Goal: Task Accomplishment & Management: Use online tool/utility

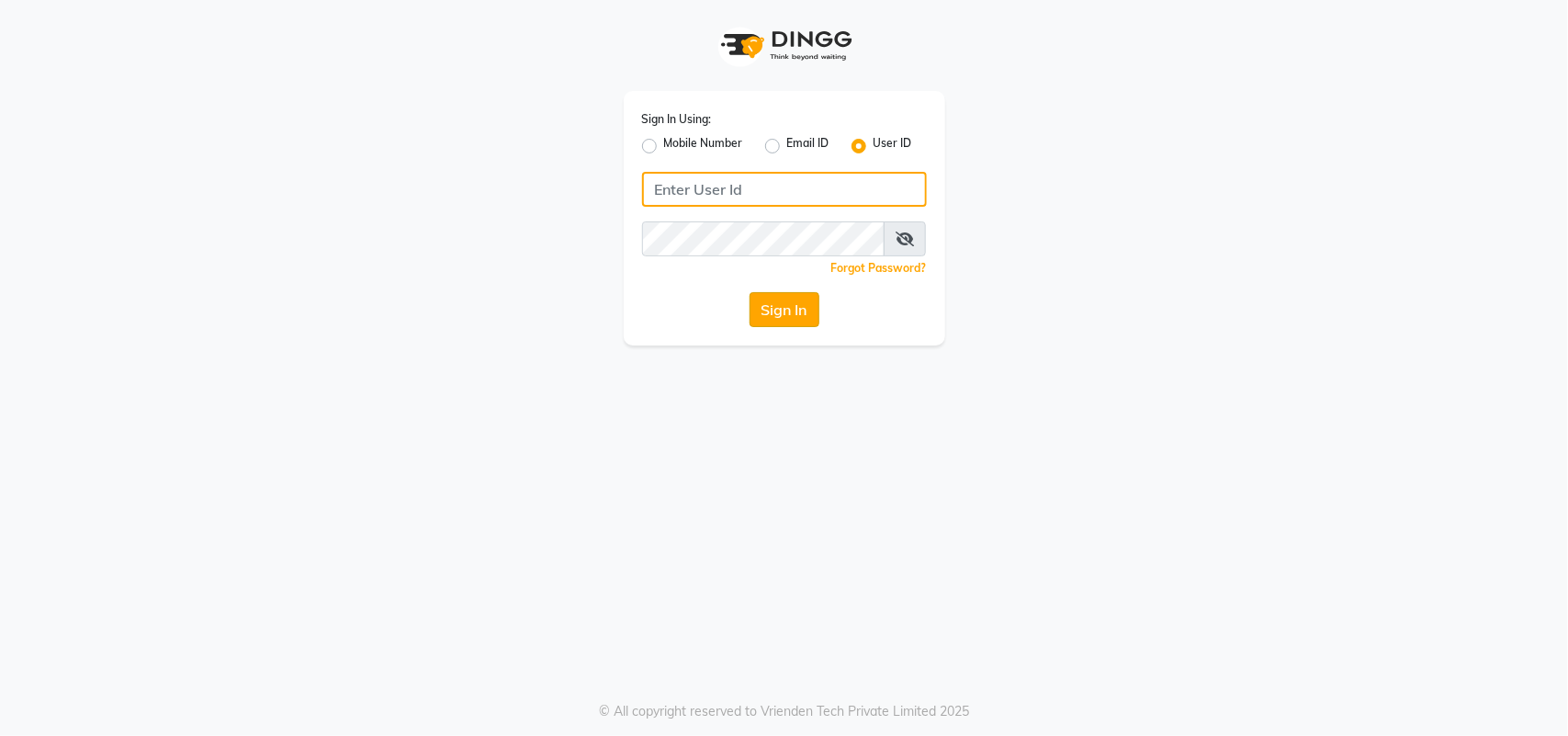
type input "e3556-01"
click at [784, 300] on button "Sign In" at bounding box center [785, 310] width 70 height 35
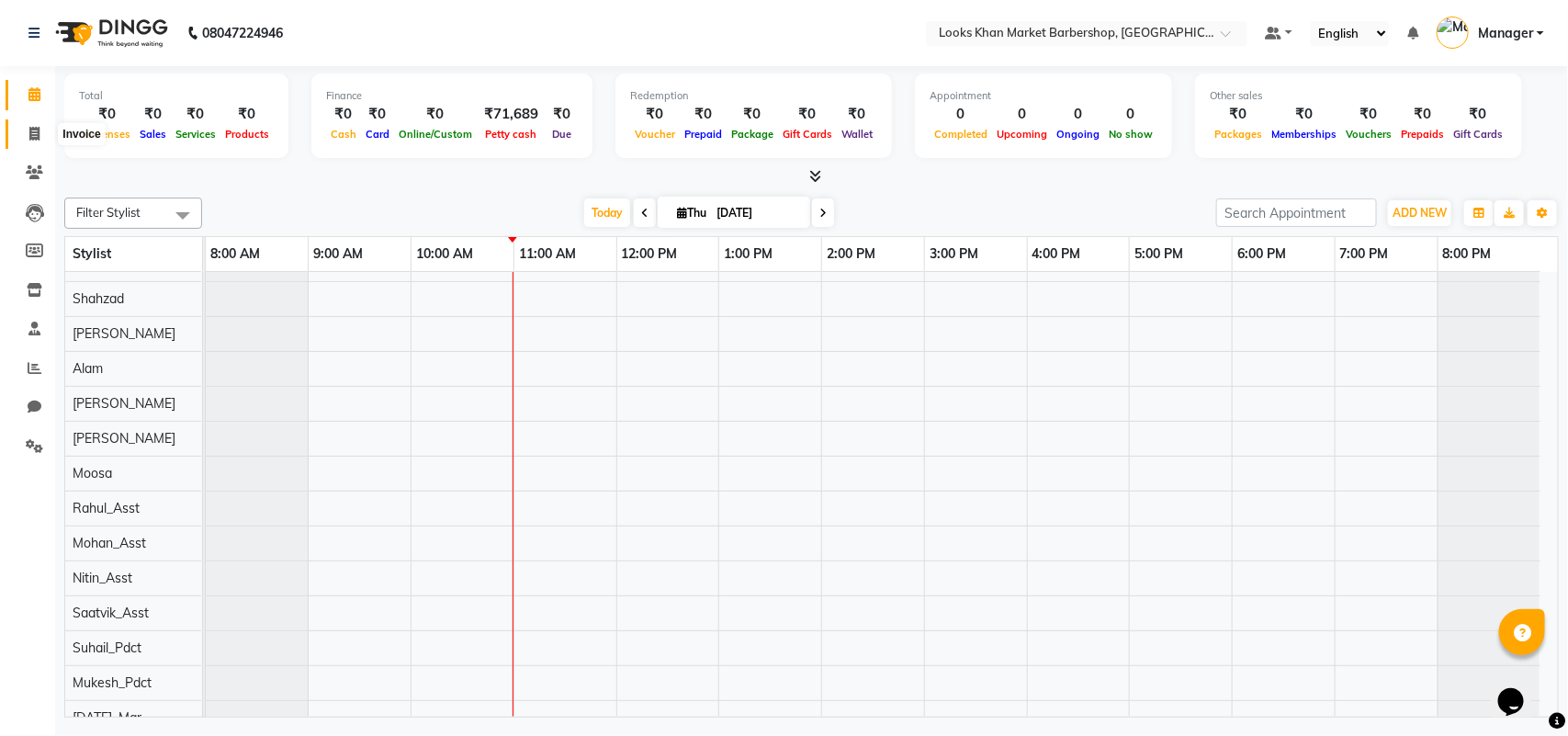
click at [33, 135] on icon at bounding box center [34, 133] width 10 height 14
select select "service"
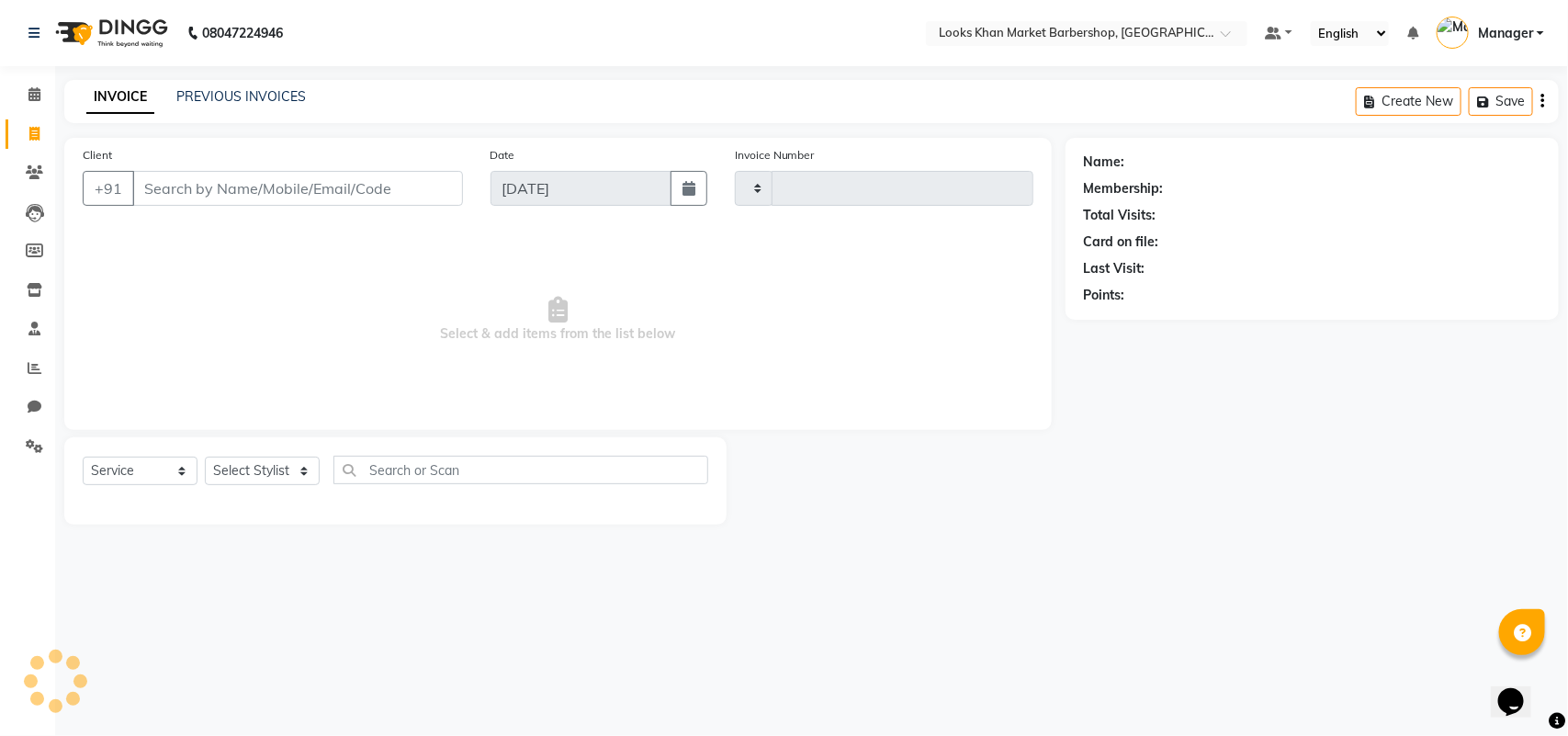
type input "3375"
select select "8030"
click at [222, 180] on input "Client" at bounding box center [298, 188] width 331 height 35
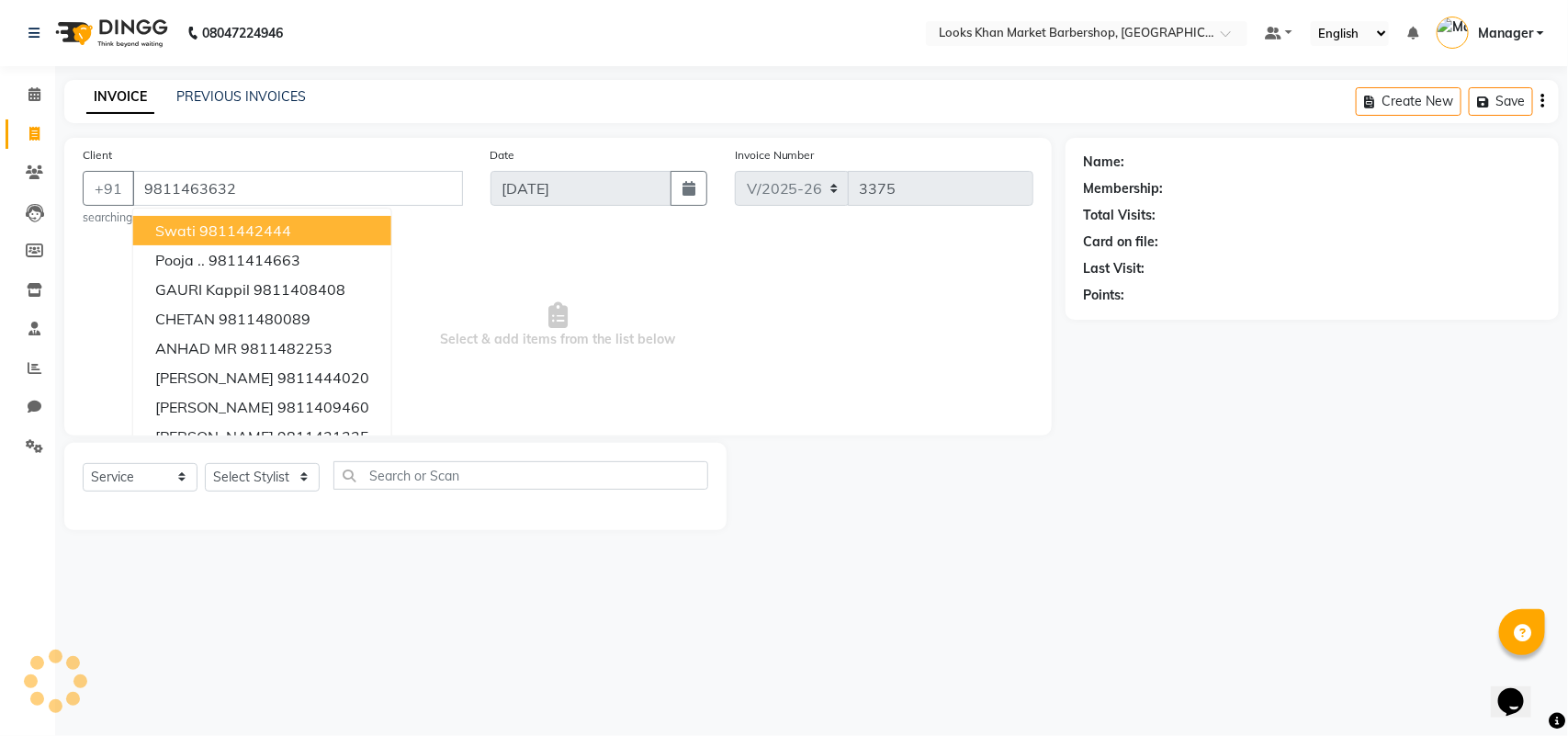
type input "9811463632"
select select "1: Object"
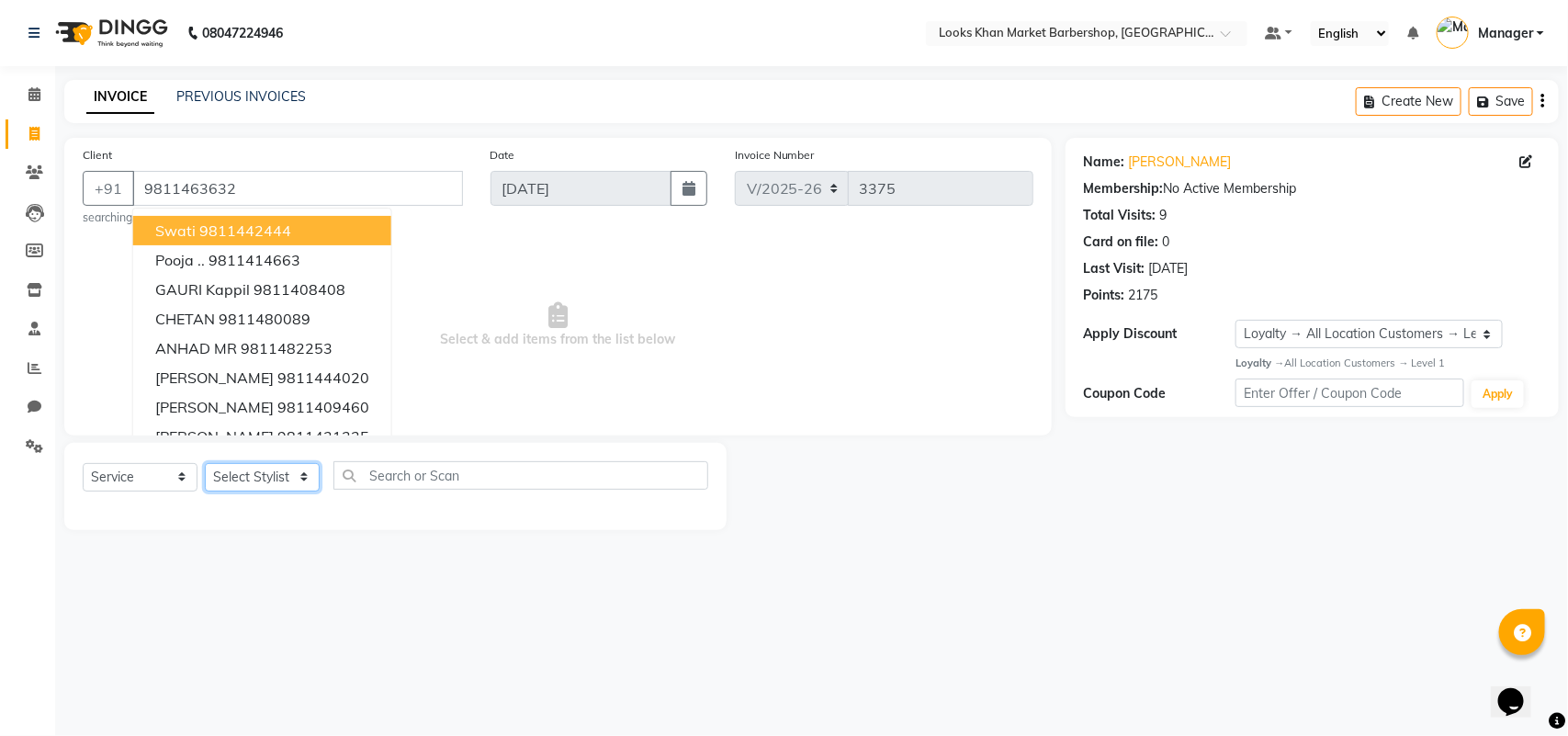
click at [287, 482] on select "Select Stylist Abhishek_pdct Akash_pdct Alam Counter_Sales [PERSON_NAME] [DATE]…" at bounding box center [262, 477] width 115 height 28
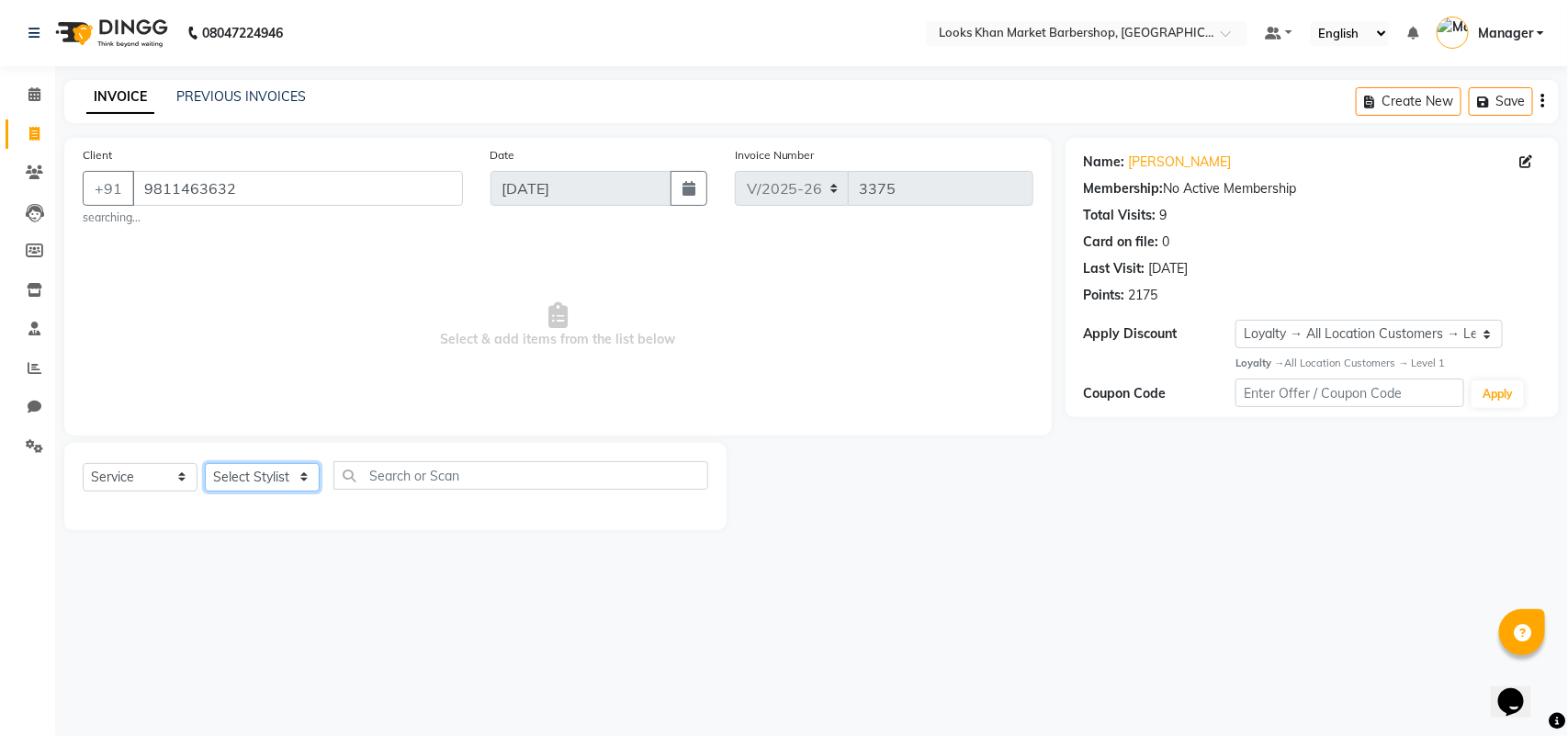
select select "72593"
click at [205, 463] on select "Select Stylist Abhishek_pdct Akash_pdct Alam Counter_Sales [PERSON_NAME] [DATE]…" at bounding box center [262, 477] width 115 height 28
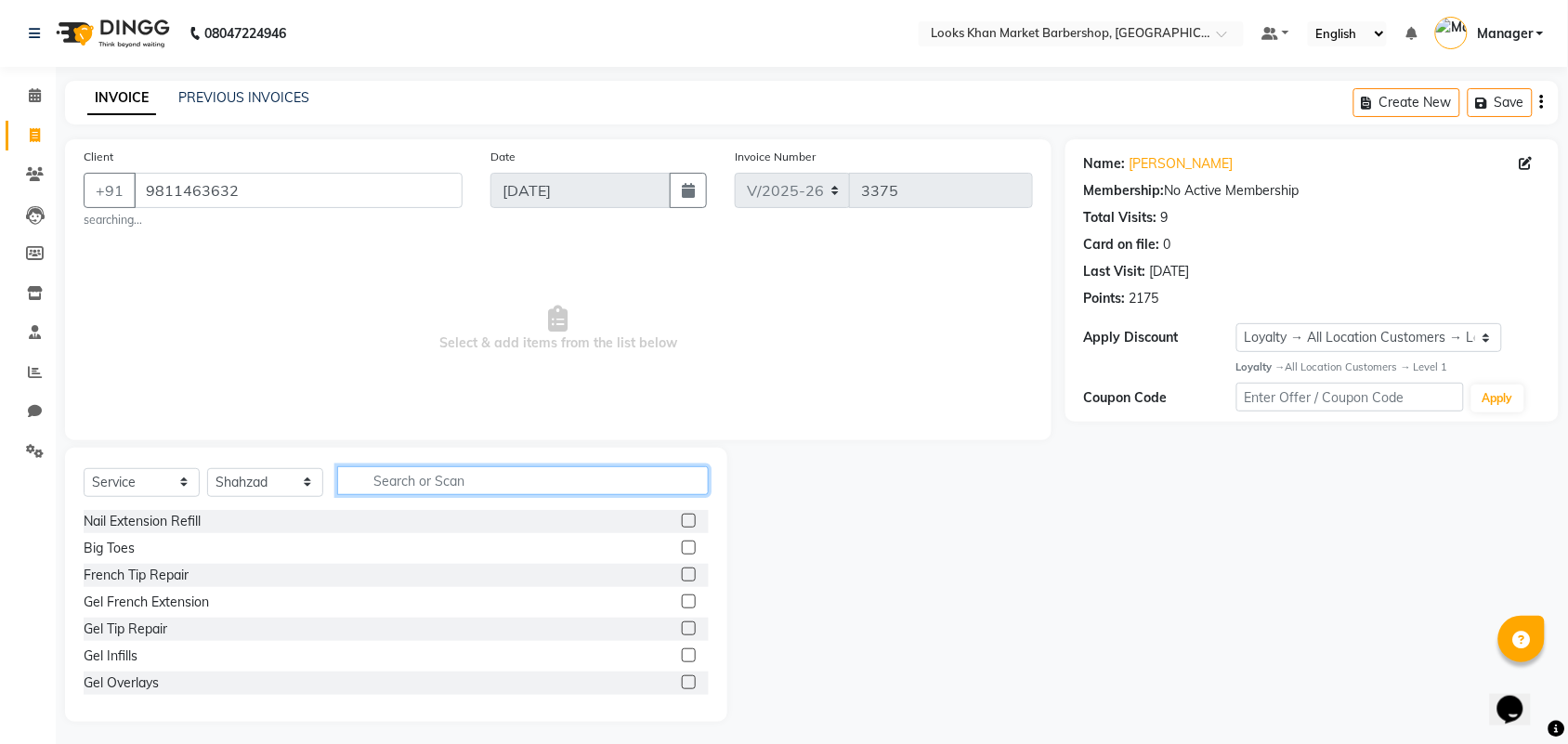
click at [475, 488] on input "text" at bounding box center [523, 480] width 372 height 29
type input "CUT"
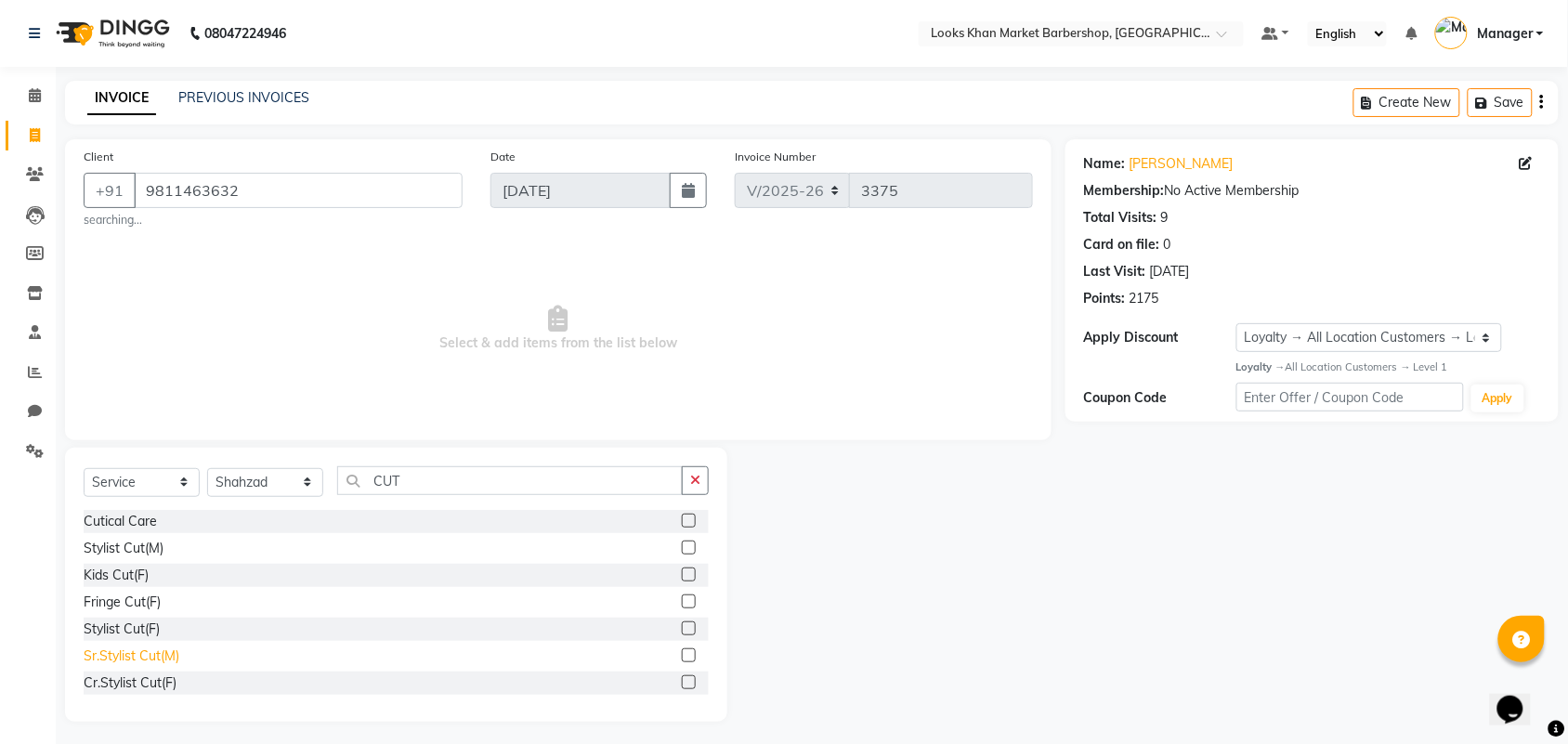
click at [151, 659] on div "Sr.Stylist Cut(M)" at bounding box center [131, 656] width 96 height 20
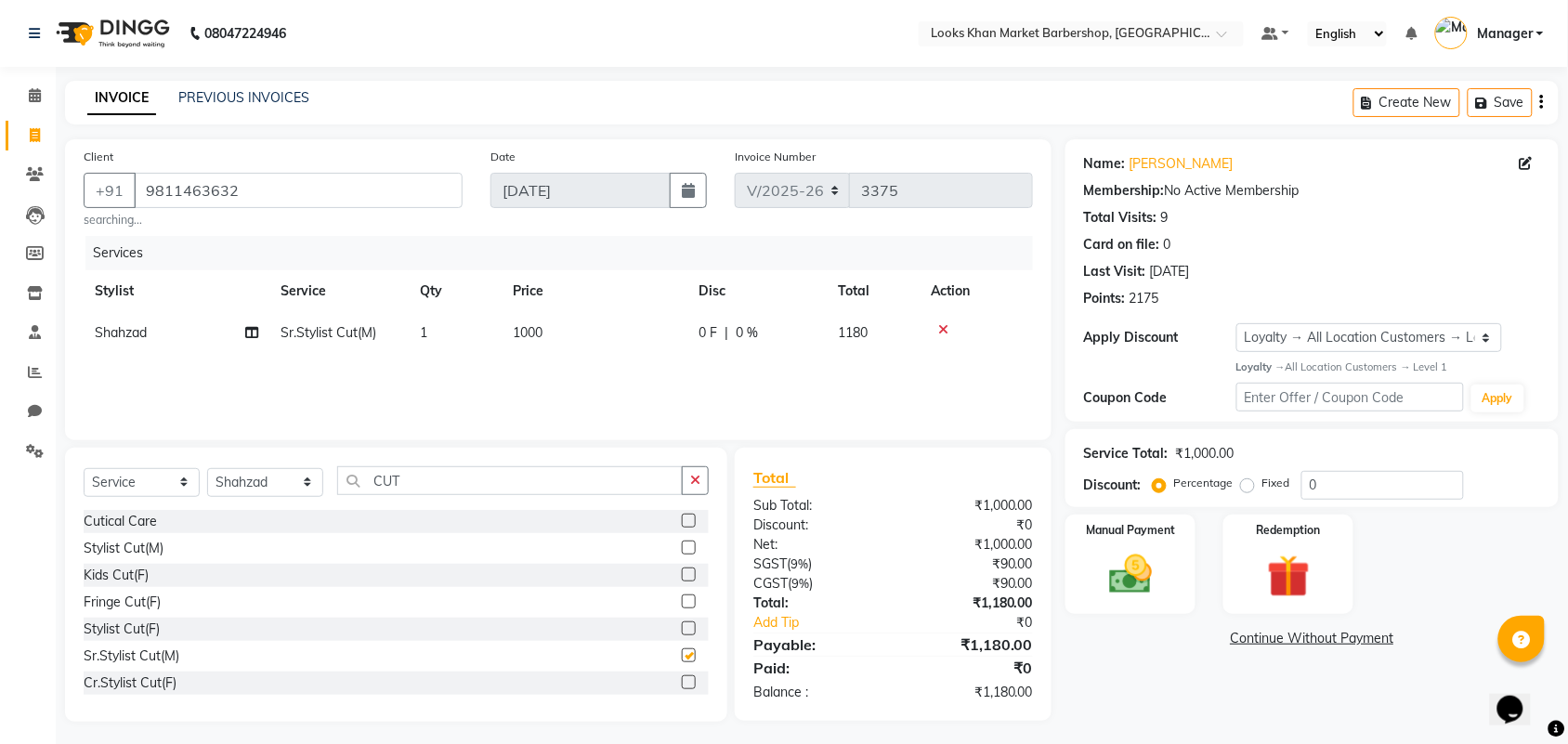
checkbox input "false"
click at [418, 476] on input "CUT" at bounding box center [510, 480] width 346 height 29
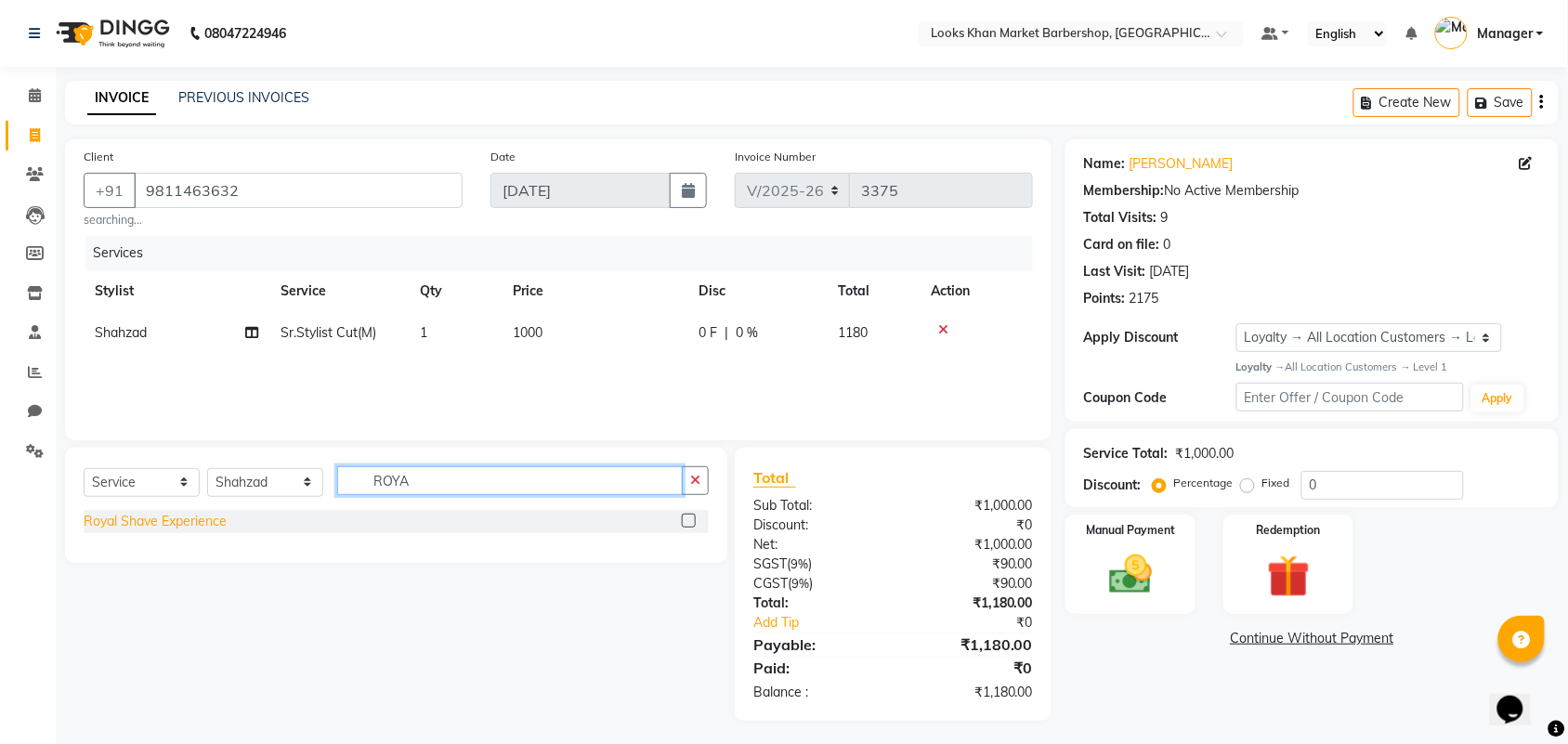
type input "ROYA"
click at [206, 517] on div "Royal Shave Experience" at bounding box center [155, 521] width 143 height 20
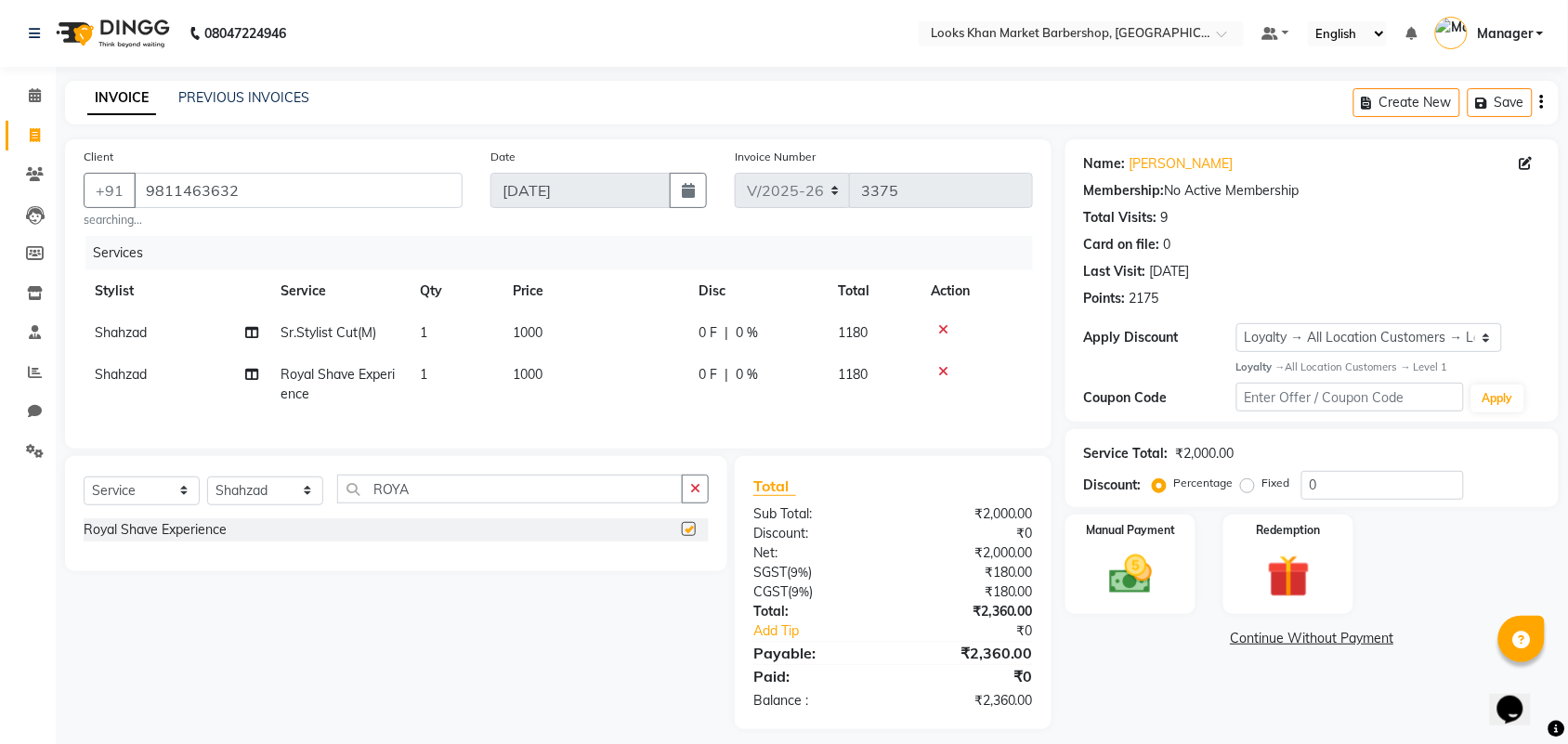
checkbox input "false"
click at [545, 330] on td "1000" at bounding box center [595, 333] width 186 height 42
select select "72593"
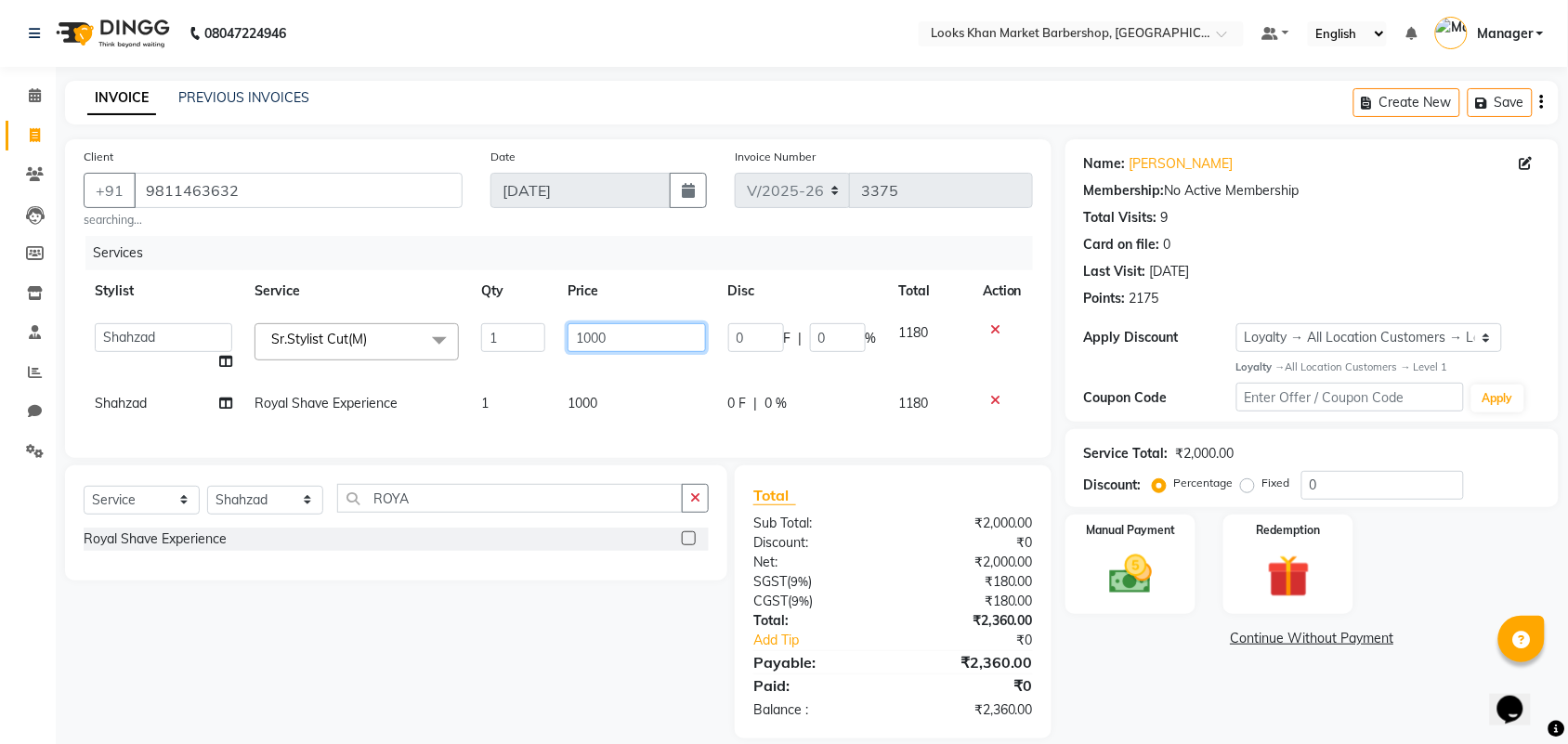
click at [593, 340] on input "1000" at bounding box center [637, 337] width 138 height 29
type input "1500"
click at [1263, 553] on img at bounding box center [1288, 577] width 72 height 56
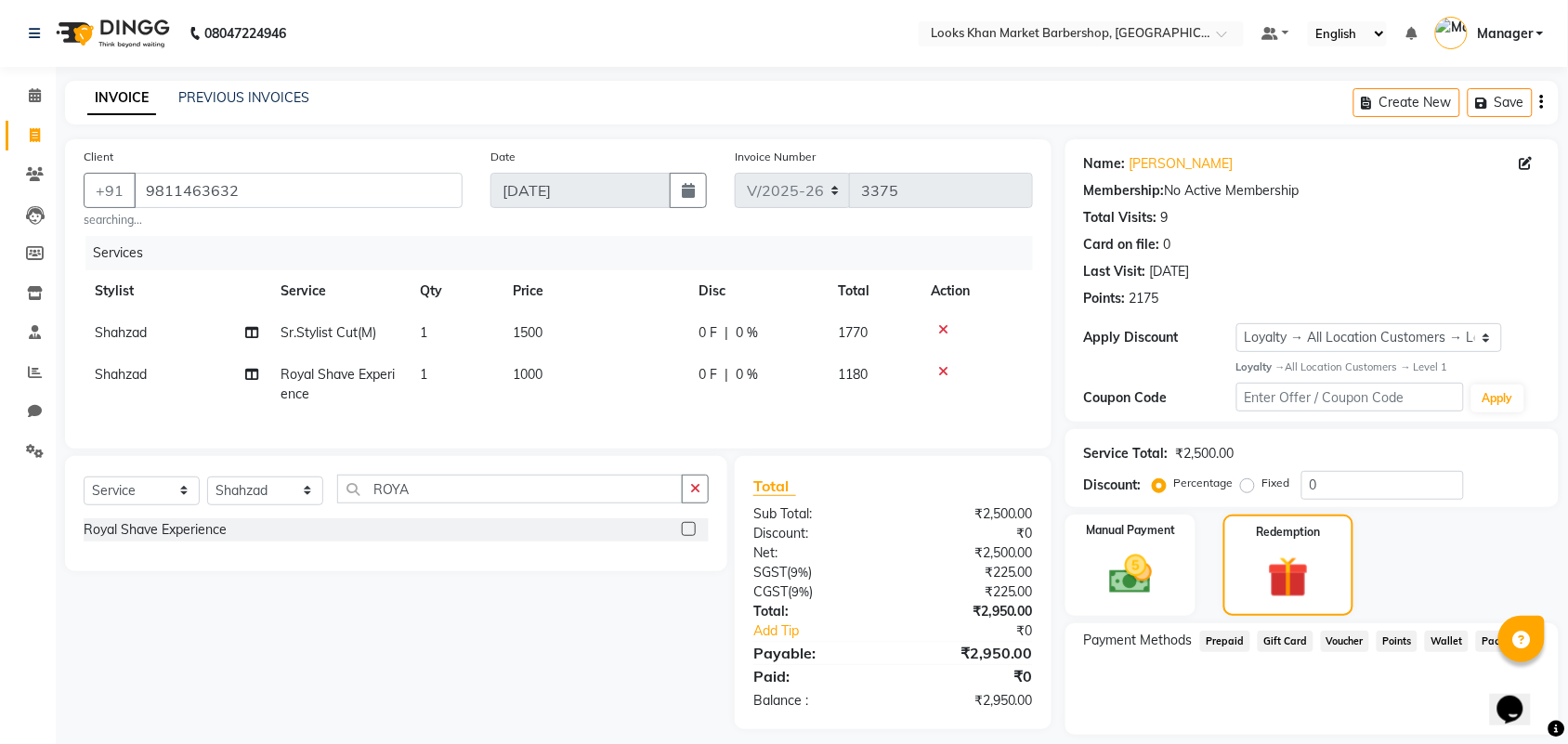
click at [1399, 634] on span "Points" at bounding box center [1397, 641] width 41 height 21
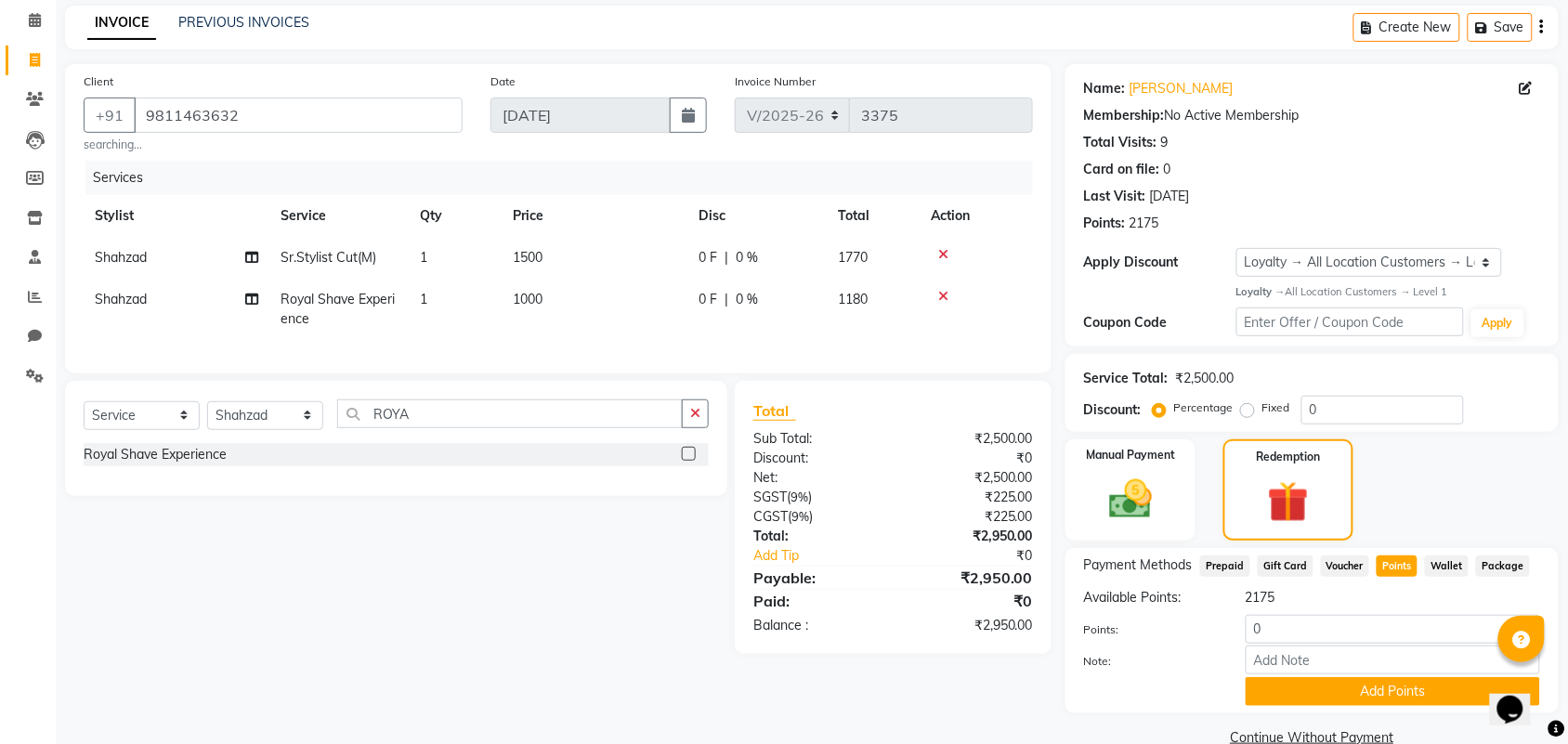
scroll to position [109, 0]
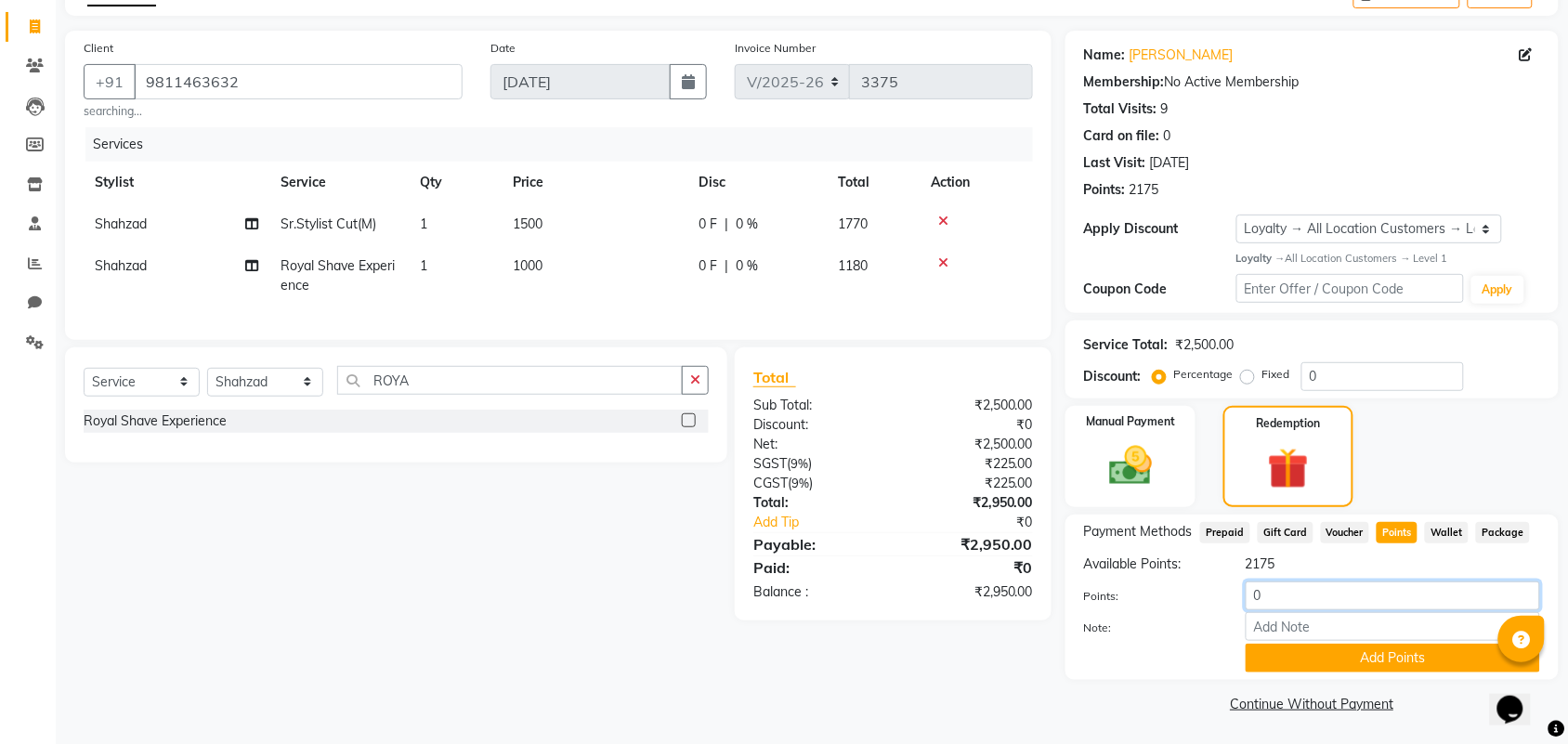
click at [1316, 593] on input "0" at bounding box center [1392, 595] width 295 height 29
type input "2175"
click at [1391, 650] on button "Add Points" at bounding box center [1392, 658] width 295 height 29
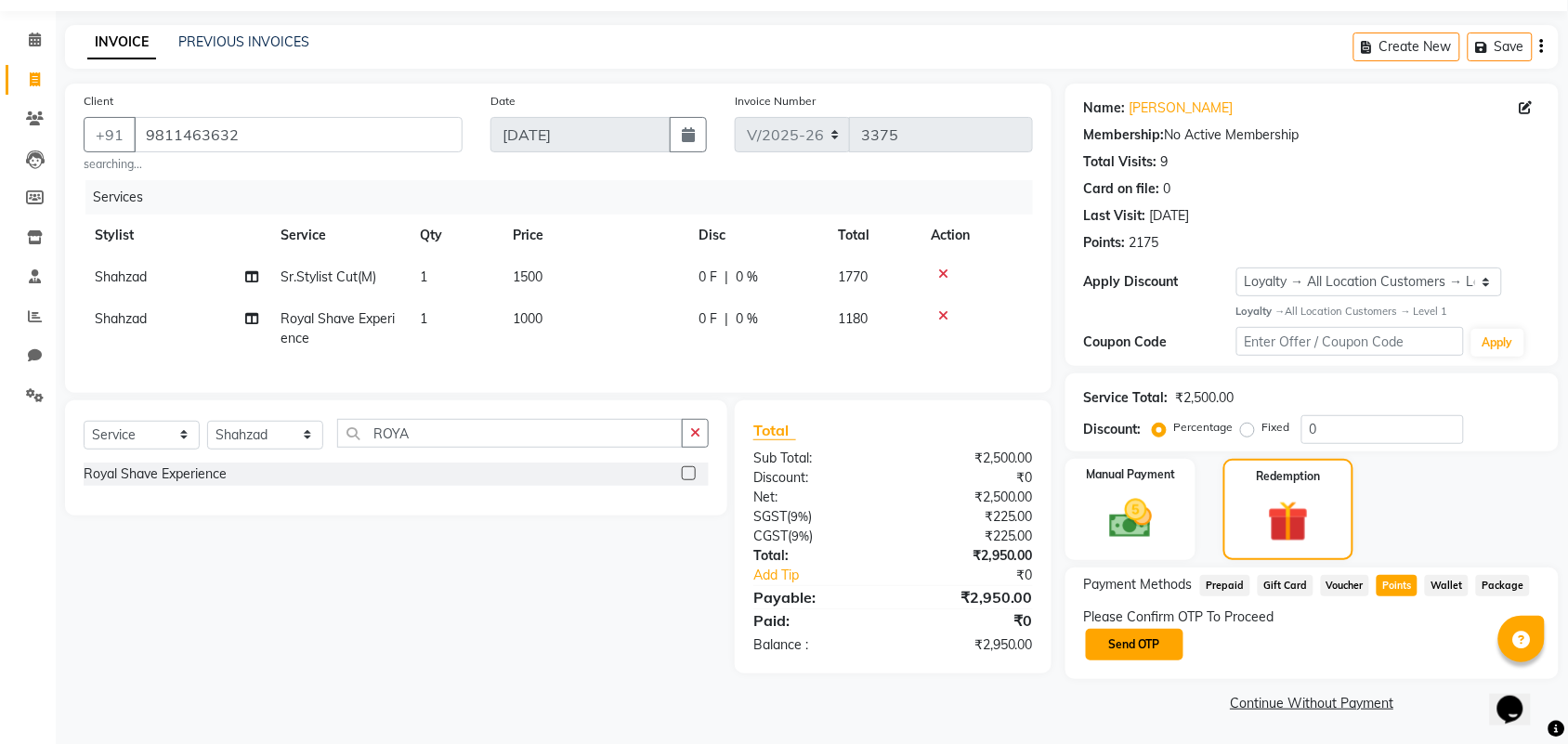
click at [1152, 658] on button "Send OTP" at bounding box center [1134, 645] width 98 height 32
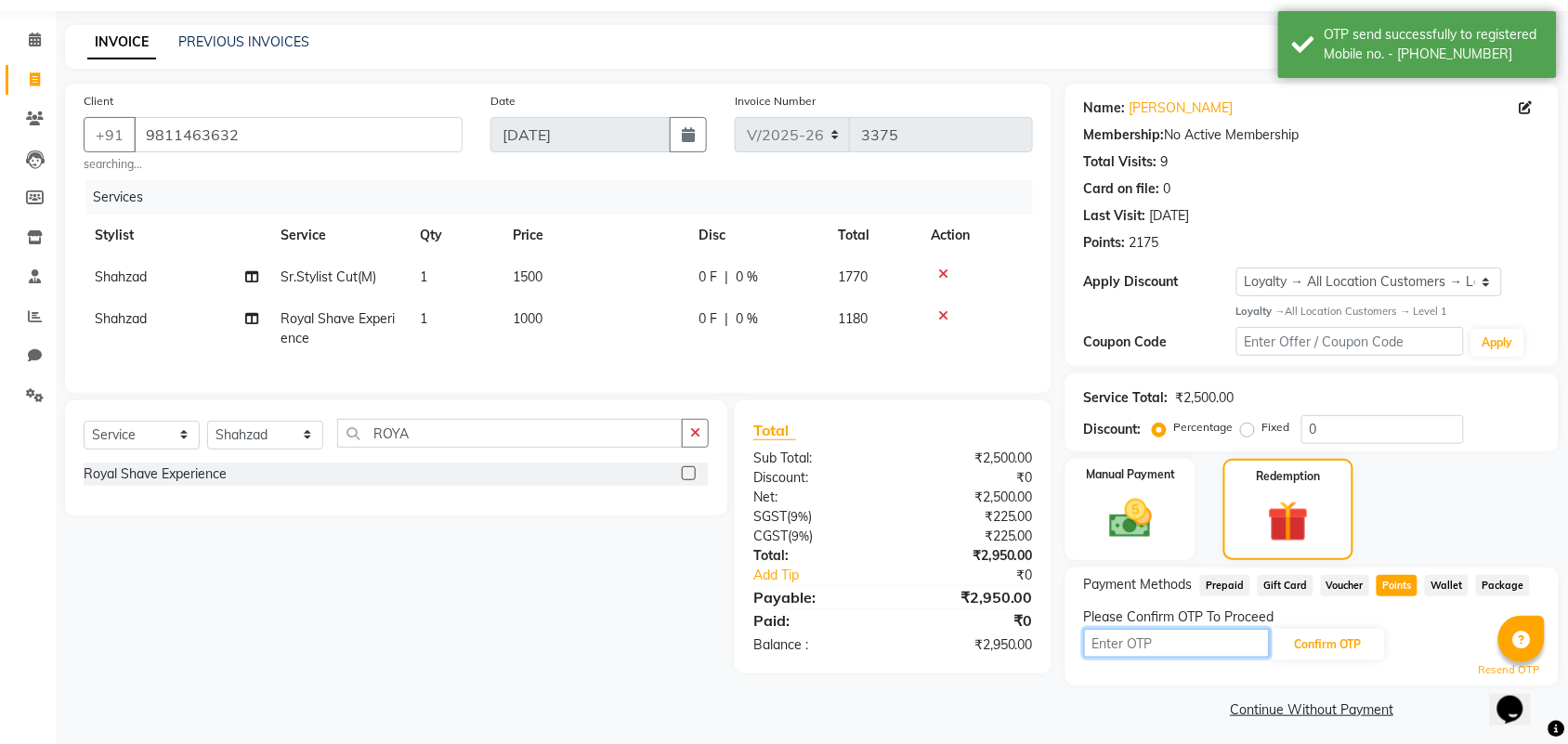
click at [1152, 633] on input "text" at bounding box center [1177, 643] width 186 height 29
type input "7430"
click at [1335, 655] on button "Confirm OTP" at bounding box center [1328, 645] width 113 height 32
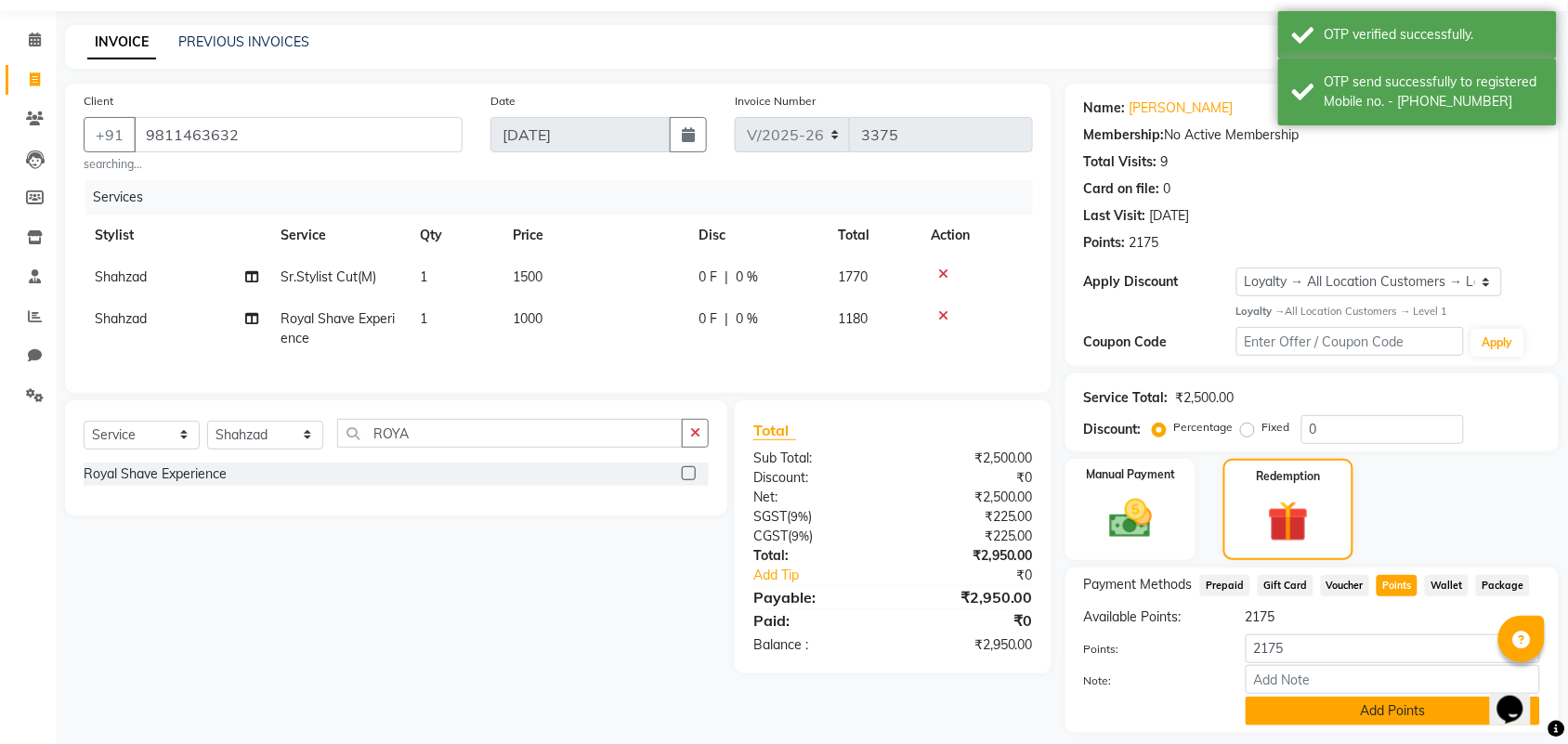
click at [1320, 699] on button "Add Points" at bounding box center [1392, 711] width 295 height 29
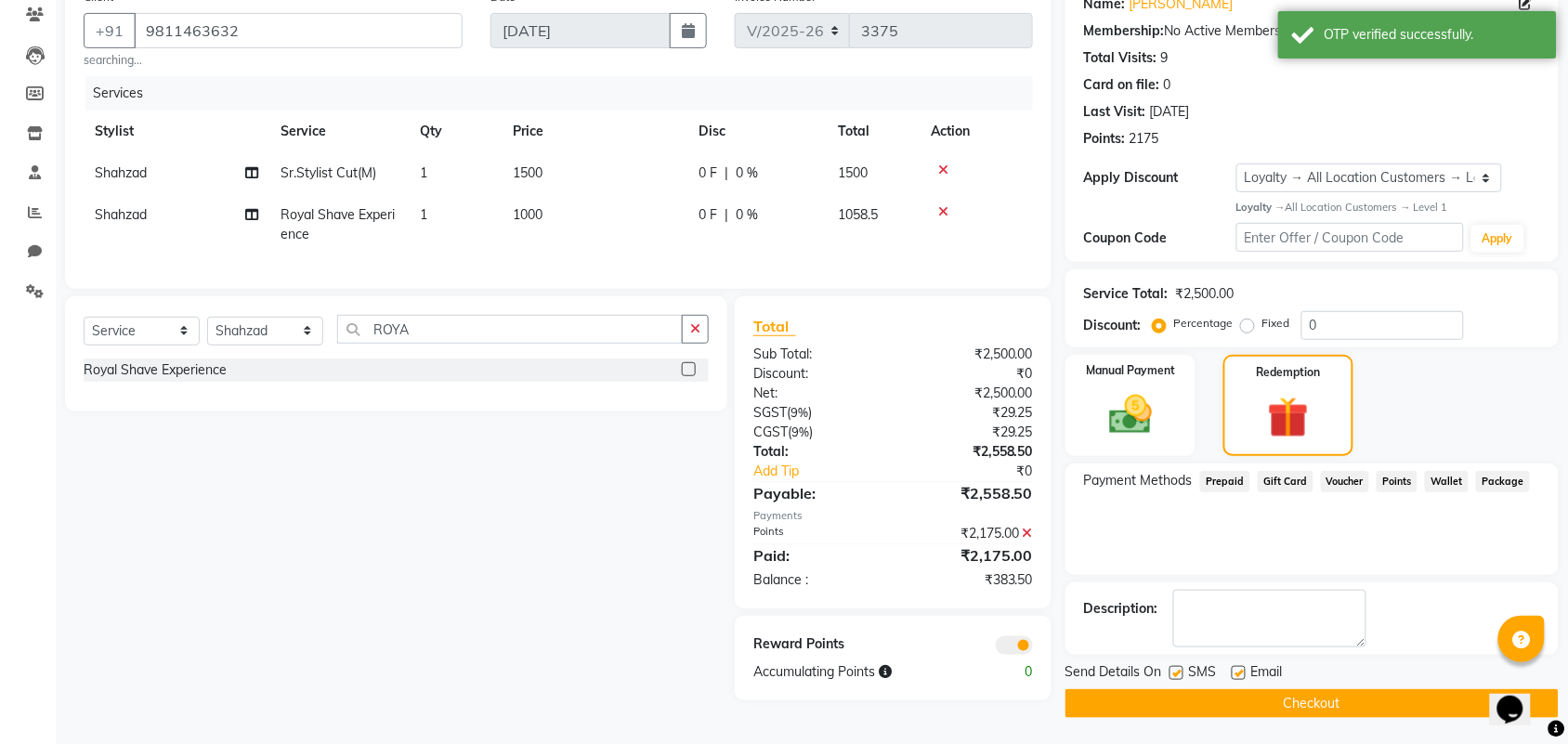
scroll to position [161, 0]
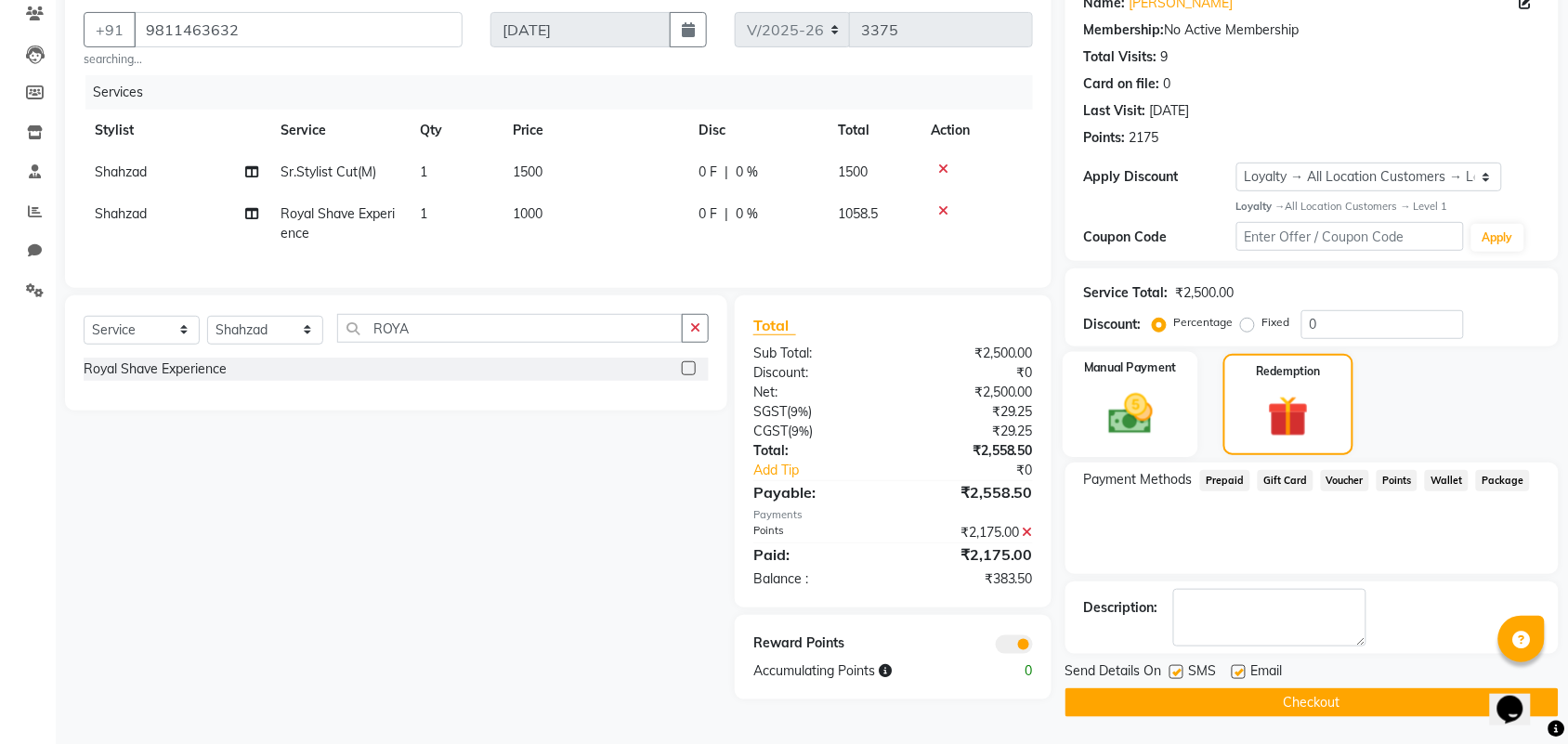
click at [1135, 409] on img at bounding box center [1130, 413] width 72 height 51
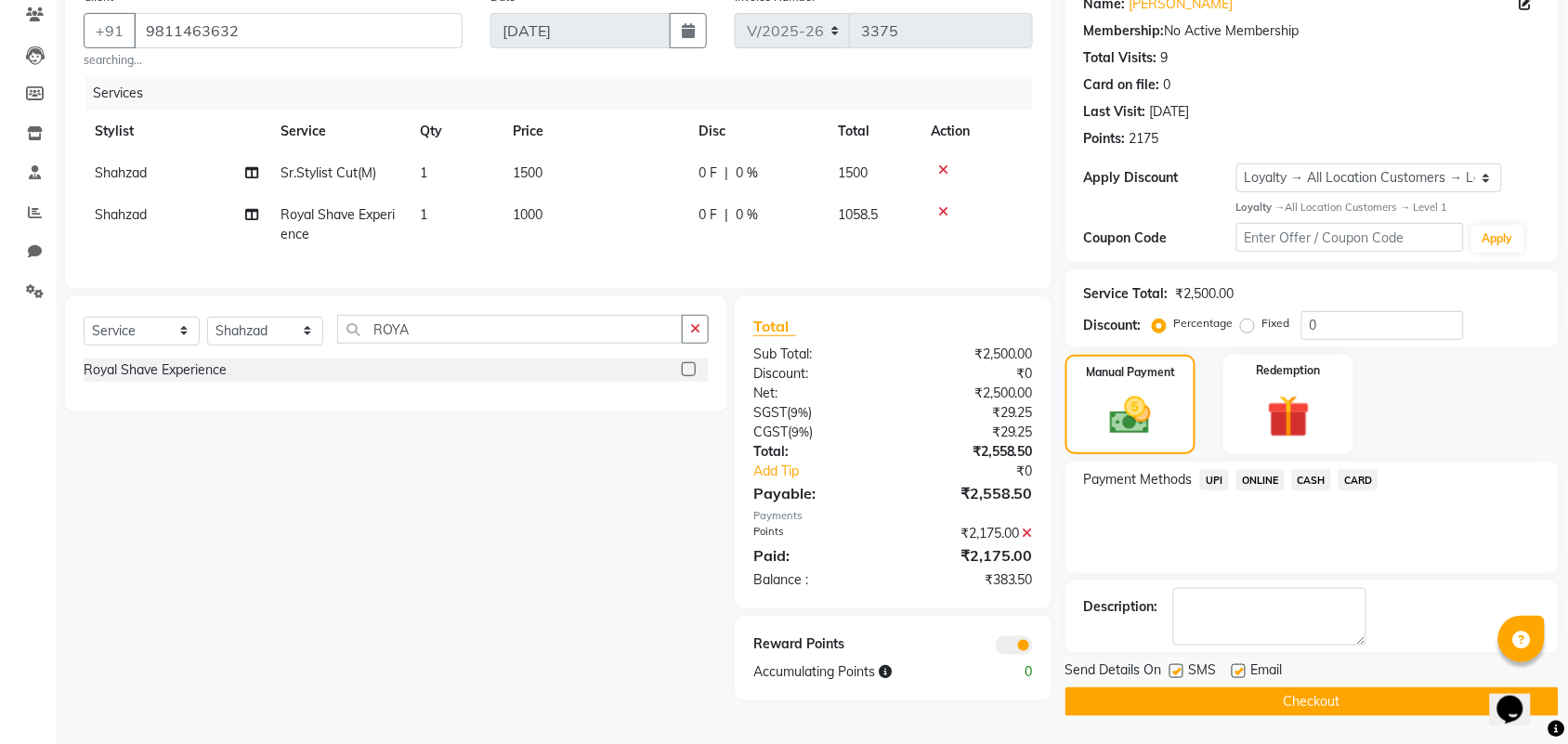
click at [1361, 476] on span "CARD" at bounding box center [1358, 479] width 40 height 21
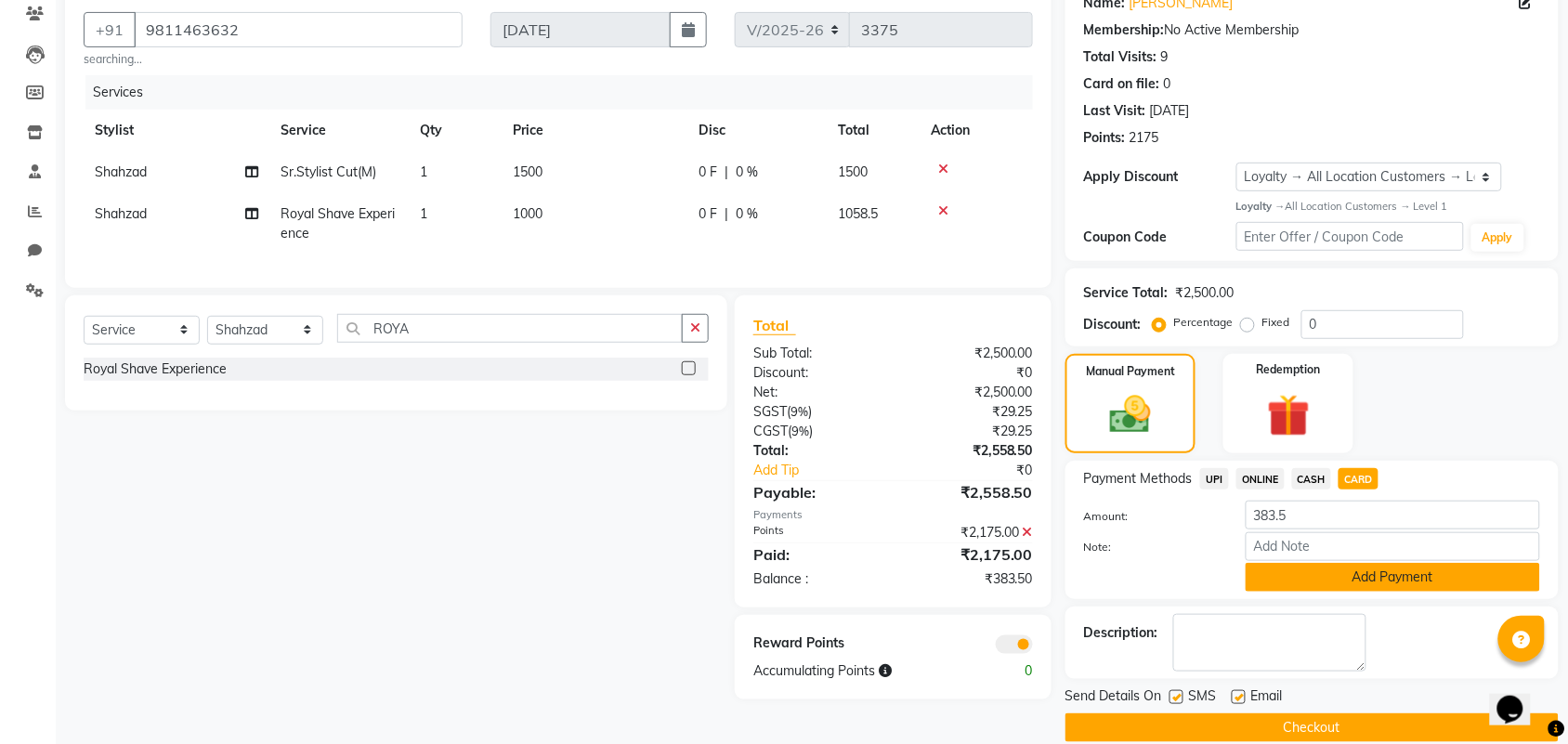
click at [1288, 577] on button "Add Payment" at bounding box center [1392, 577] width 295 height 29
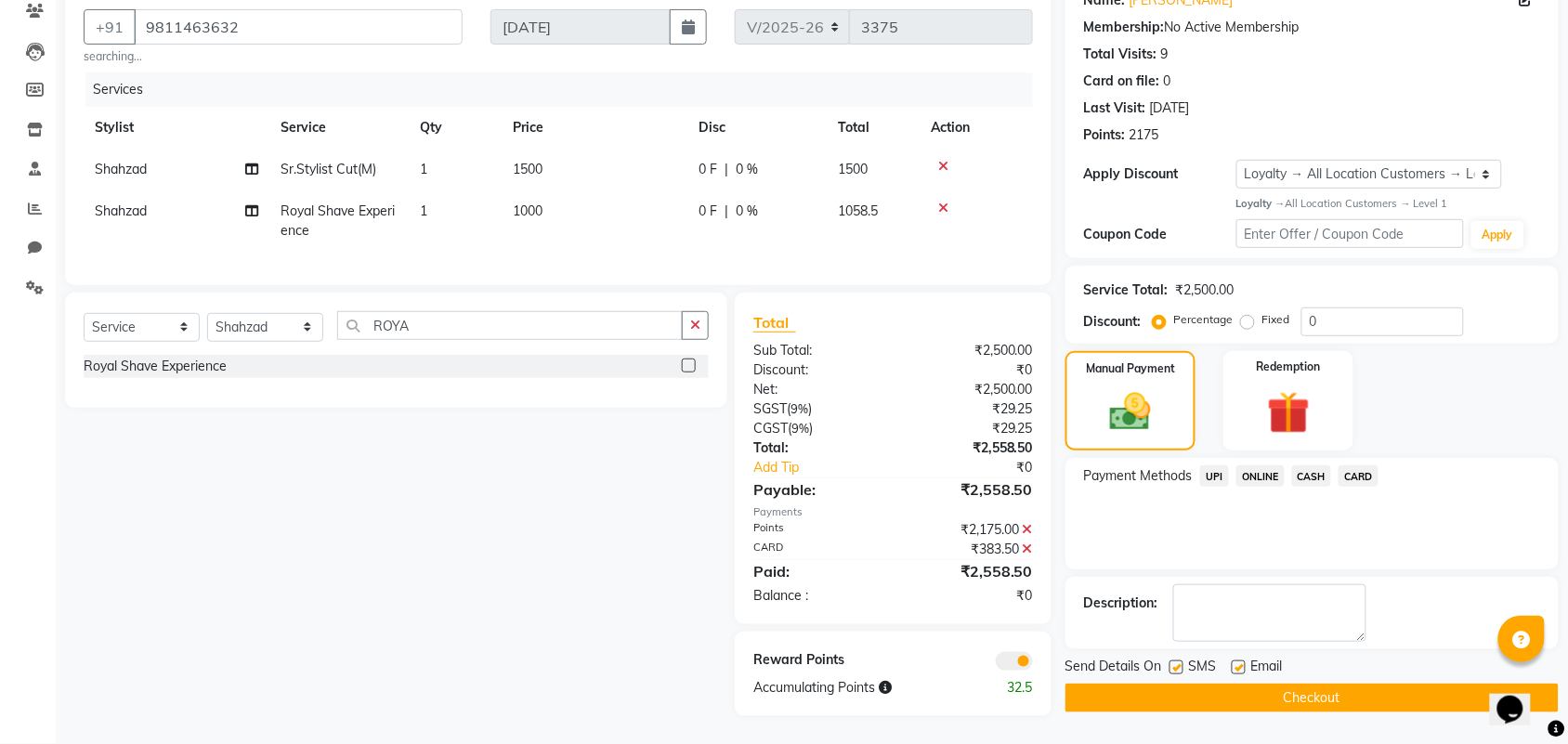
scroll to position [179, 0]
click at [1247, 684] on button "Checkout" at bounding box center [1311, 698] width 494 height 29
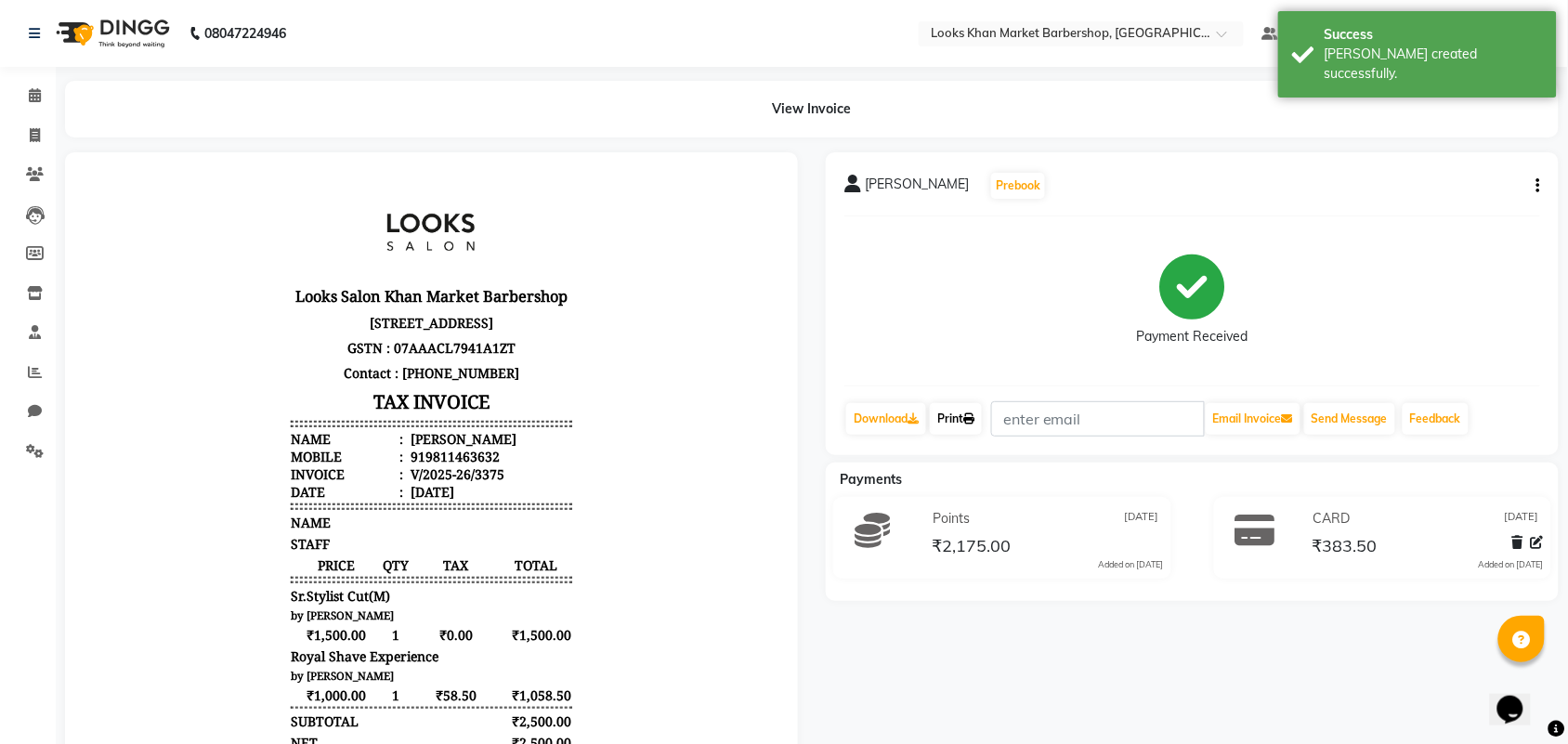
click at [971, 424] on icon at bounding box center [968, 419] width 11 height 11
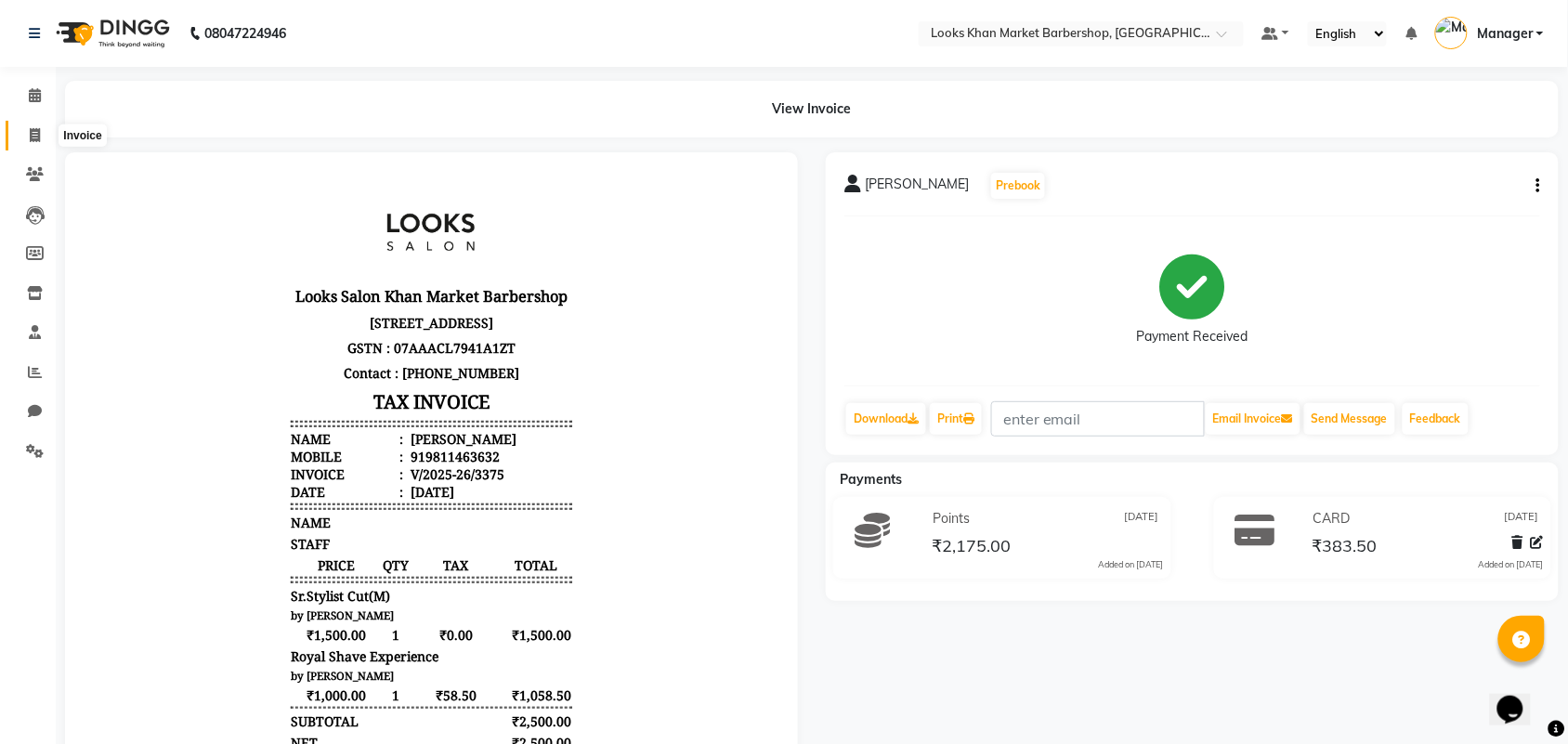
click at [31, 140] on icon at bounding box center [34, 135] width 10 height 14
select select "service"
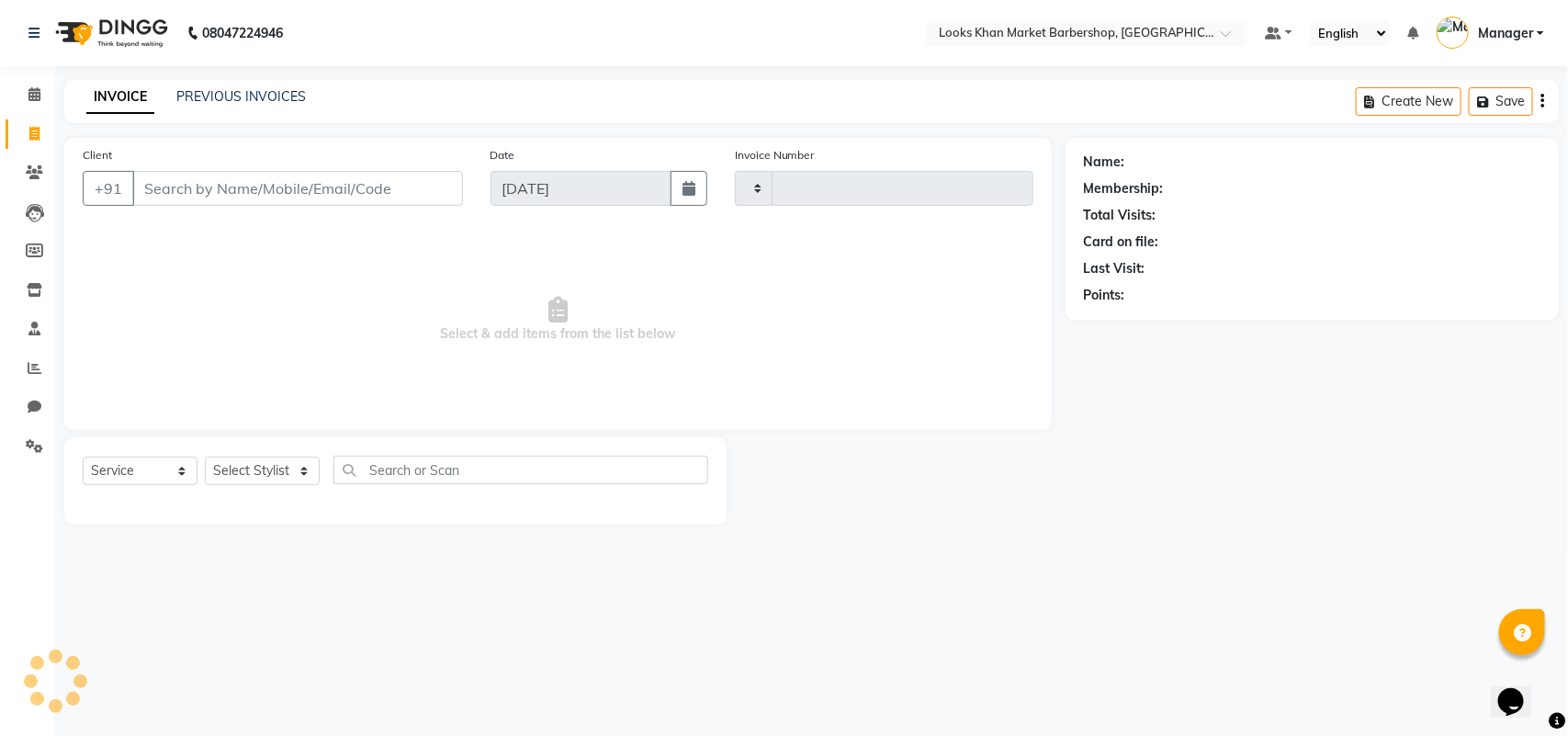
type input "3376"
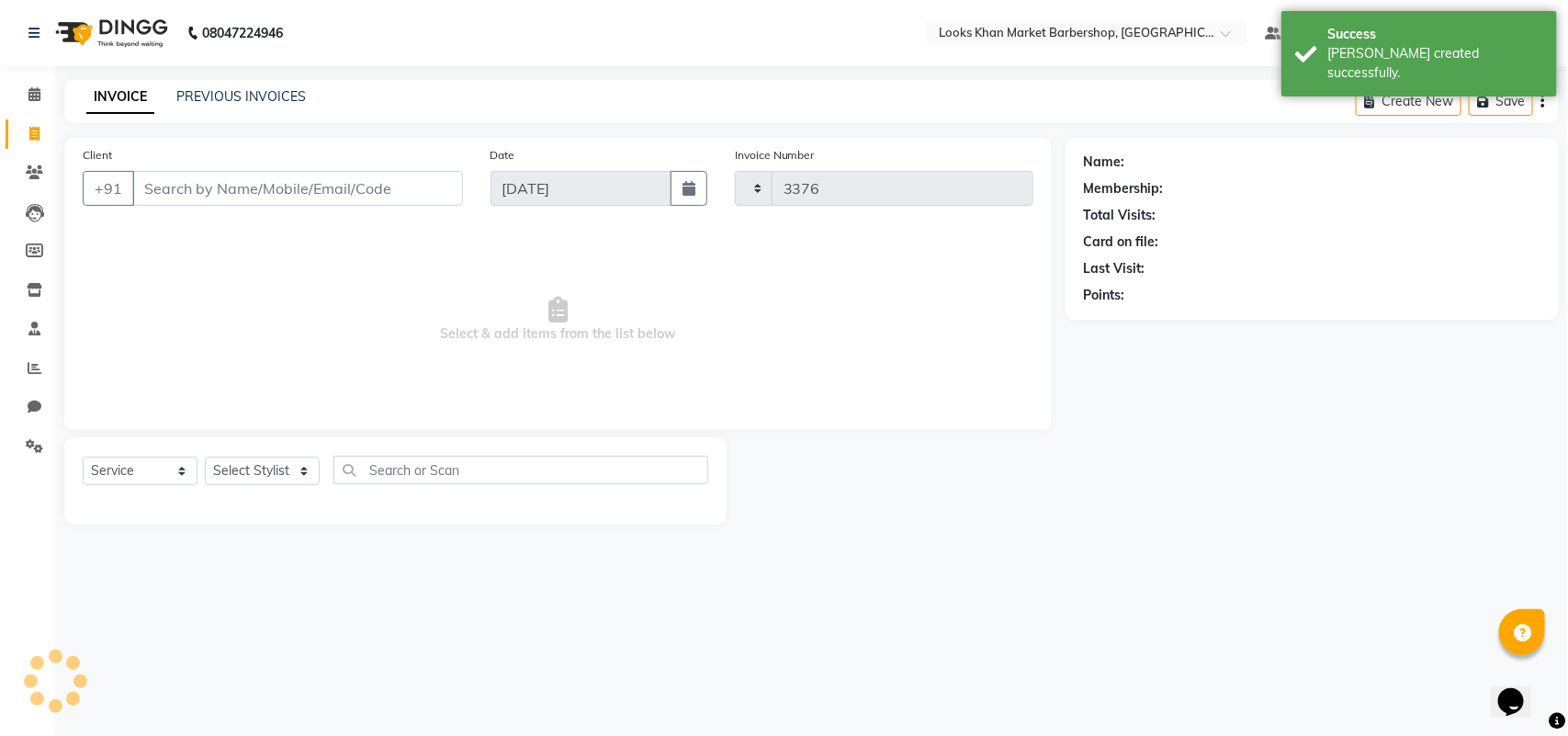
select select "8030"
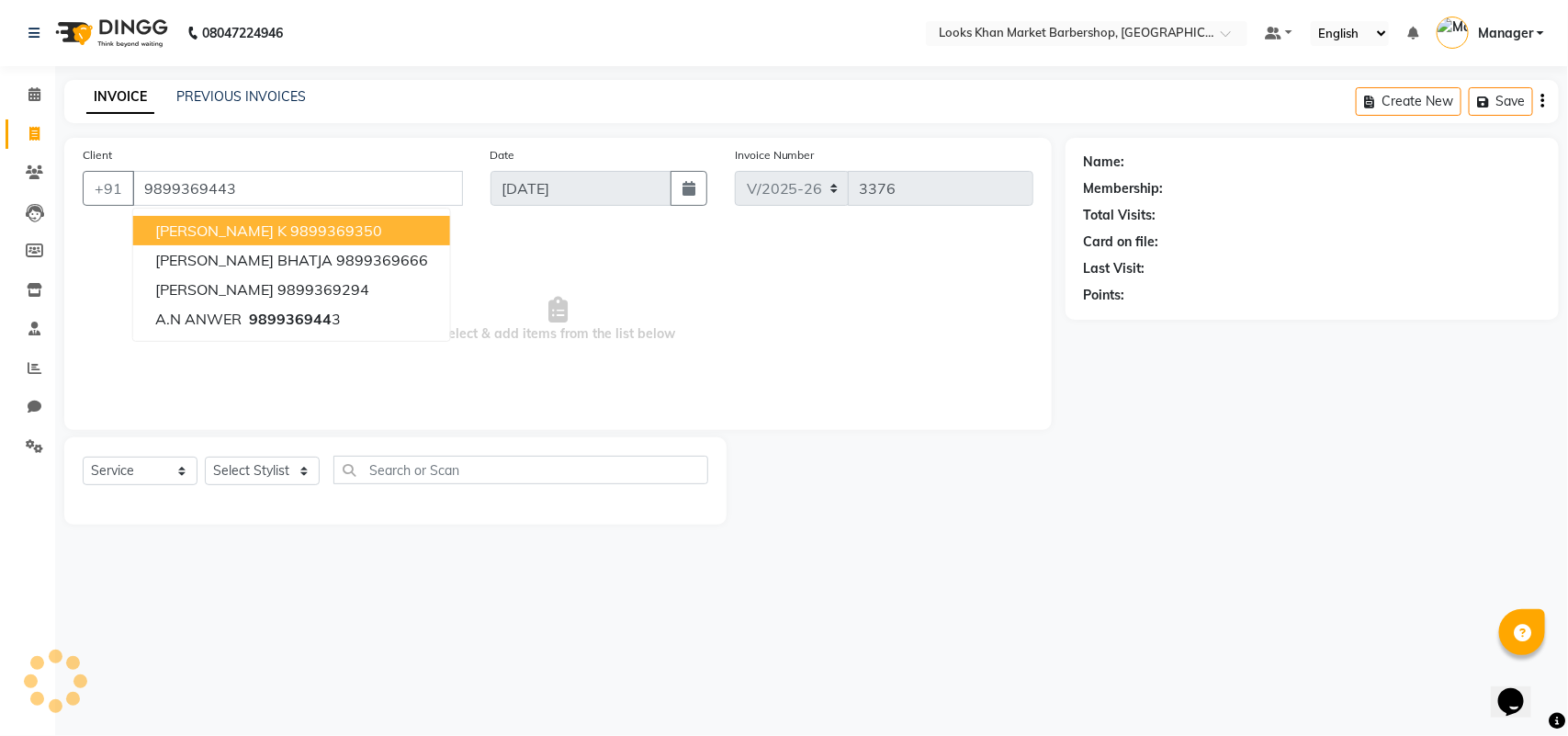
type input "9899369443"
select select "1: Object"
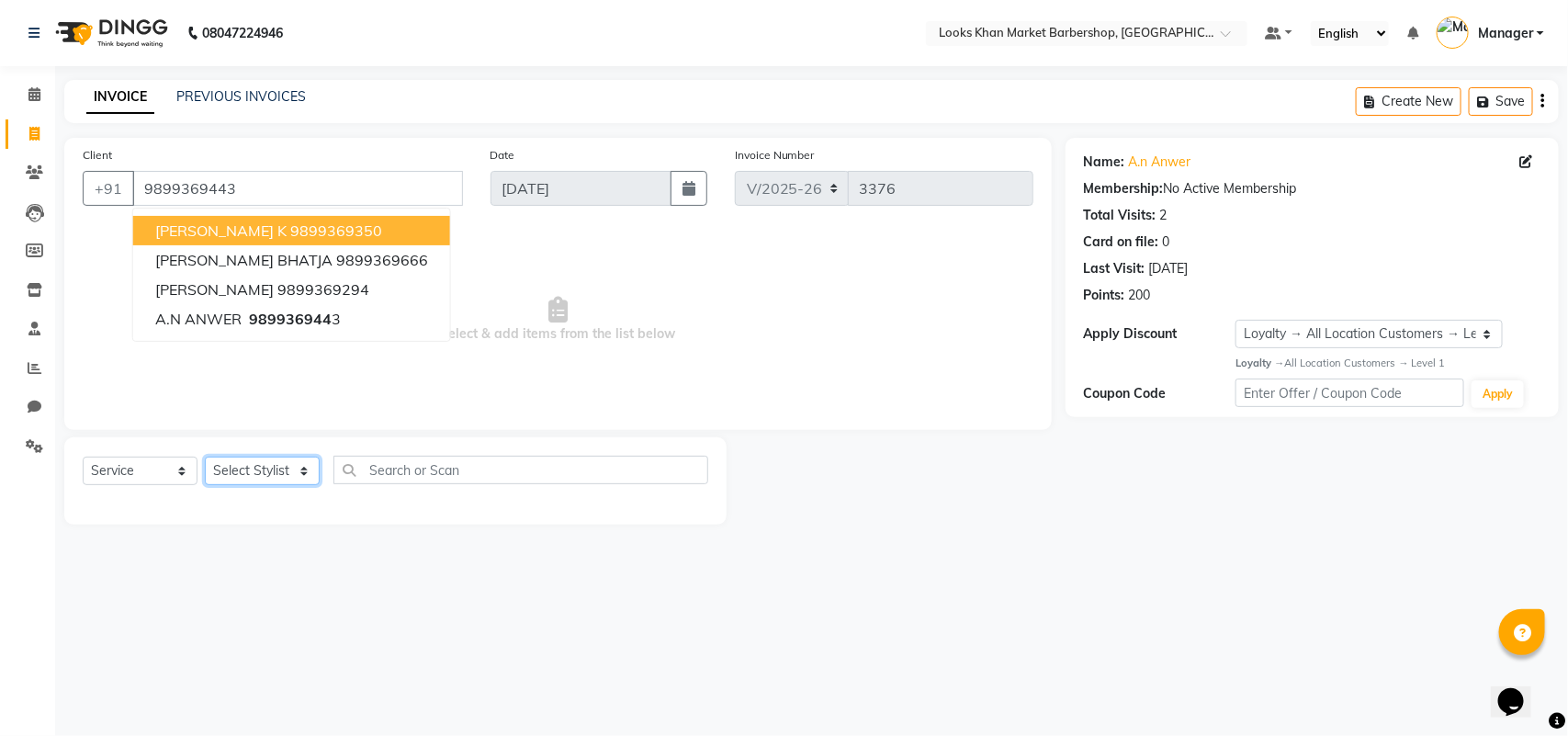
click at [305, 464] on select "Select Stylist Abhishek_pdct Akash_pdct Alam Counter_Sales [PERSON_NAME] [DATE]…" at bounding box center [262, 470] width 115 height 28
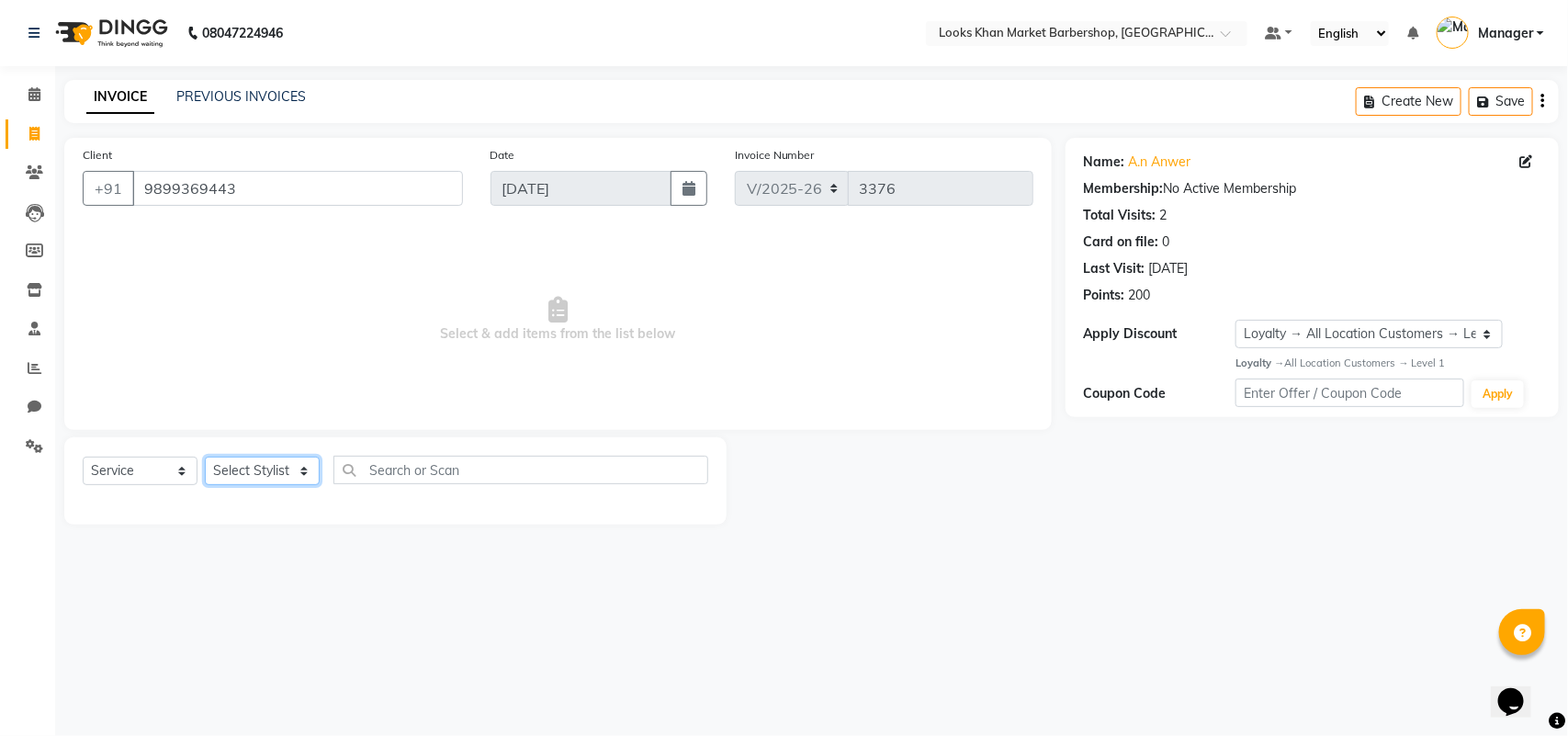
select select "72593"
click at [205, 457] on select "Select Stylist Abhishek_pdct Akash_pdct Alam Counter_Sales [PERSON_NAME] [DATE]…" at bounding box center [262, 470] width 115 height 28
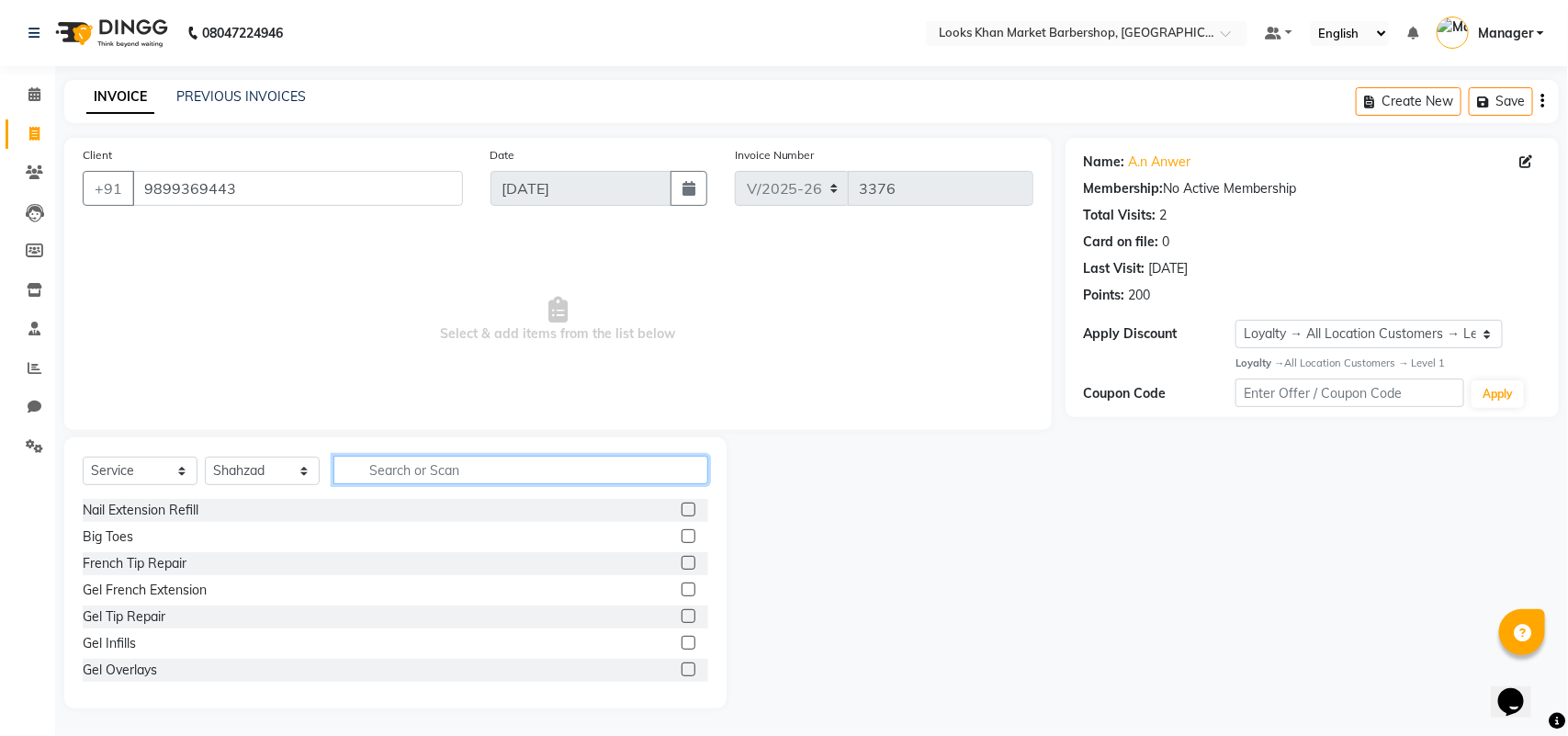
click at [438, 470] on input "text" at bounding box center [521, 470] width 375 height 28
type input "CUT"
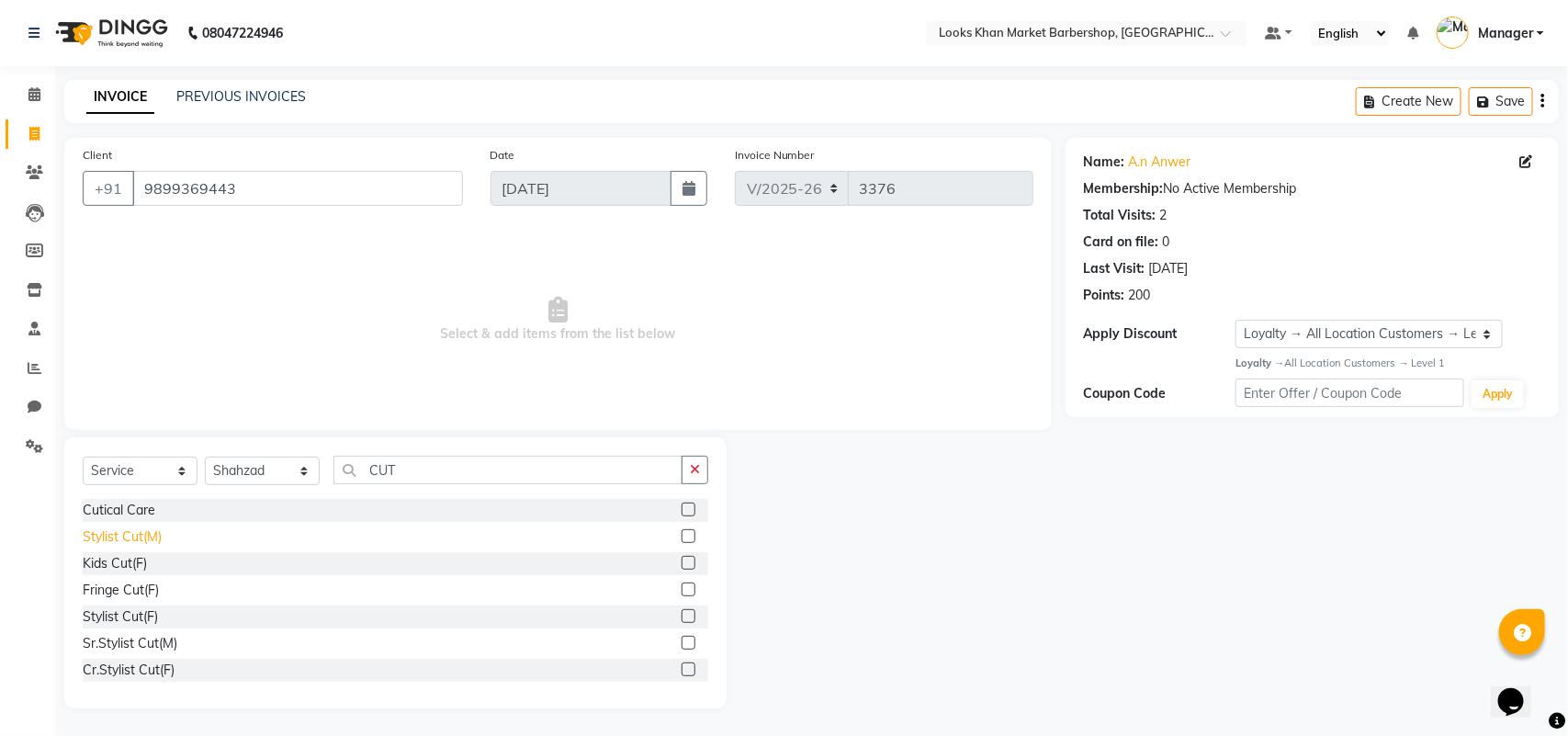
click at [150, 539] on div "Stylist Cut(M)" at bounding box center [122, 537] width 79 height 19
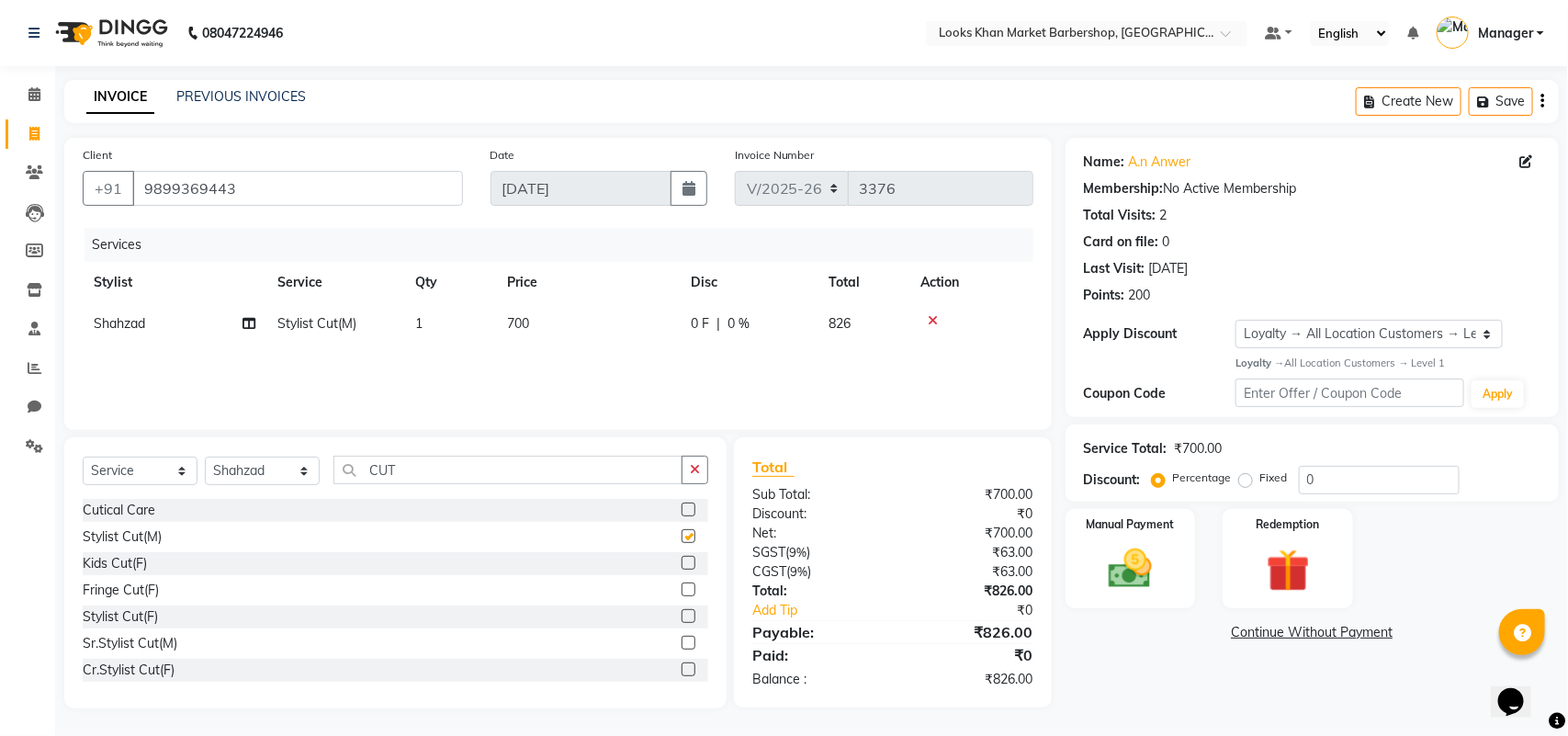
checkbox input "false"
click at [571, 329] on td "700" at bounding box center [588, 323] width 184 height 41
select select "72593"
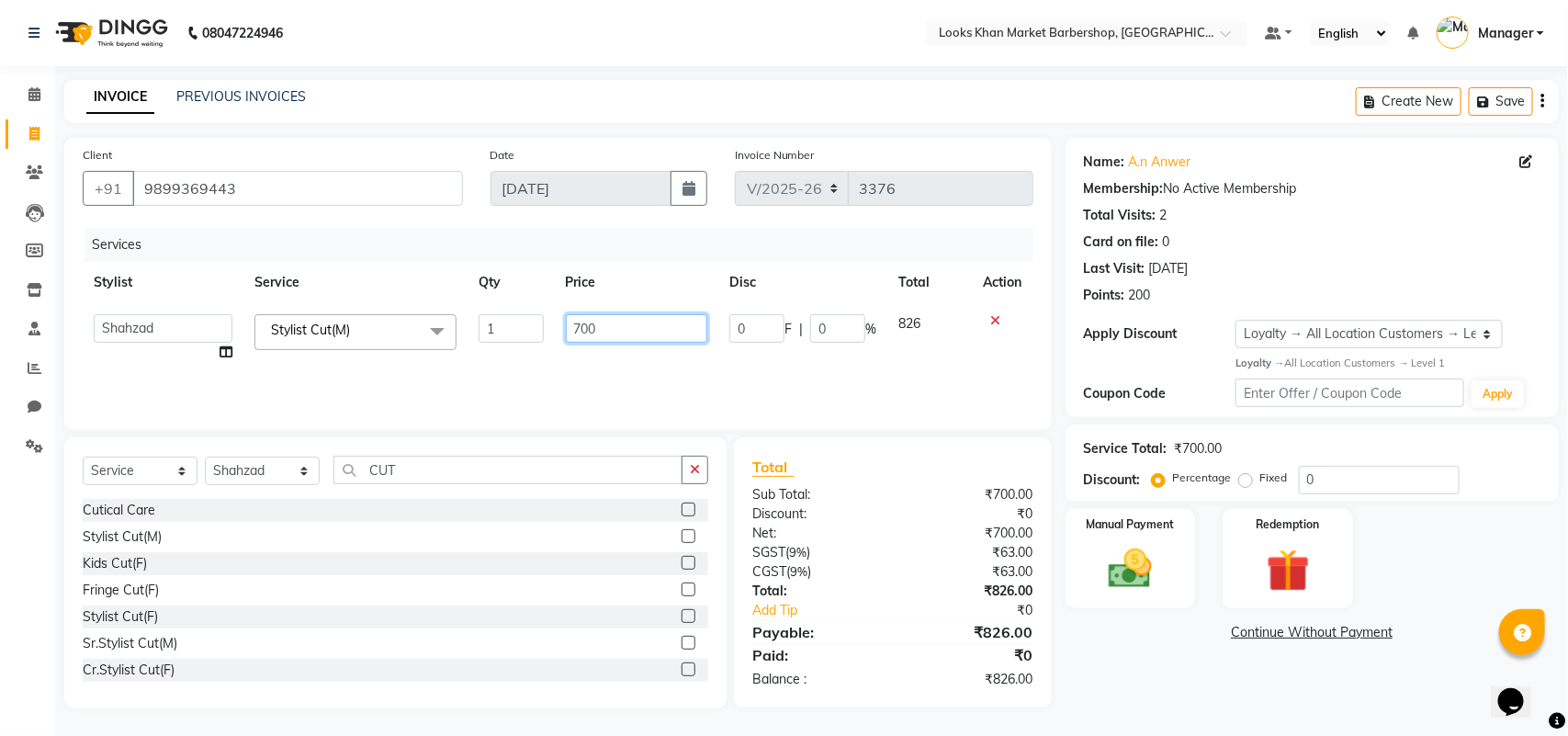
click at [611, 320] on input "700" at bounding box center [637, 328] width 142 height 28
type input "1000"
click at [1127, 580] on img at bounding box center [1130, 569] width 73 height 51
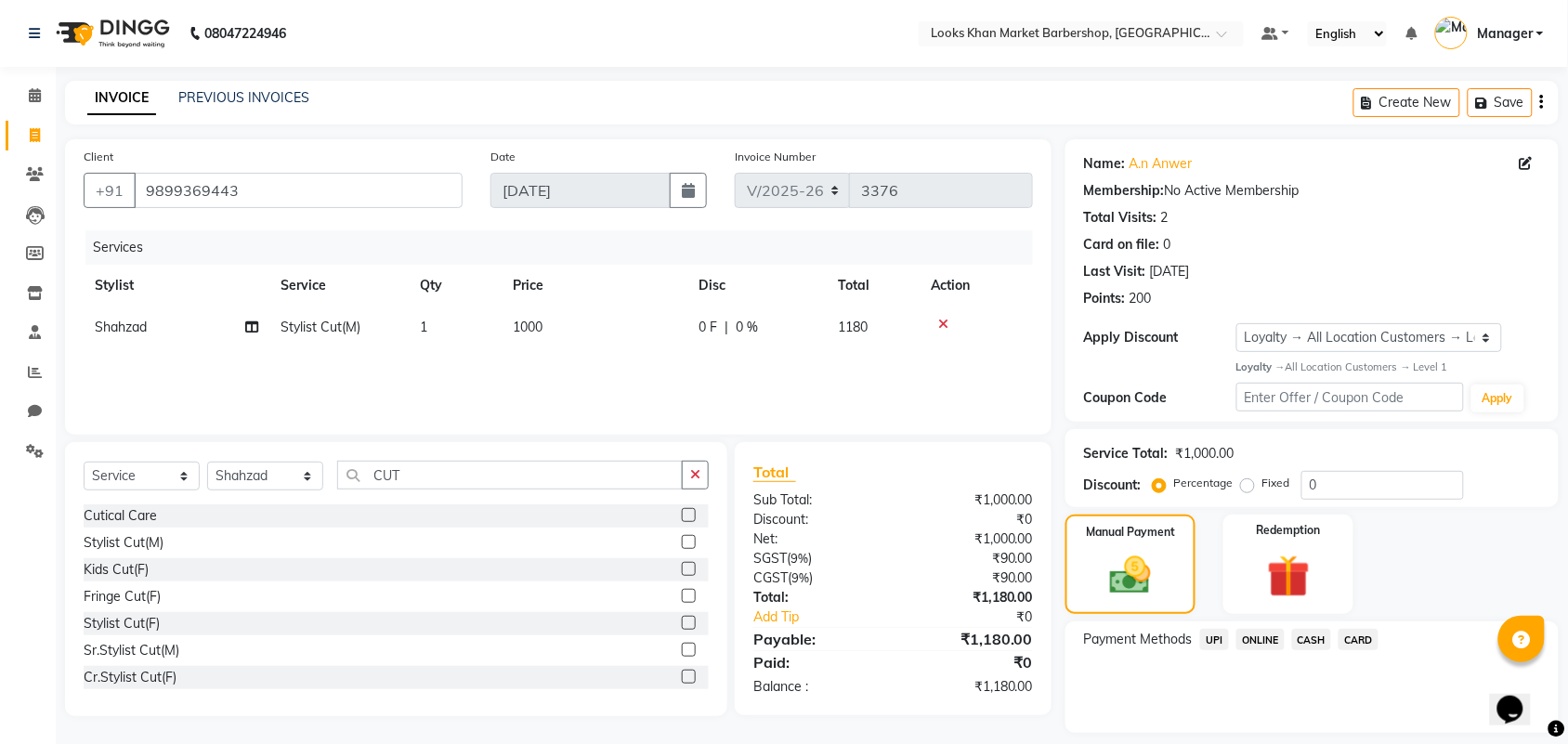
click at [1322, 639] on span "CASH" at bounding box center [1311, 639] width 40 height 21
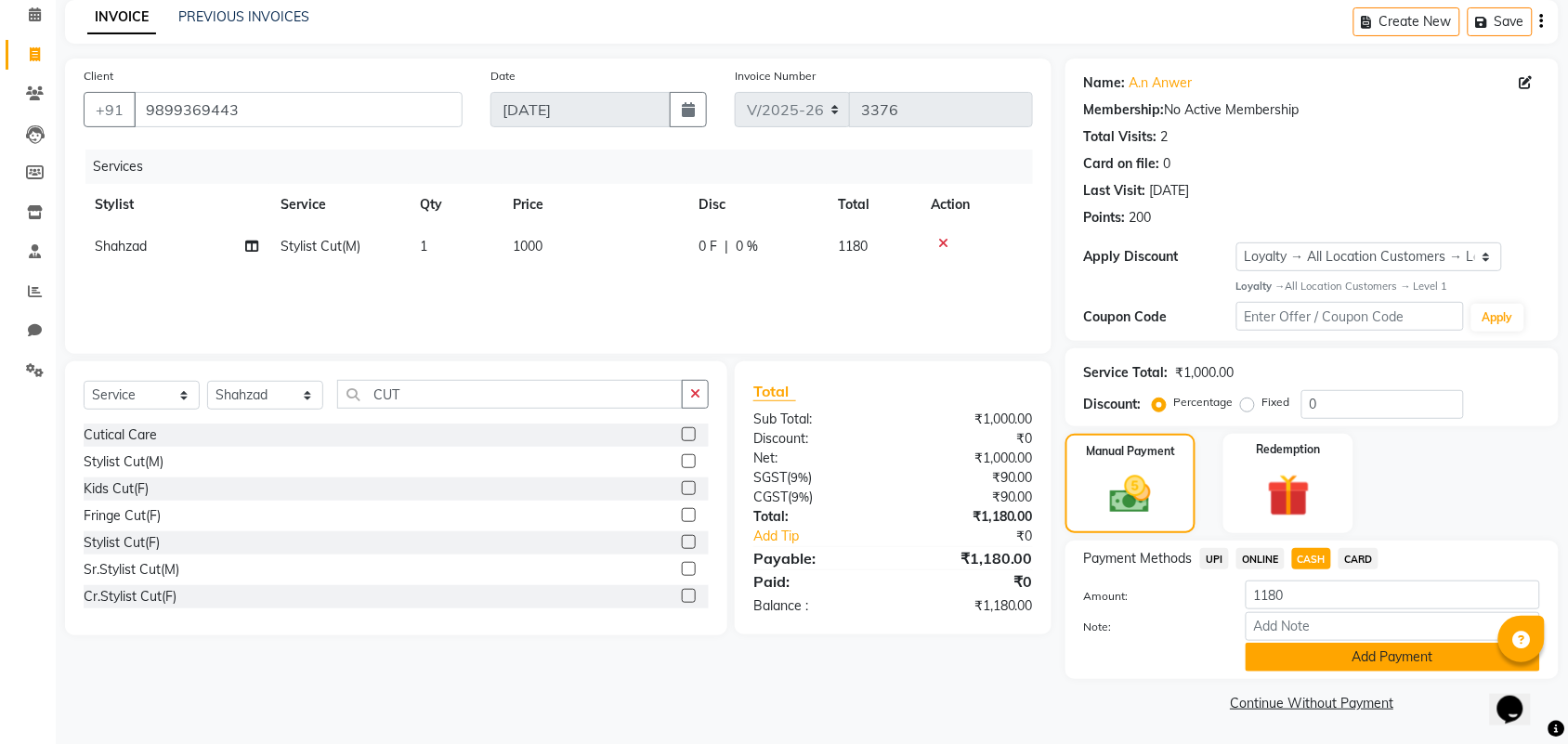
click at [1317, 659] on button "Add Payment" at bounding box center [1392, 657] width 295 height 29
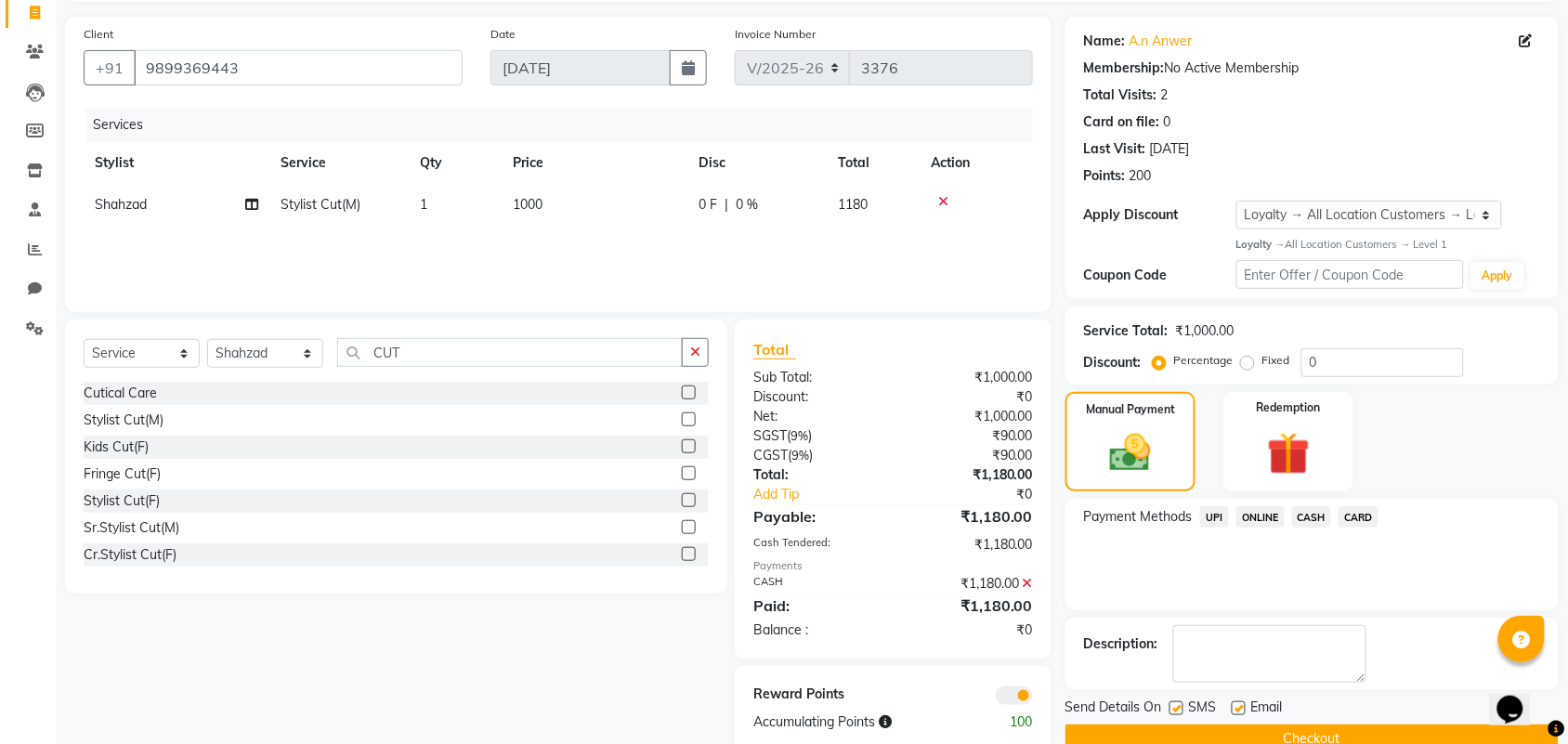
scroll to position [160, 0]
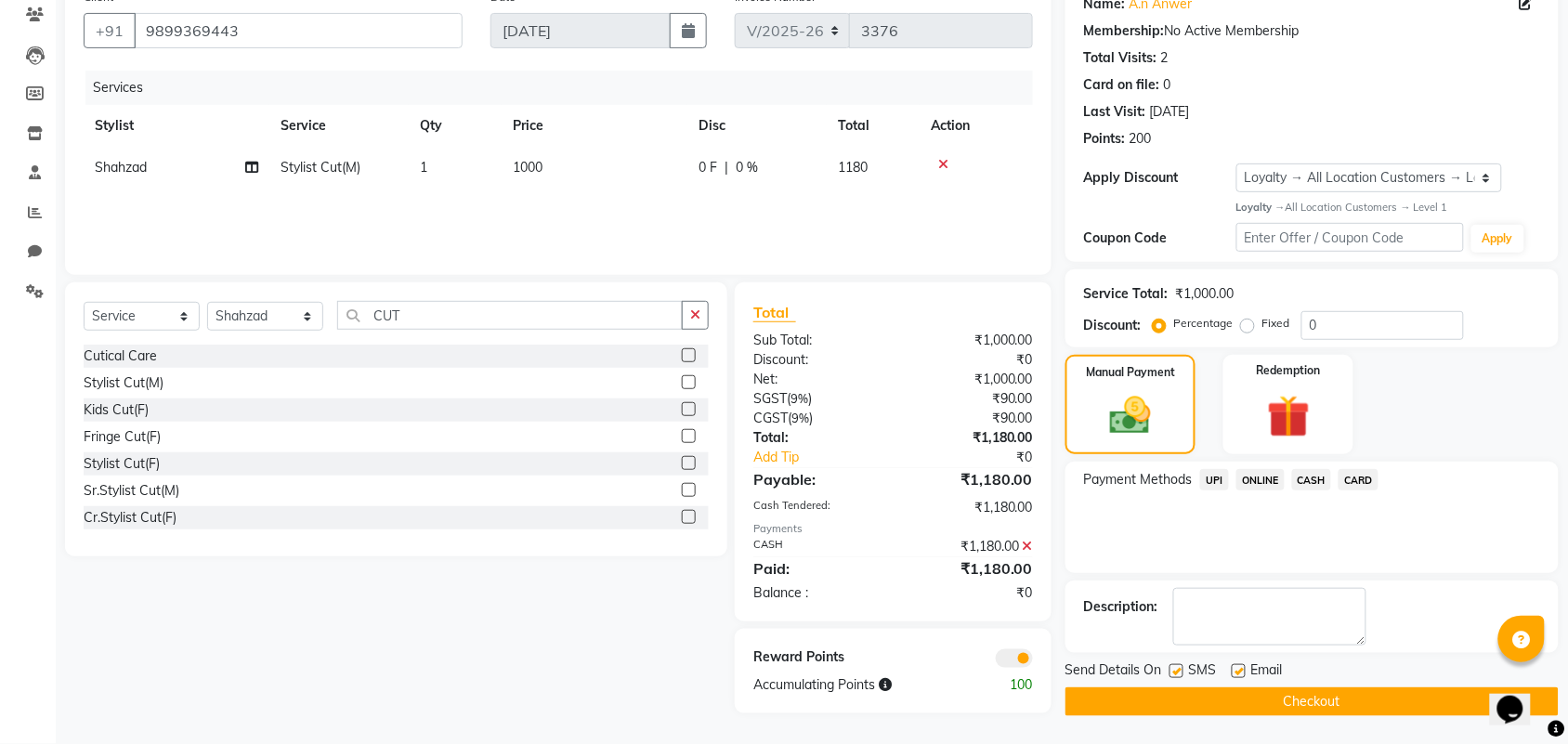
click at [1199, 709] on button "Checkout" at bounding box center [1311, 701] width 494 height 29
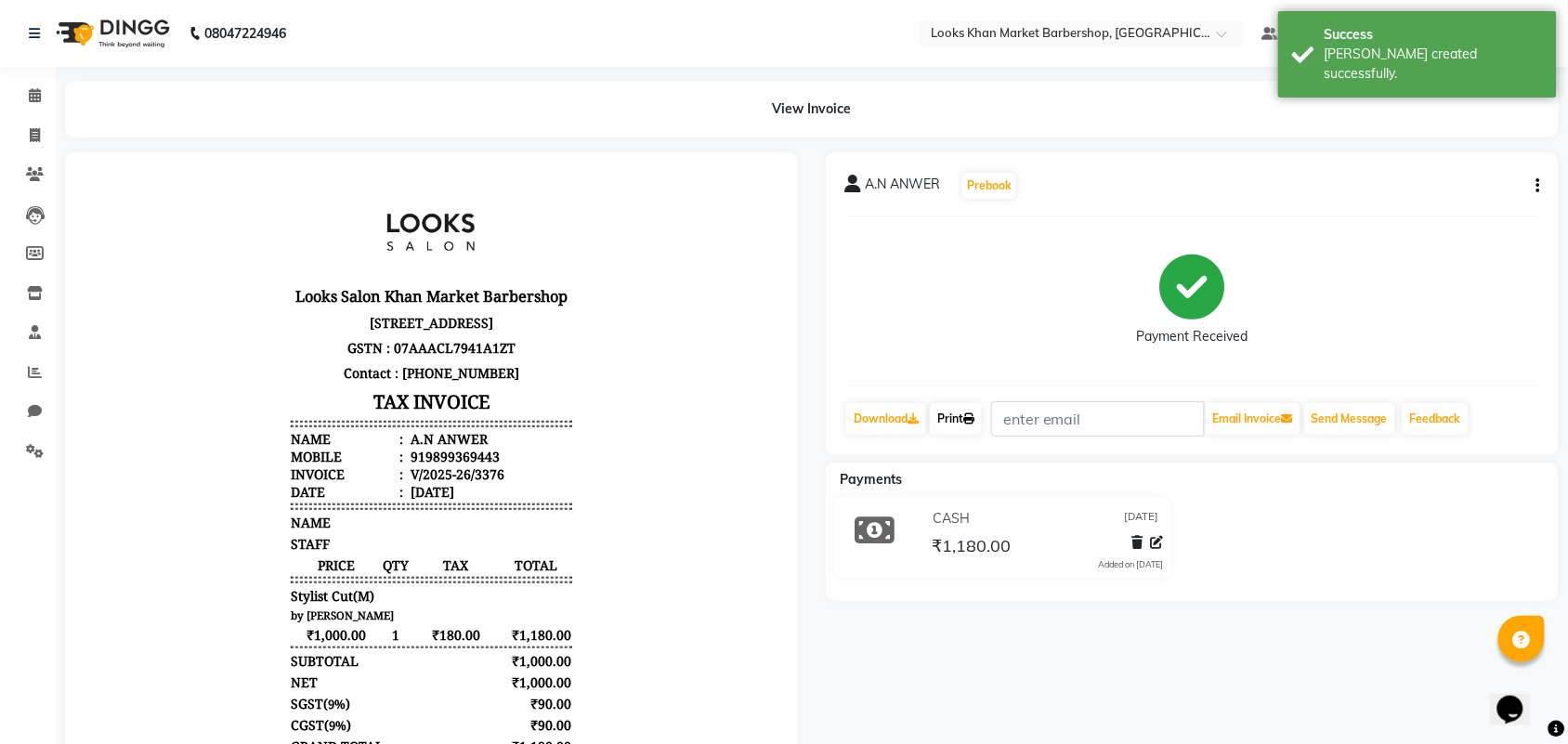
click at [980, 434] on link "Print" at bounding box center [955, 419] width 52 height 32
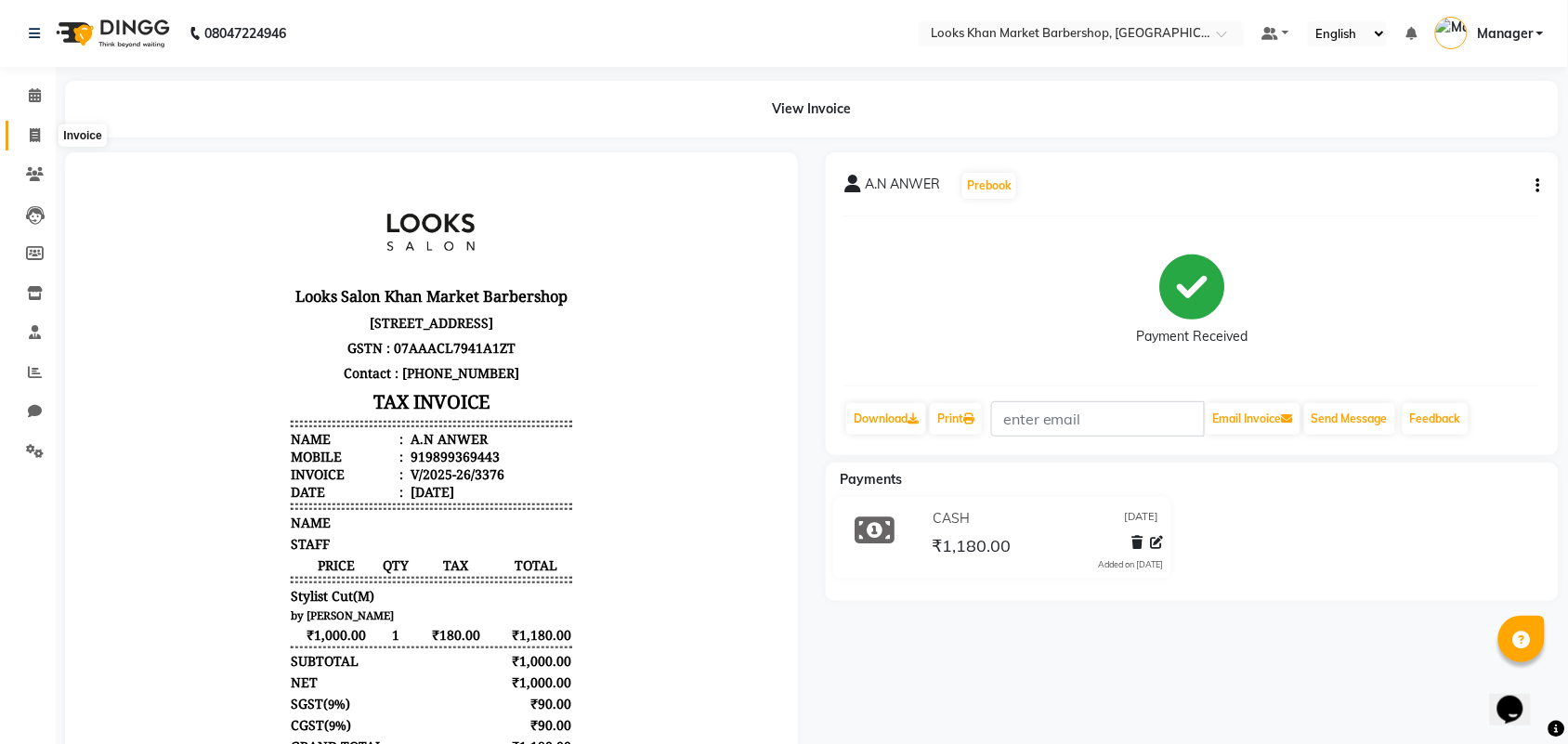
click at [34, 137] on icon at bounding box center [34, 135] width 10 height 14
select select "8030"
select select "service"
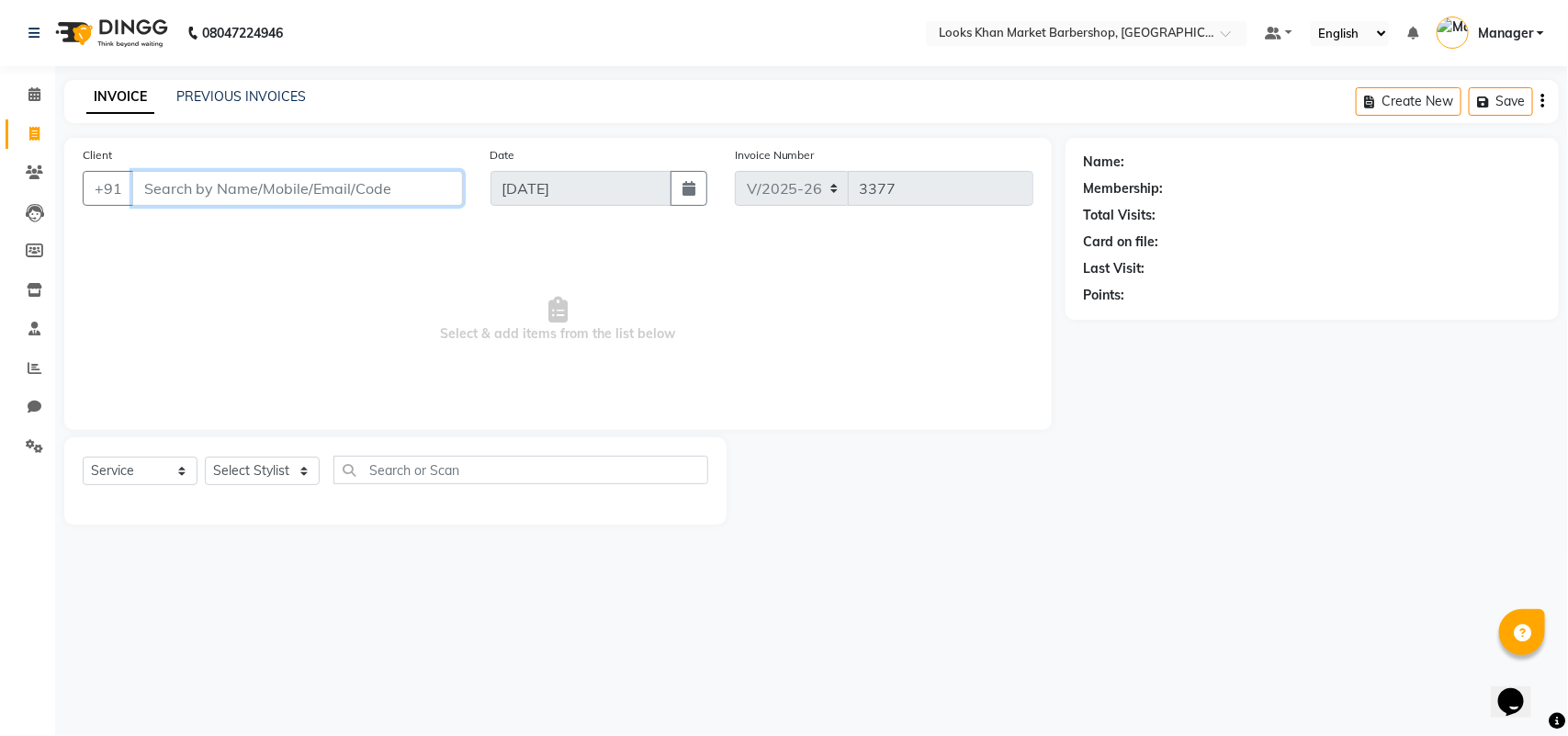
click at [225, 189] on input "Client" at bounding box center [298, 188] width 331 height 35
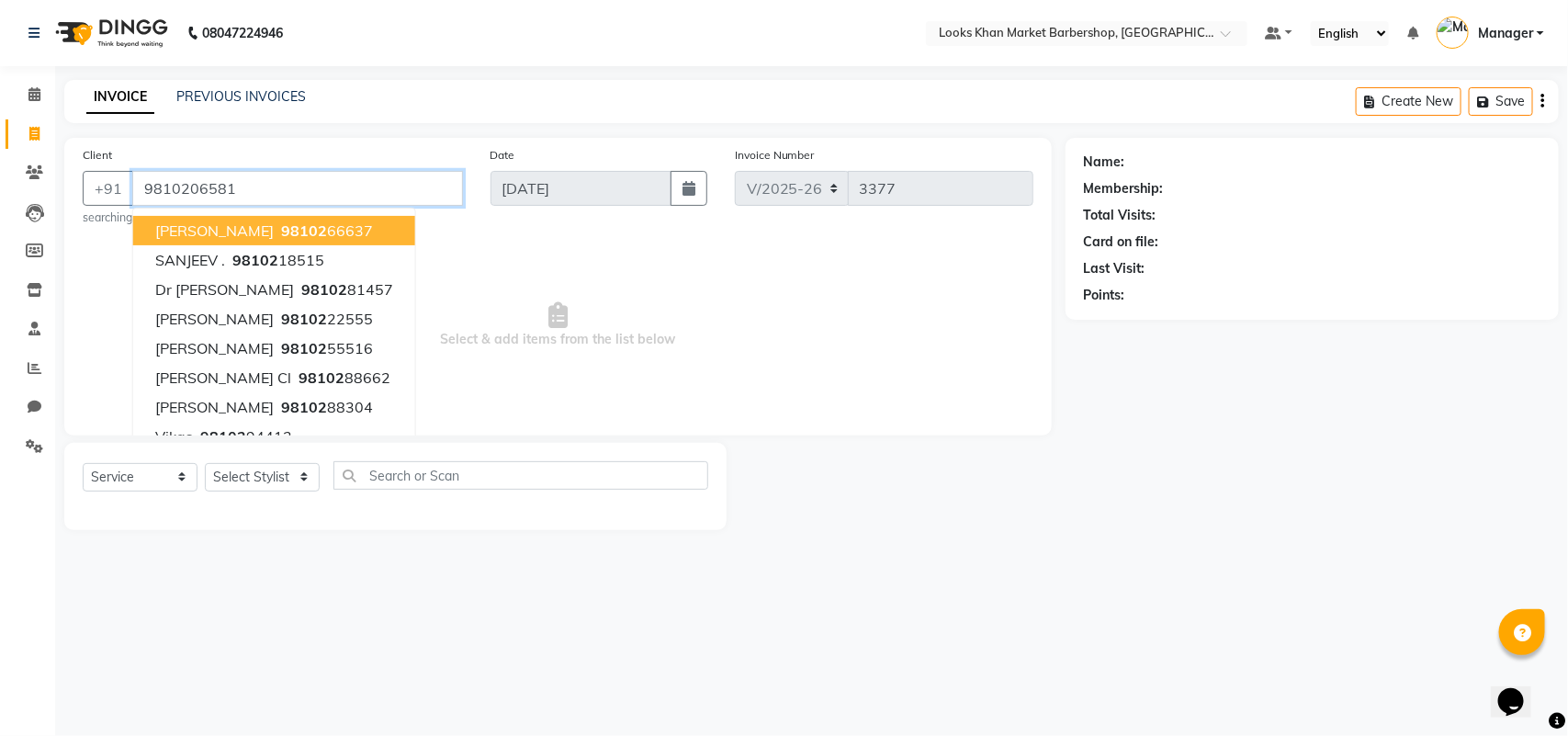
type input "9810206581"
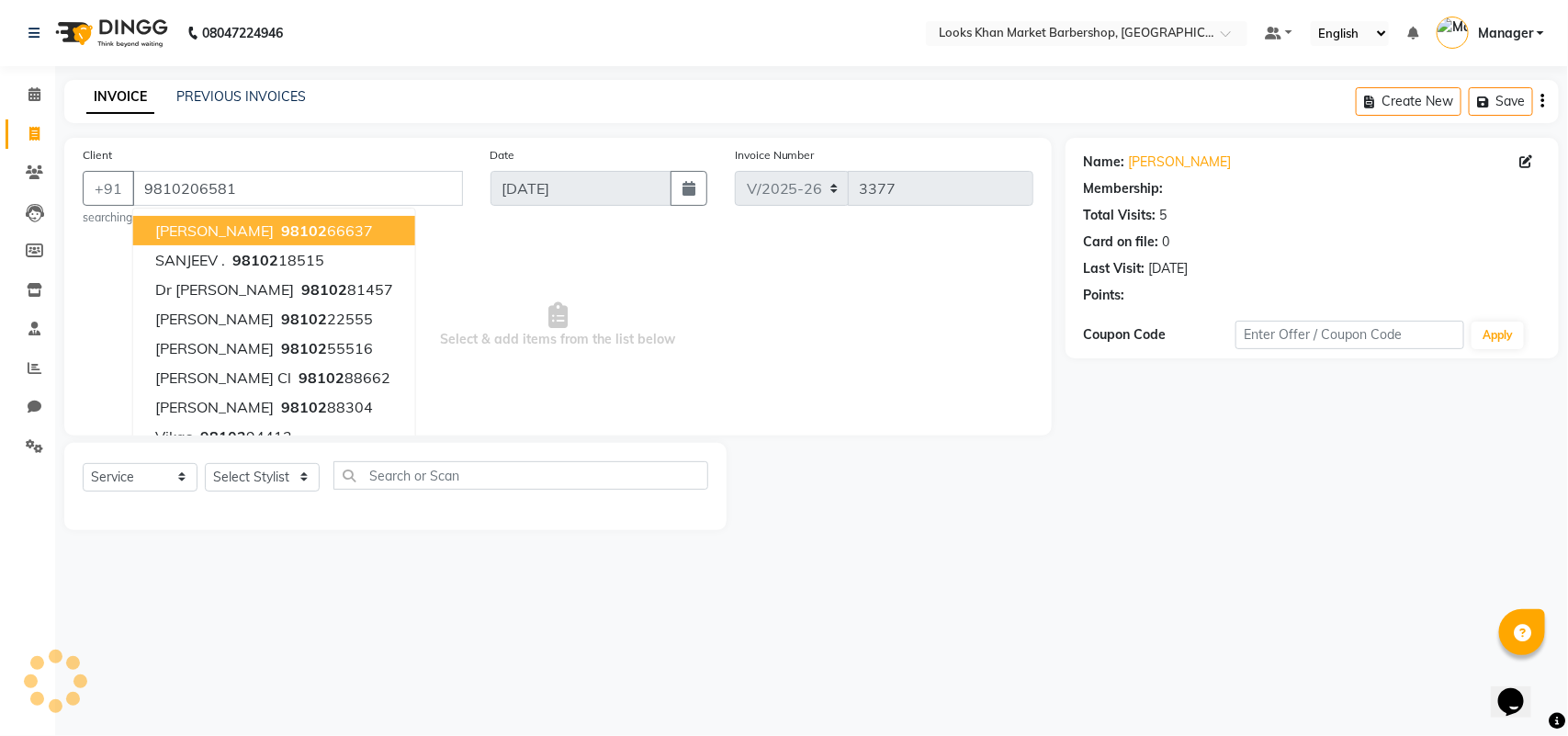
select select "1: Object"
click at [472, 134] on main "INVOICE PREVIOUS INVOICES Create New Save Client [PHONE_NUMBER] [PERSON_NAME] 9…" at bounding box center [812, 319] width 1513 height 478
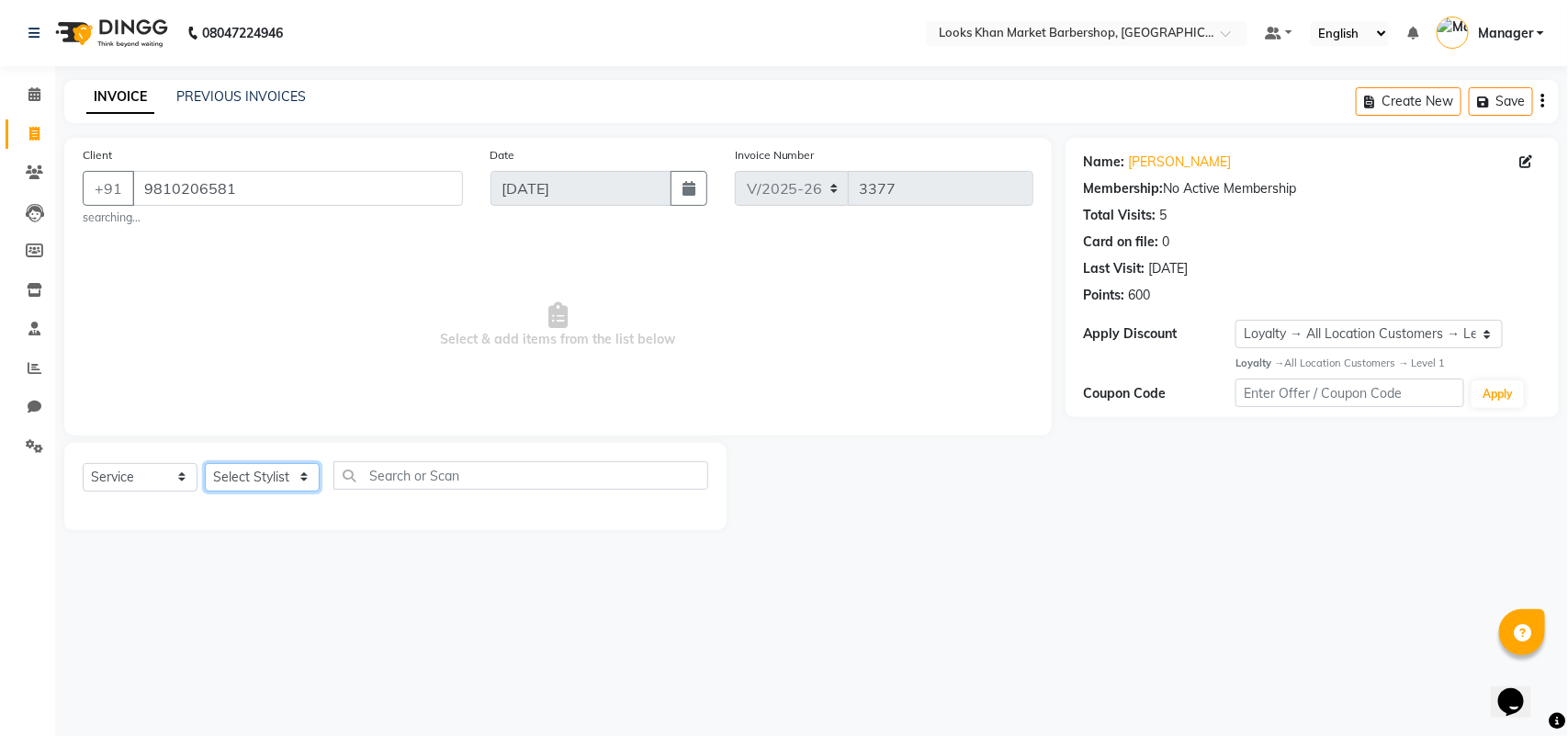
click at [258, 478] on select "Select Stylist Abhishek_pdct Akash_pdct Alam Counter_Sales [PERSON_NAME] [DATE]…" at bounding box center [262, 477] width 115 height 28
select select "72593"
click at [205, 463] on select "Select Stylist Abhishek_pdct Akash_pdct Alam Counter_Sales [PERSON_NAME] [DATE]…" at bounding box center [262, 477] width 115 height 28
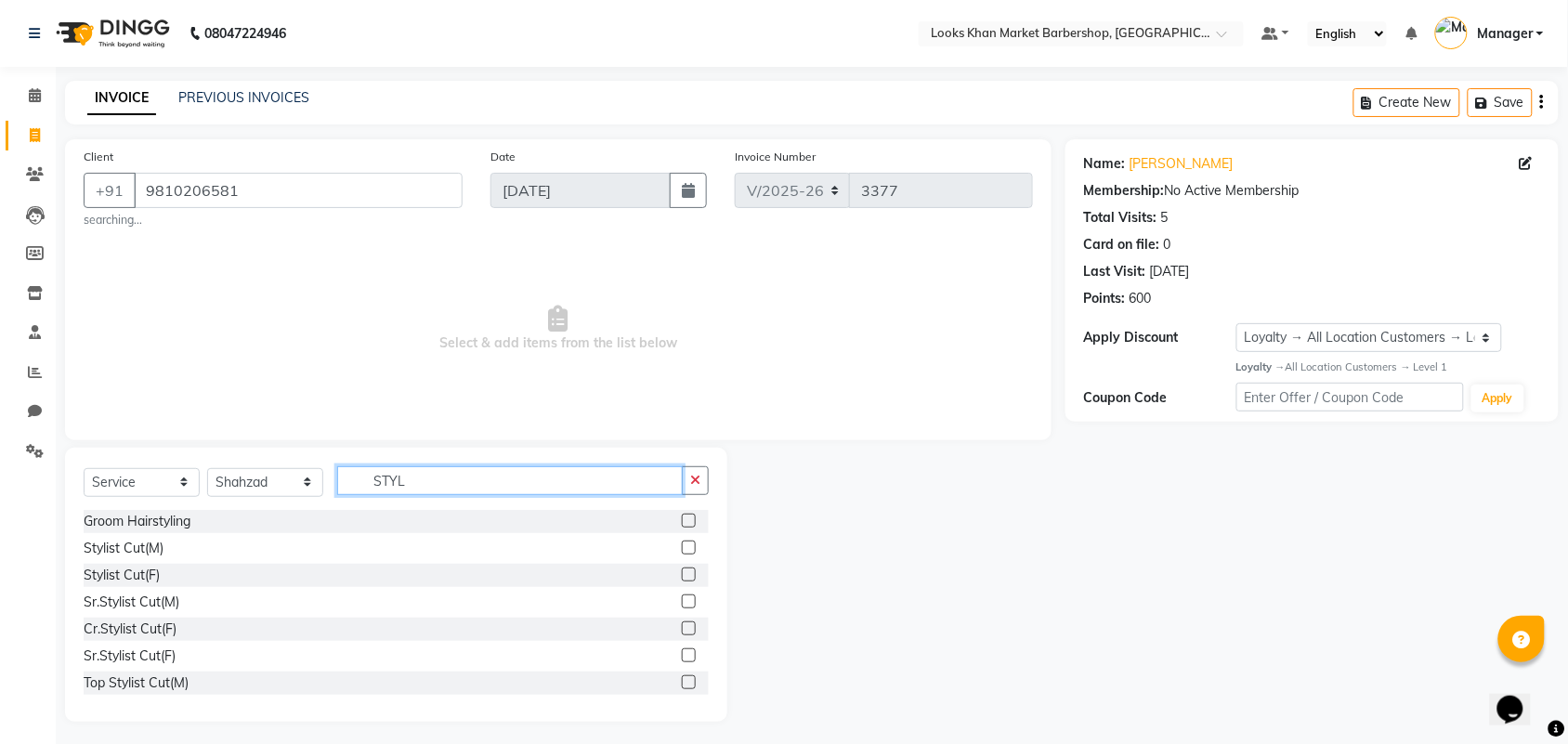
type input "STYL"
click at [682, 546] on label at bounding box center [689, 547] width 14 height 14
click at [682, 546] on input "checkbox" at bounding box center [688, 548] width 12 height 12
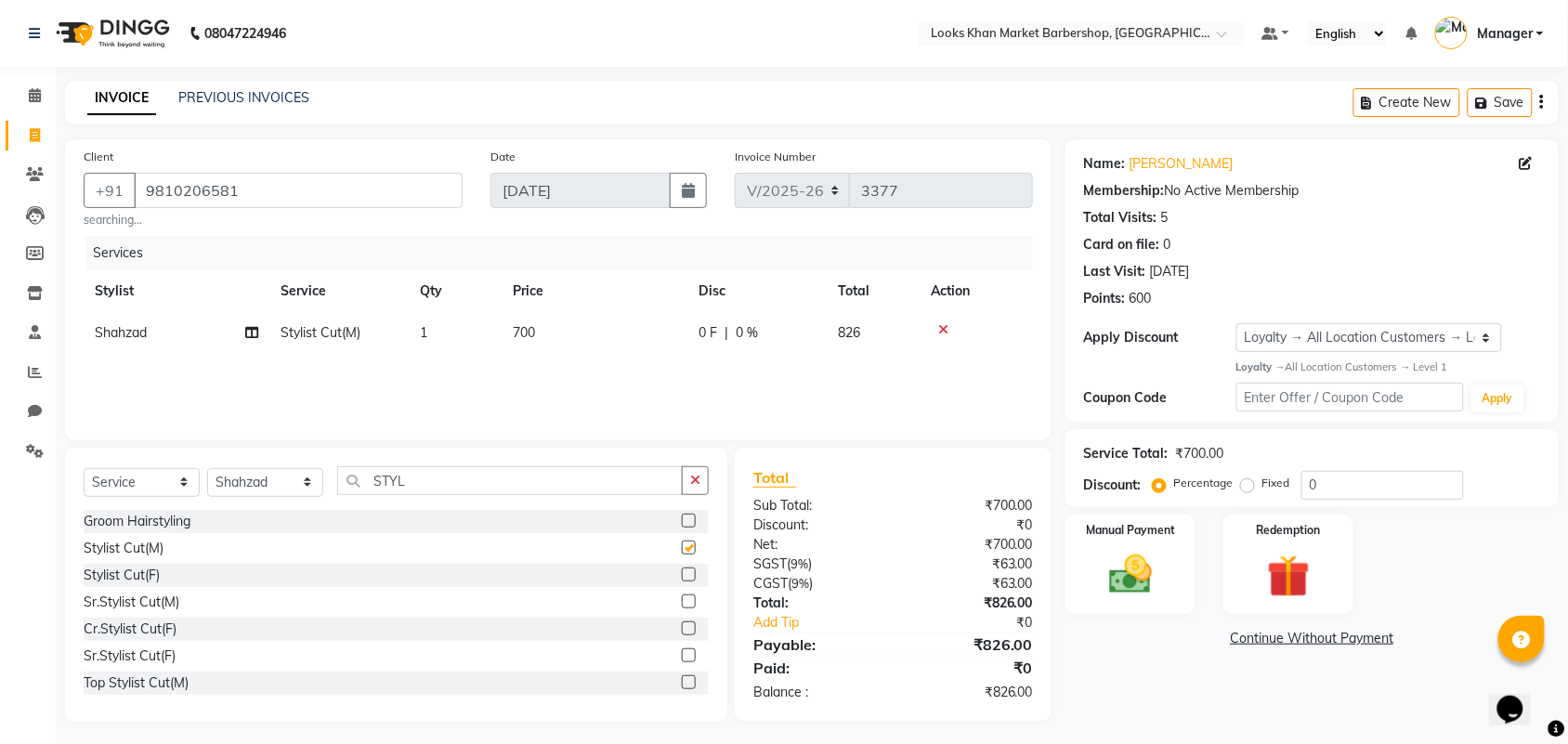
checkbox input "false"
click at [522, 332] on span "700" at bounding box center [524, 333] width 22 height 17
select select "72593"
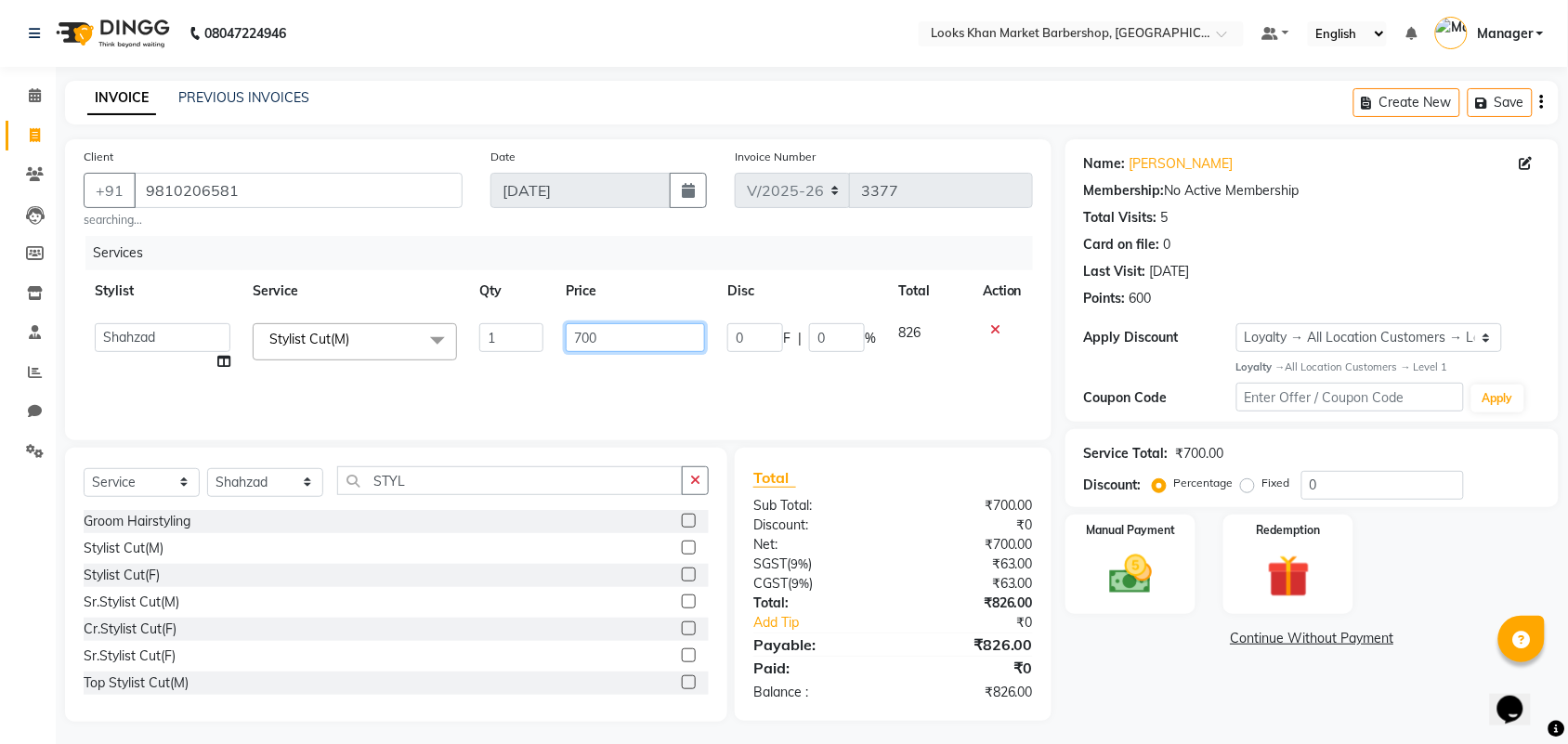
click at [638, 344] on input "700" at bounding box center [636, 337] width 139 height 29
type input "1000"
click at [630, 392] on div "Services Stylist Service Qty Price Disc Total Action Abhishek_pdct Akash_pdct A…" at bounding box center [558, 329] width 949 height 186
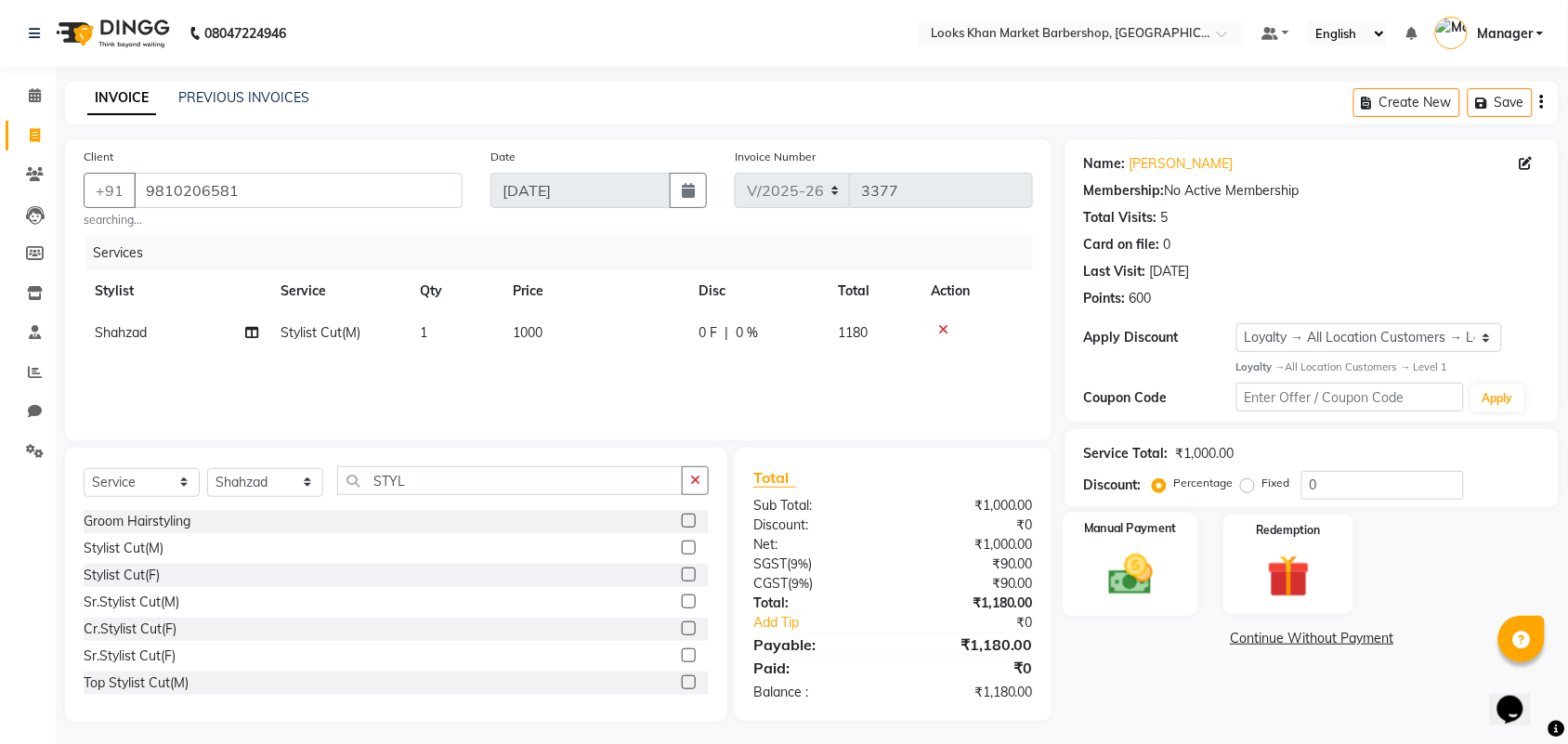
click at [1139, 562] on img at bounding box center [1130, 574] width 72 height 51
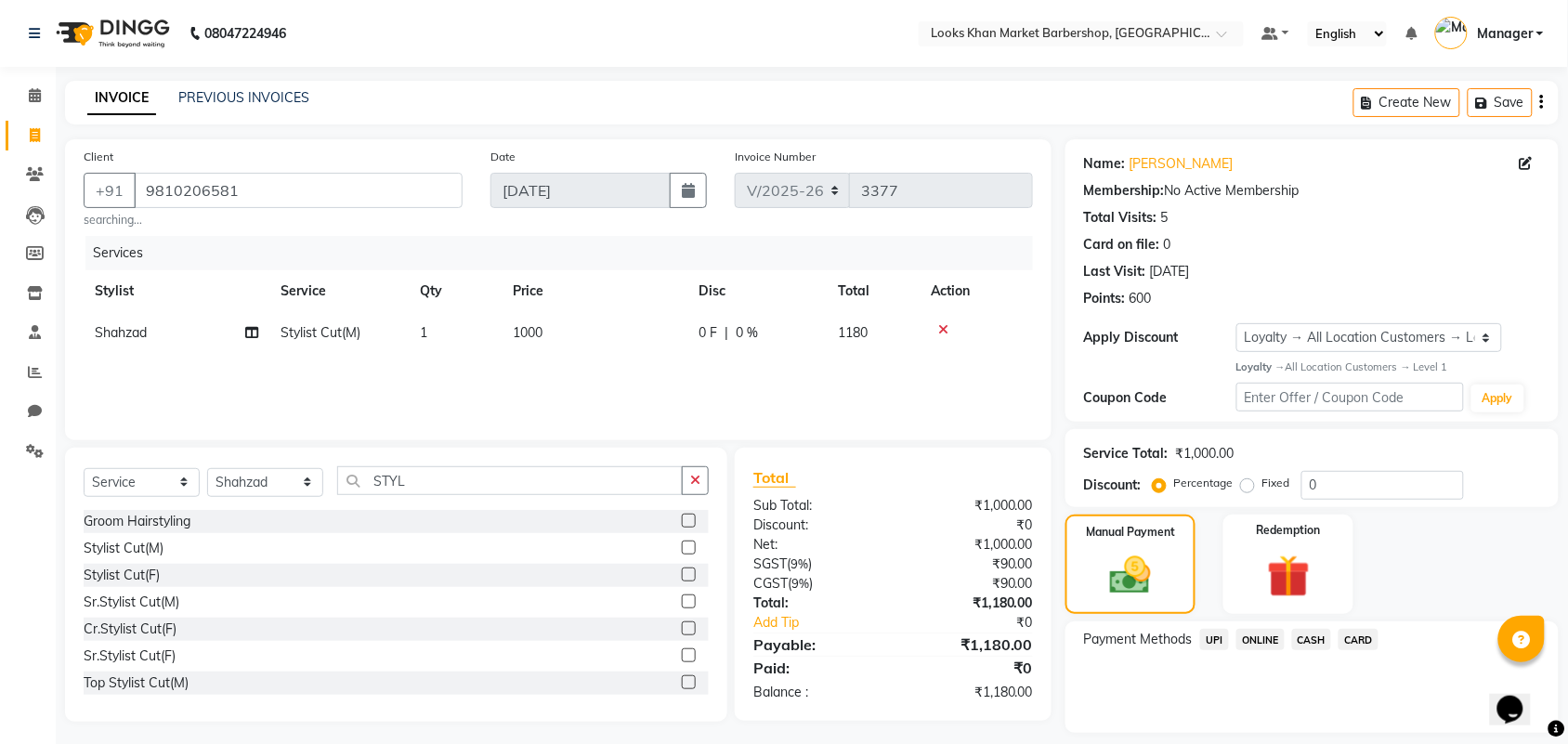
click at [1353, 639] on span "CARD" at bounding box center [1358, 639] width 40 height 21
click at [1310, 740] on button "Add Payment" at bounding box center [1392, 737] width 295 height 29
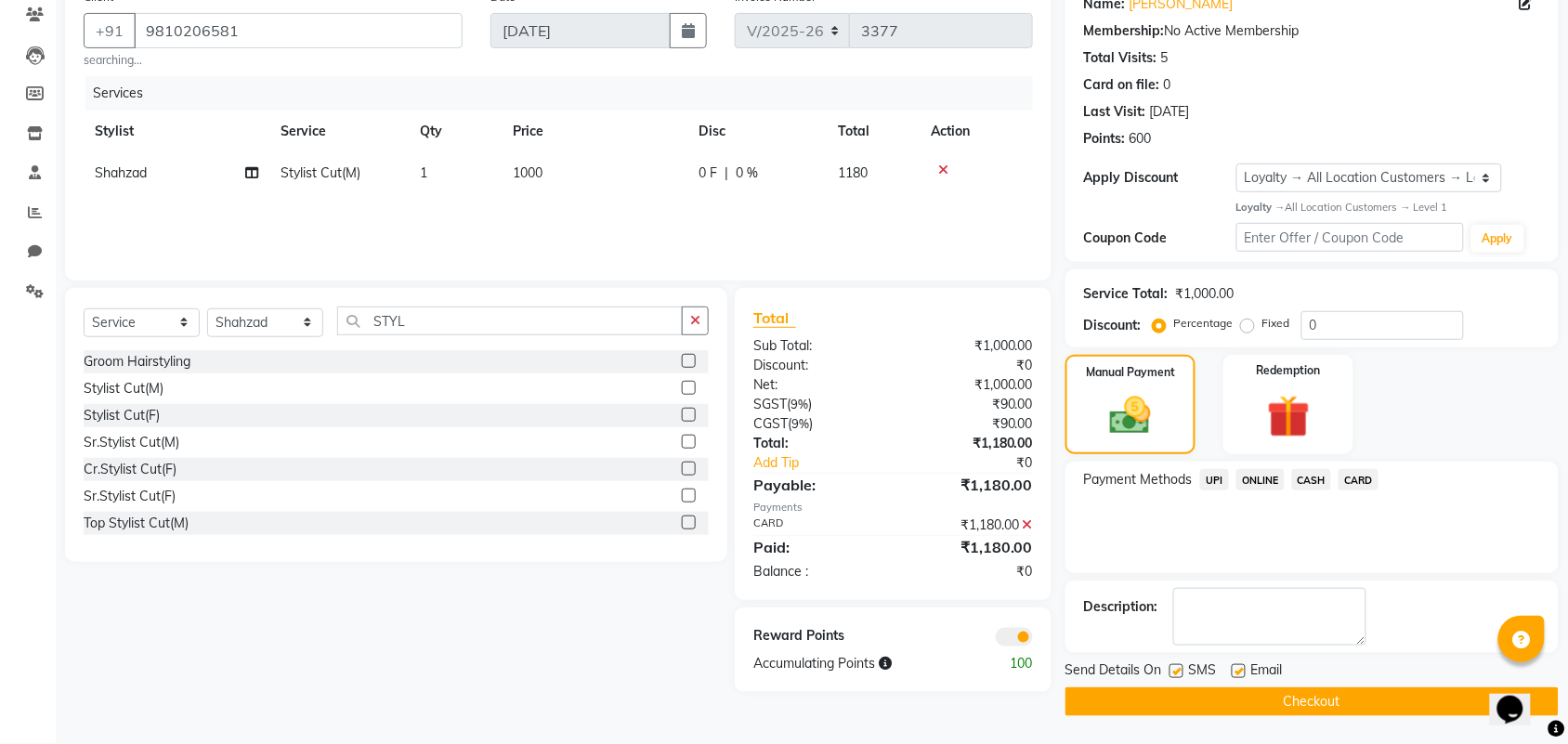
click at [1314, 699] on button "Checkout" at bounding box center [1311, 701] width 494 height 29
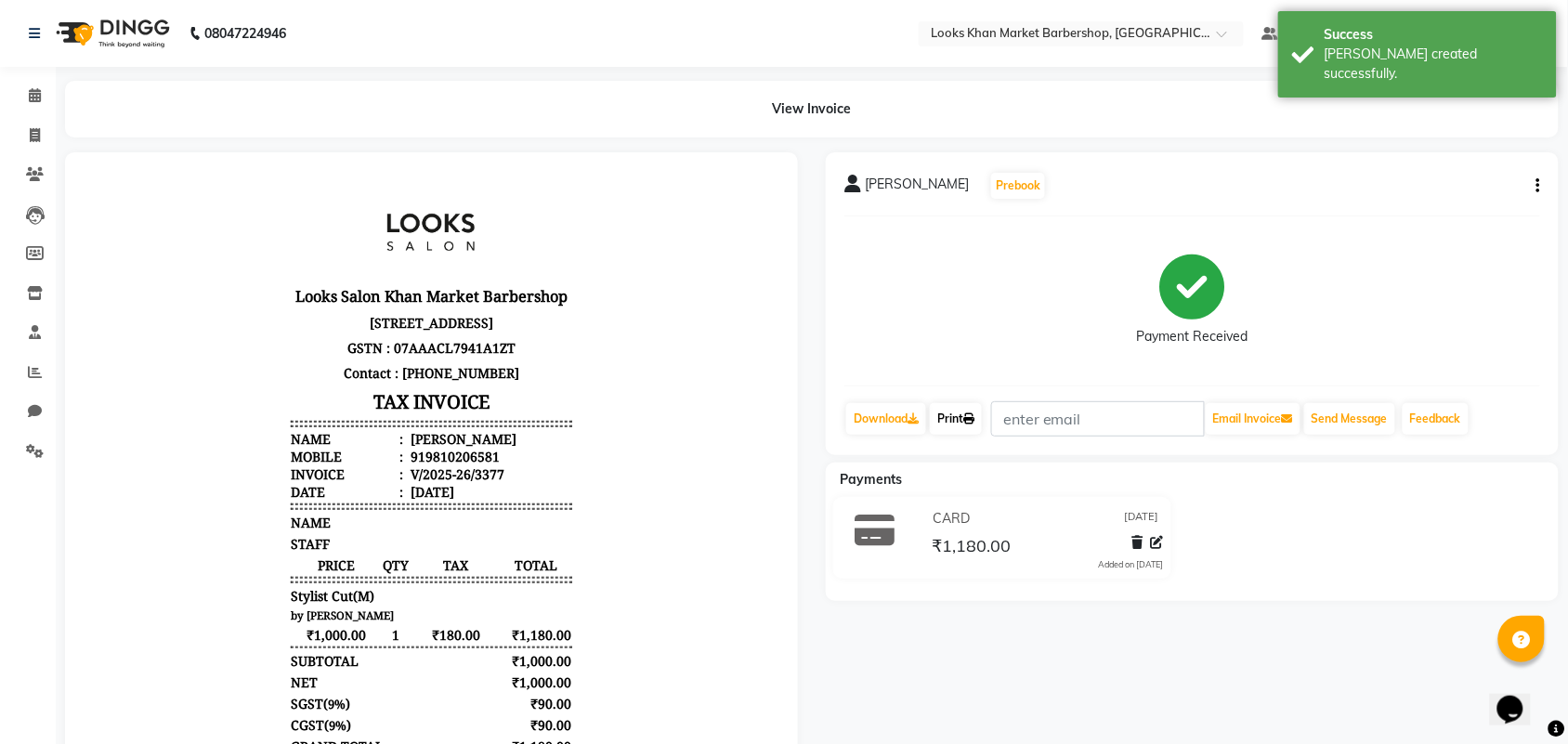
click at [962, 413] on link "Print" at bounding box center [955, 419] width 52 height 32
click at [90, 30] on img at bounding box center [111, 33] width 127 height 52
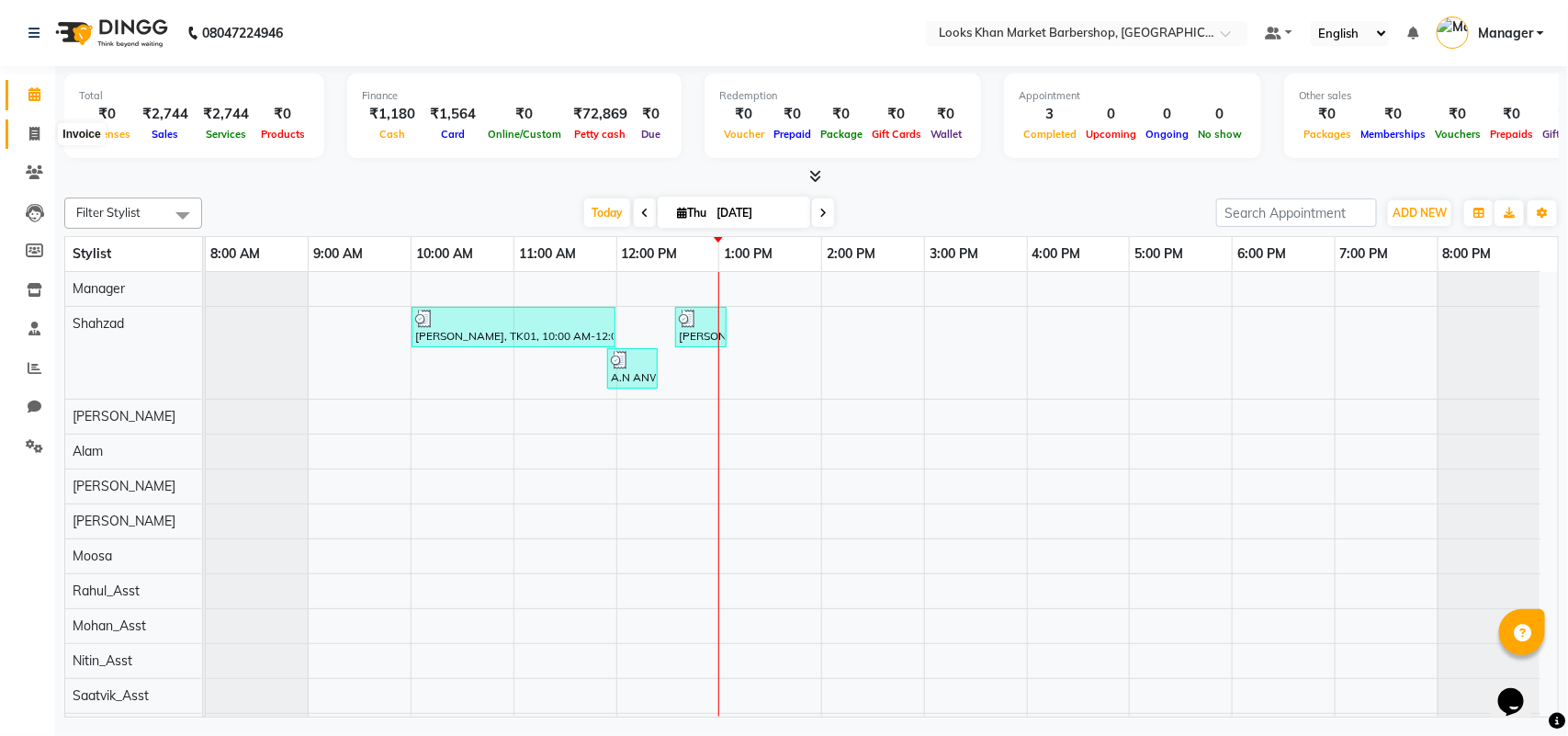
click at [24, 126] on span at bounding box center [34, 134] width 32 height 21
select select "service"
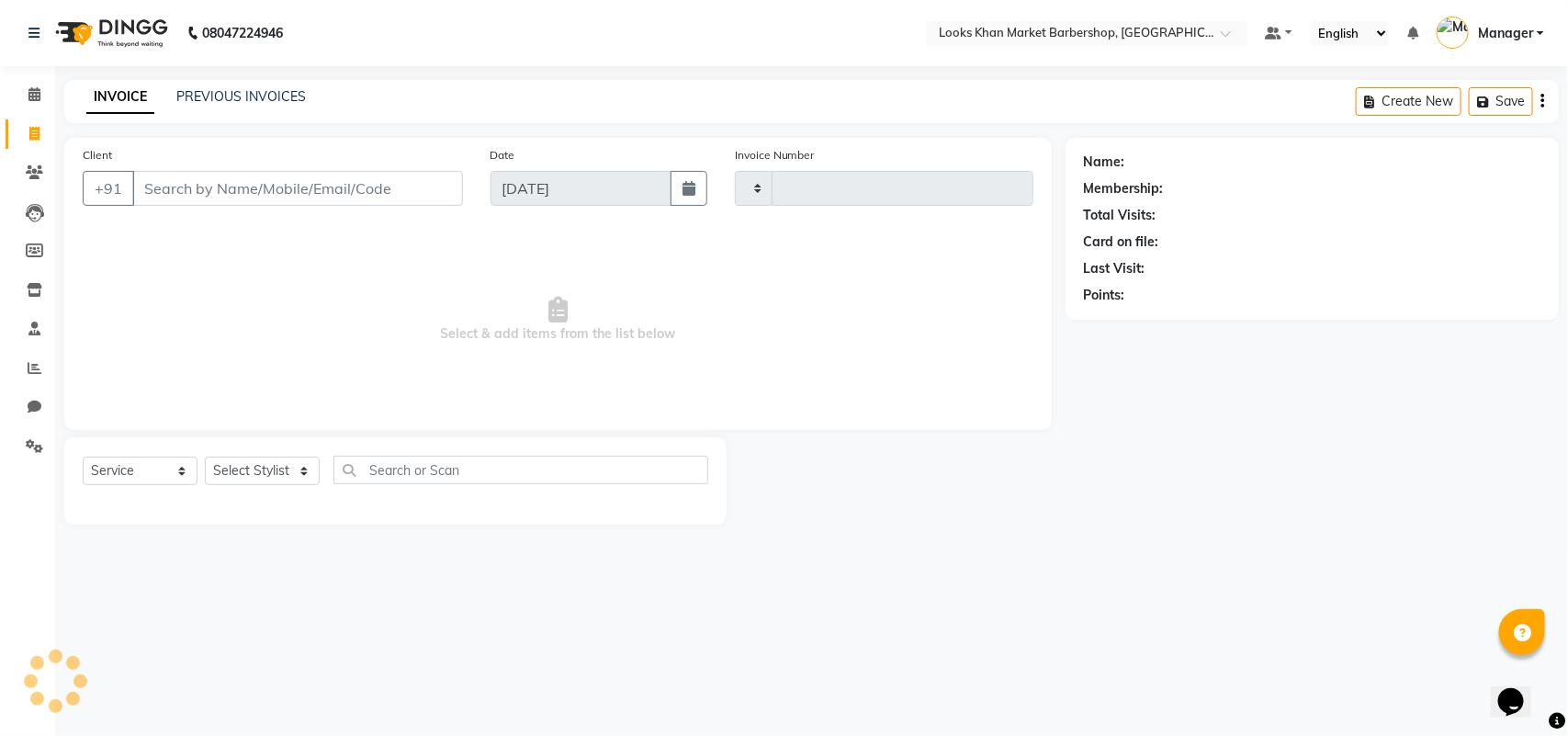
type input "3378"
select select "8030"
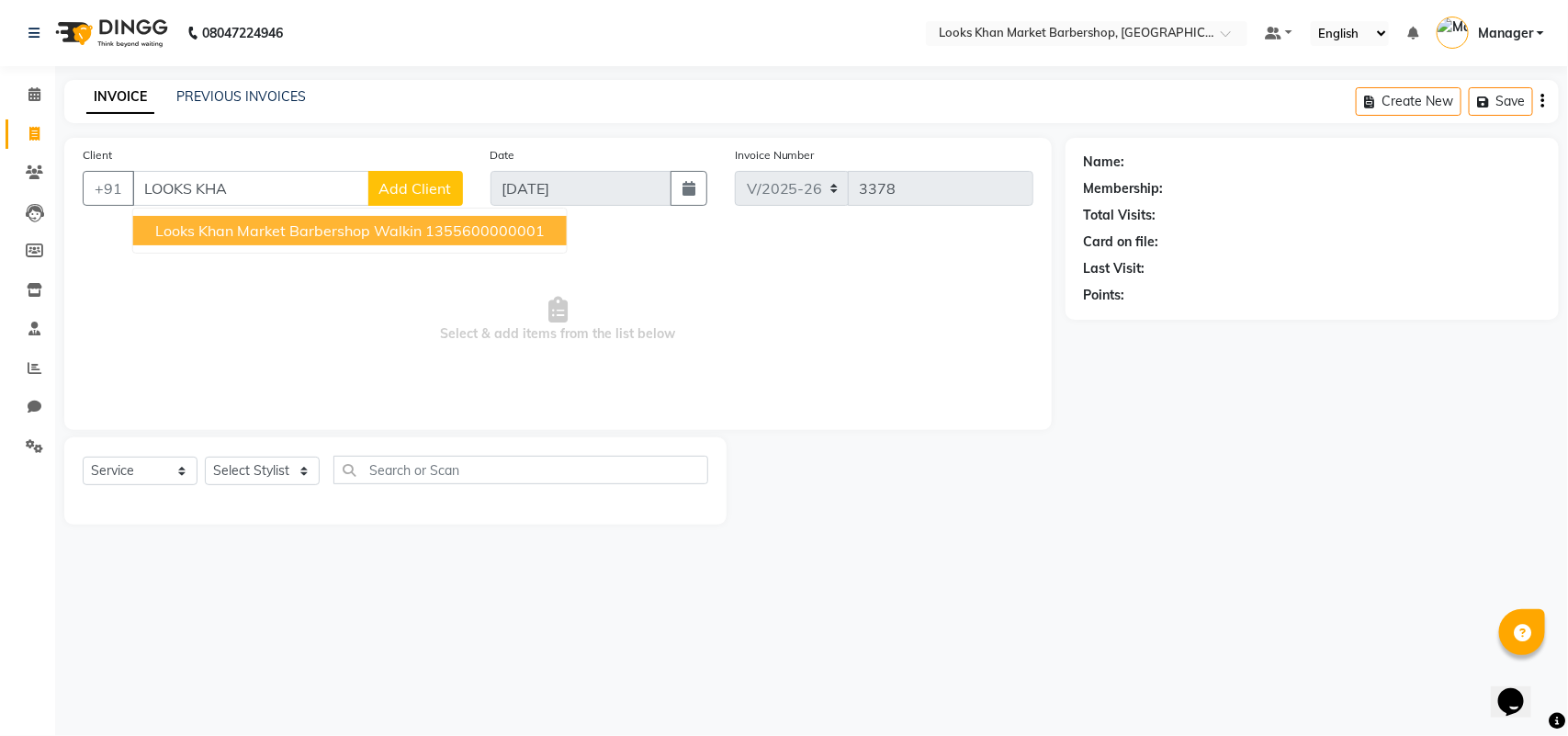
click at [340, 230] on span "Looks Khan Market Barbershop Walkin" at bounding box center [289, 231] width 267 height 18
type input "1355600000001"
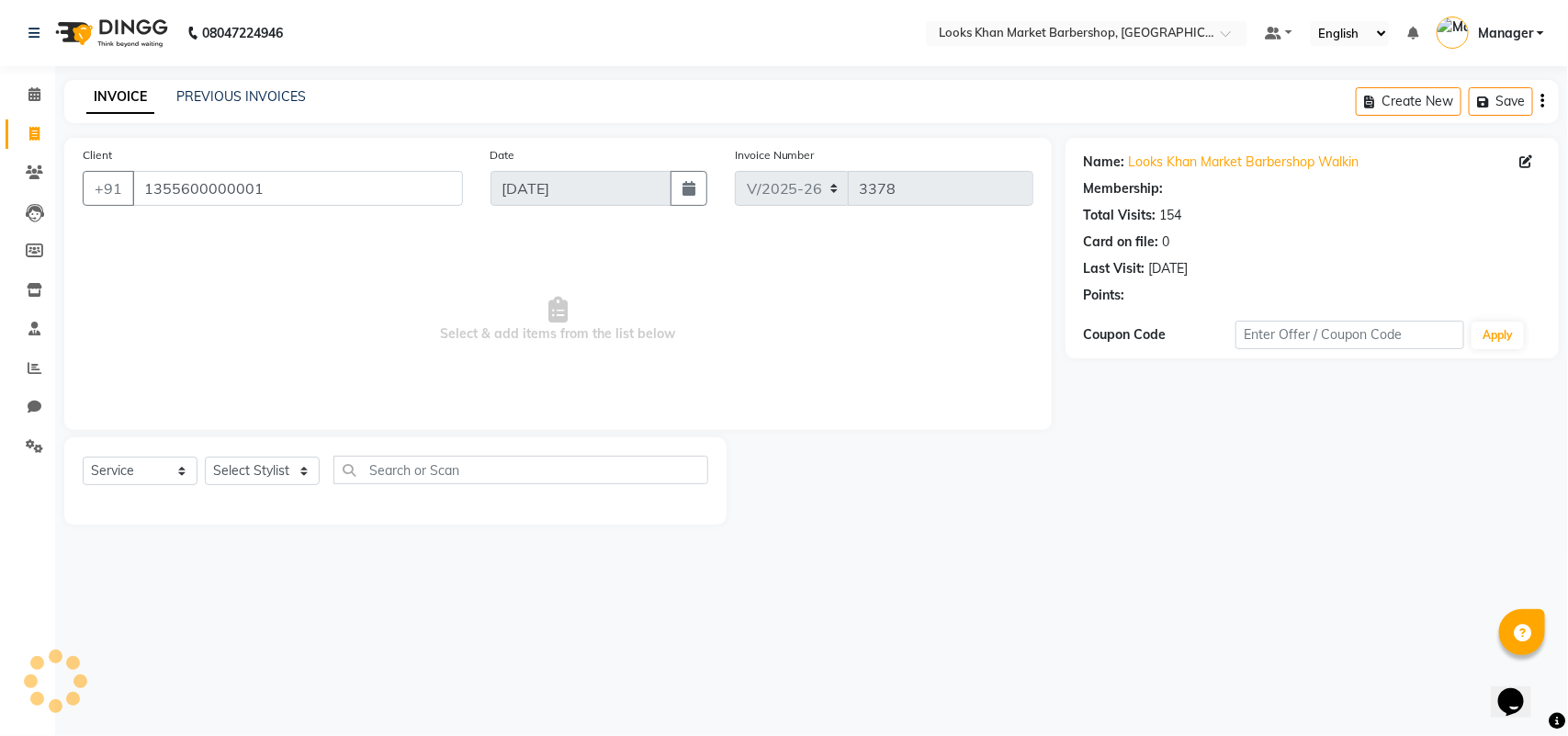
select select "1: Object"
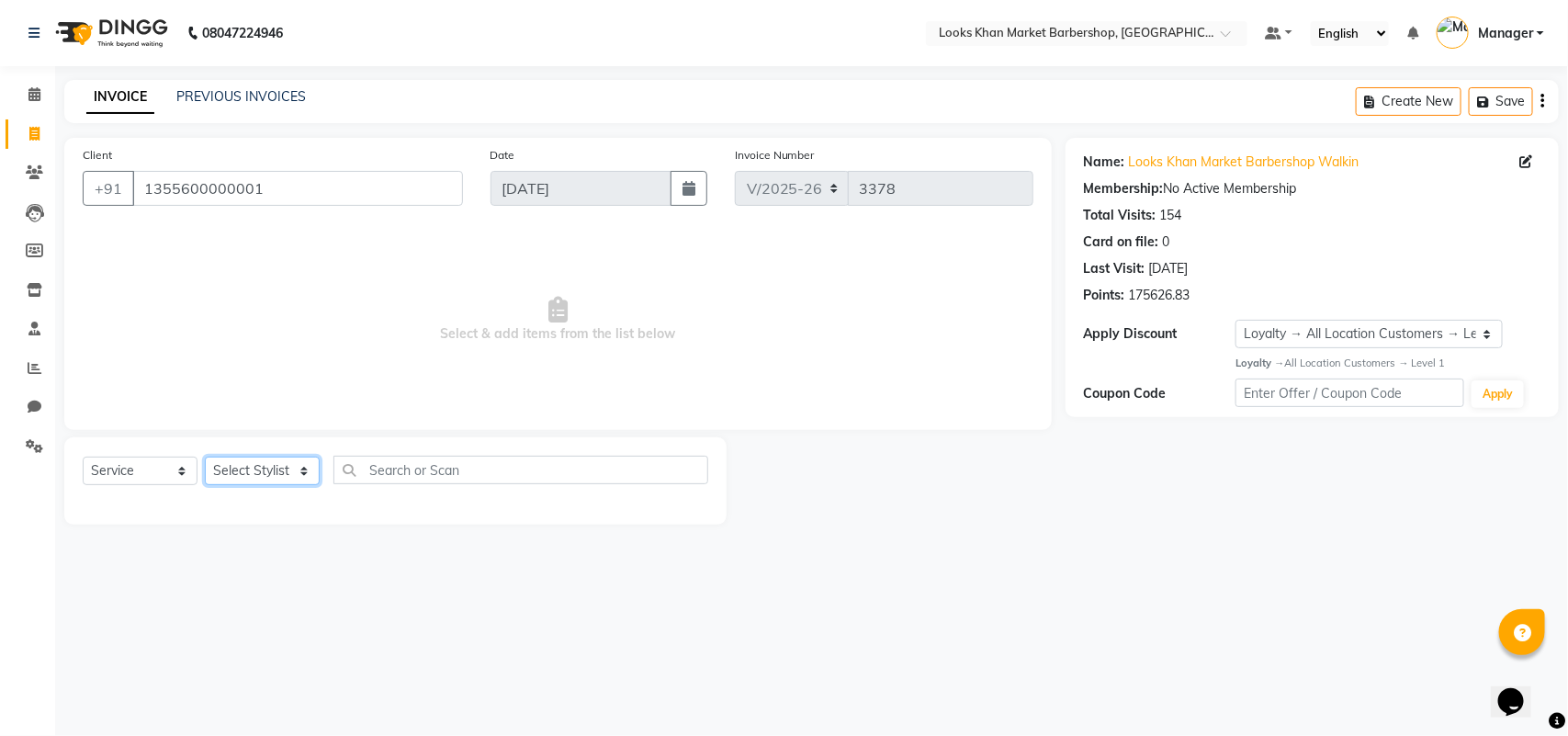
click at [249, 467] on select "Select Stylist Abhishek_pdct Akash_pdct Alam Counter_Sales [PERSON_NAME] [DATE]…" at bounding box center [262, 470] width 115 height 28
select select "72604"
click at [205, 457] on select "Select Stylist Abhishek_pdct Akash_pdct Alam Counter_Sales [PERSON_NAME] [DATE]…" at bounding box center [262, 470] width 115 height 28
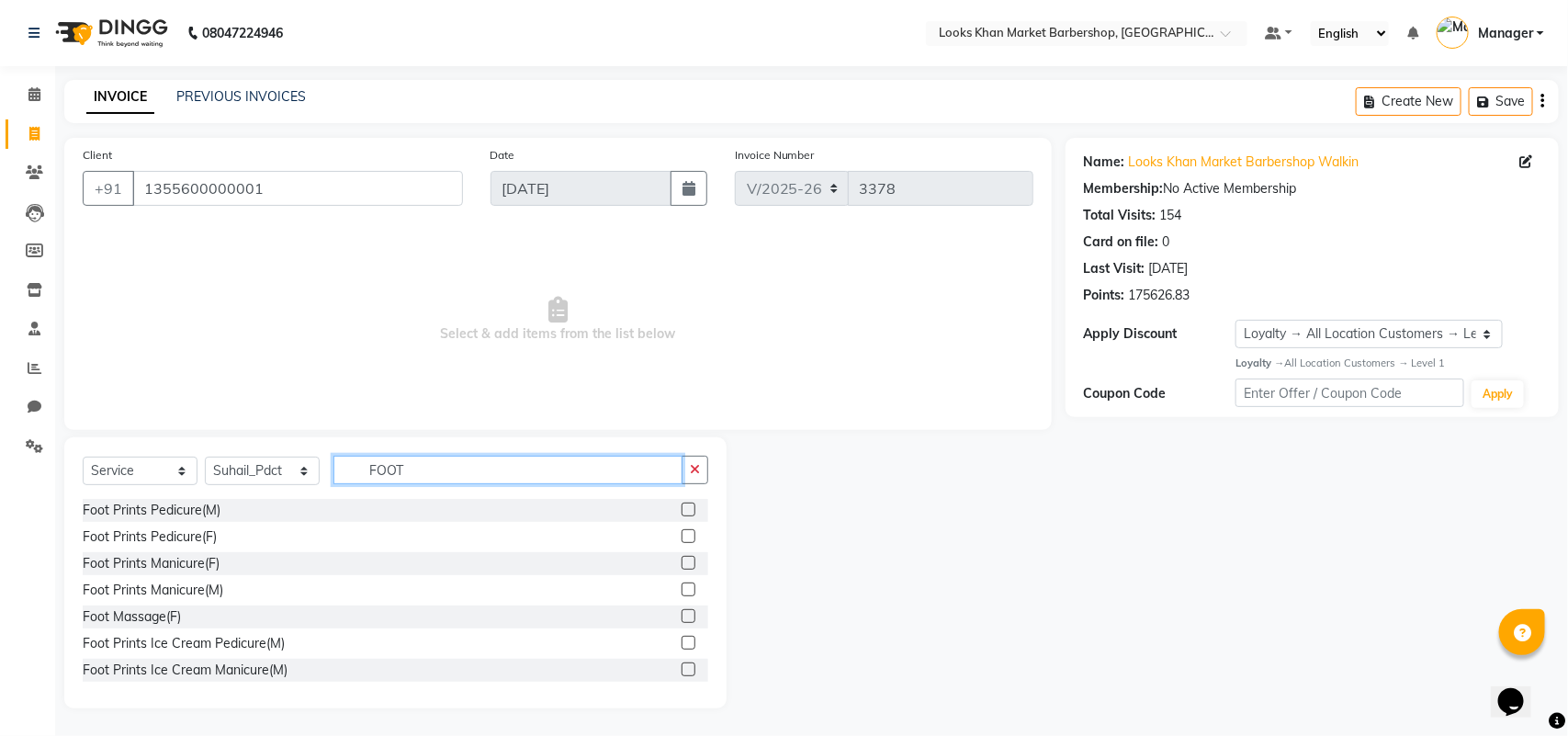
type input "FOOT"
click at [682, 504] on label at bounding box center [688, 509] width 14 height 14
click at [682, 504] on input "checkbox" at bounding box center [687, 510] width 12 height 12
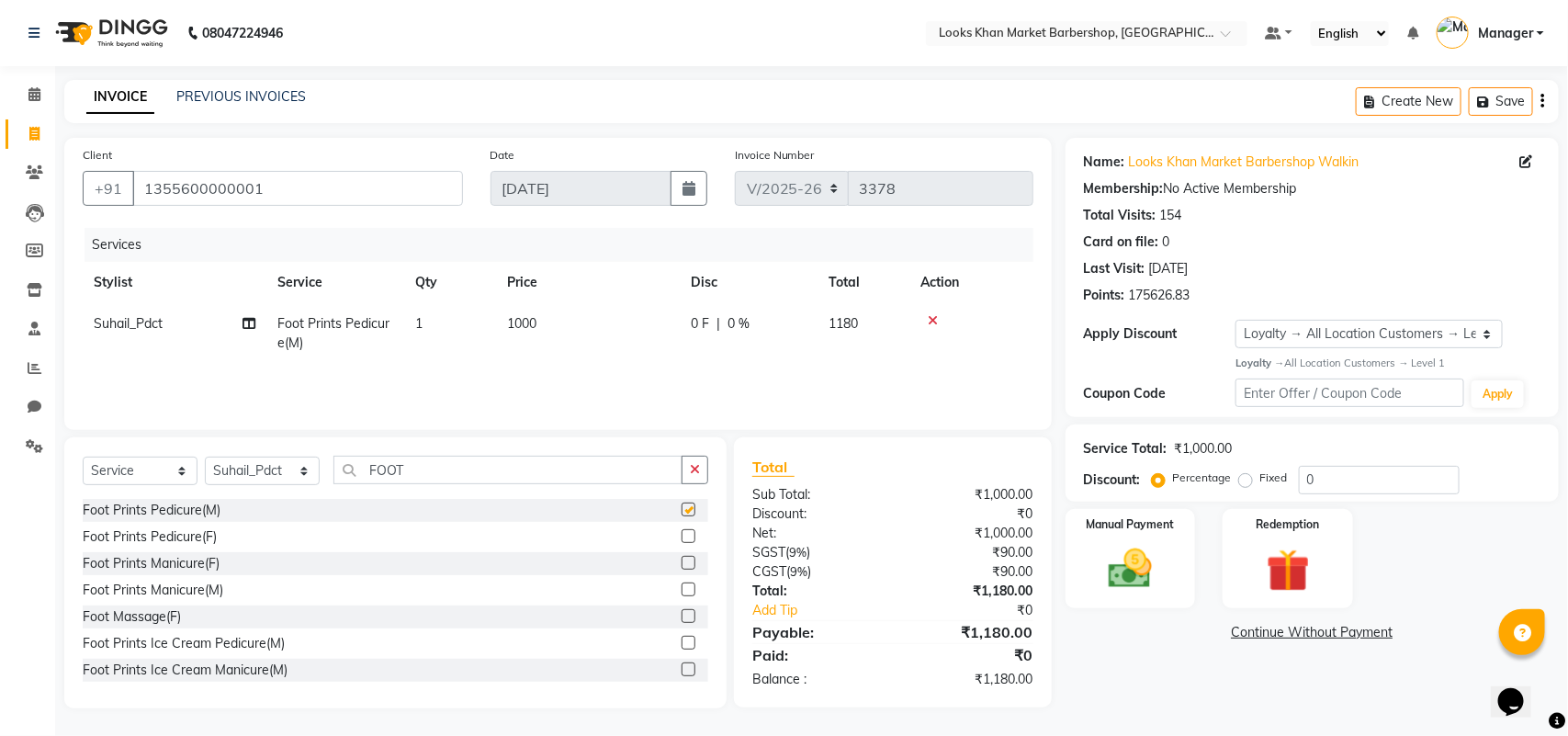
checkbox input "false"
click at [1151, 568] on img at bounding box center [1130, 569] width 73 height 51
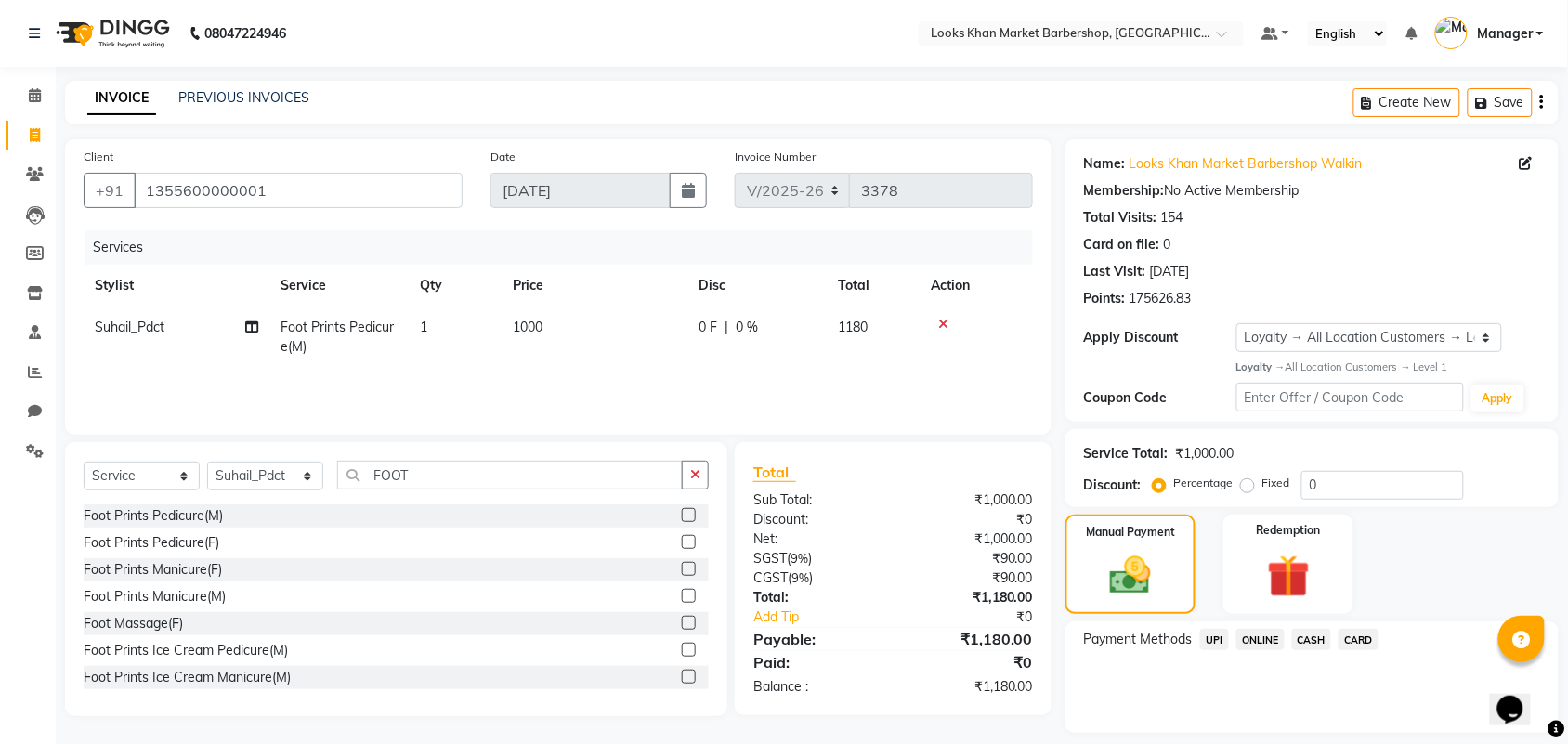
click at [1317, 643] on span "CASH" at bounding box center [1311, 639] width 40 height 21
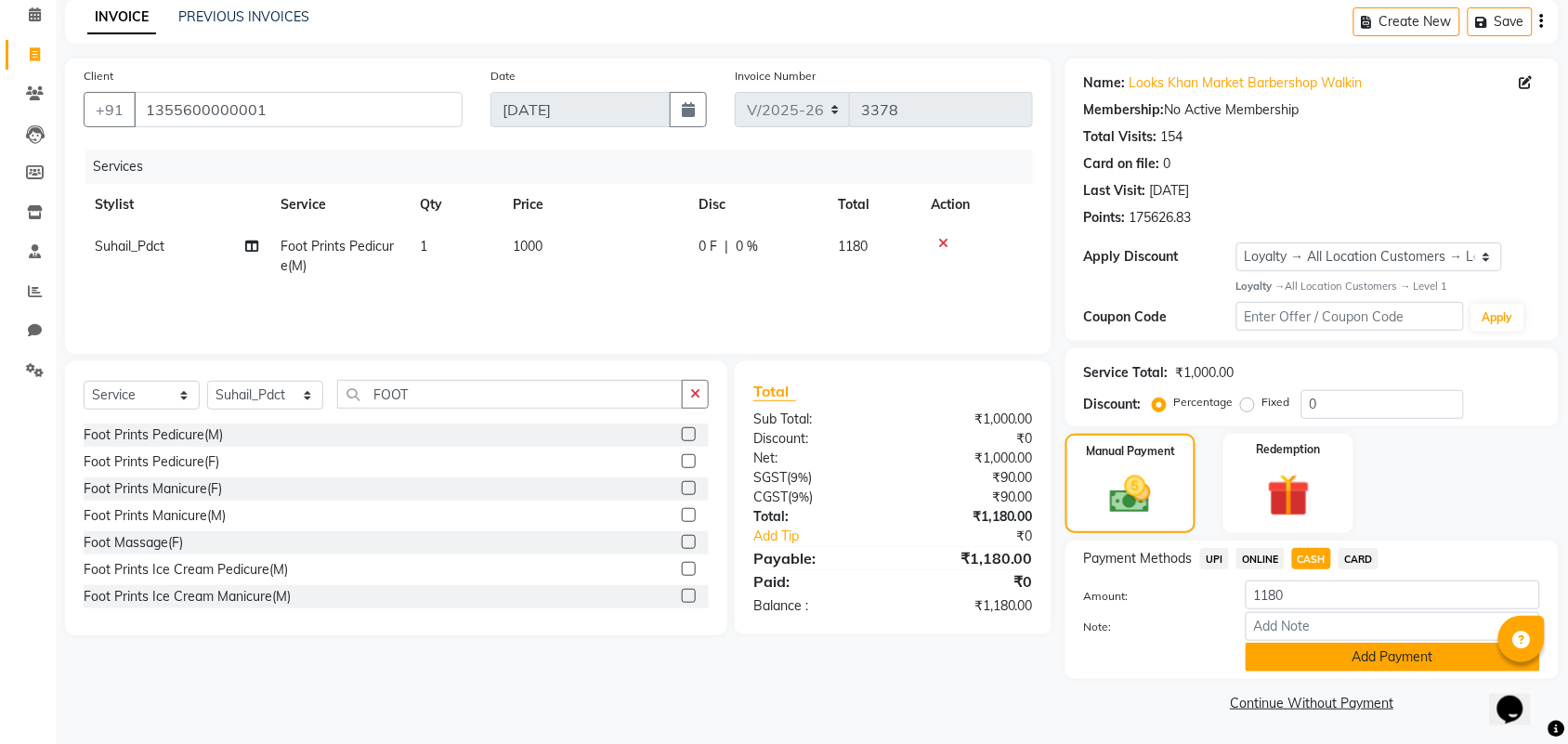
click at [1325, 644] on button "Add Payment" at bounding box center [1392, 657] width 295 height 29
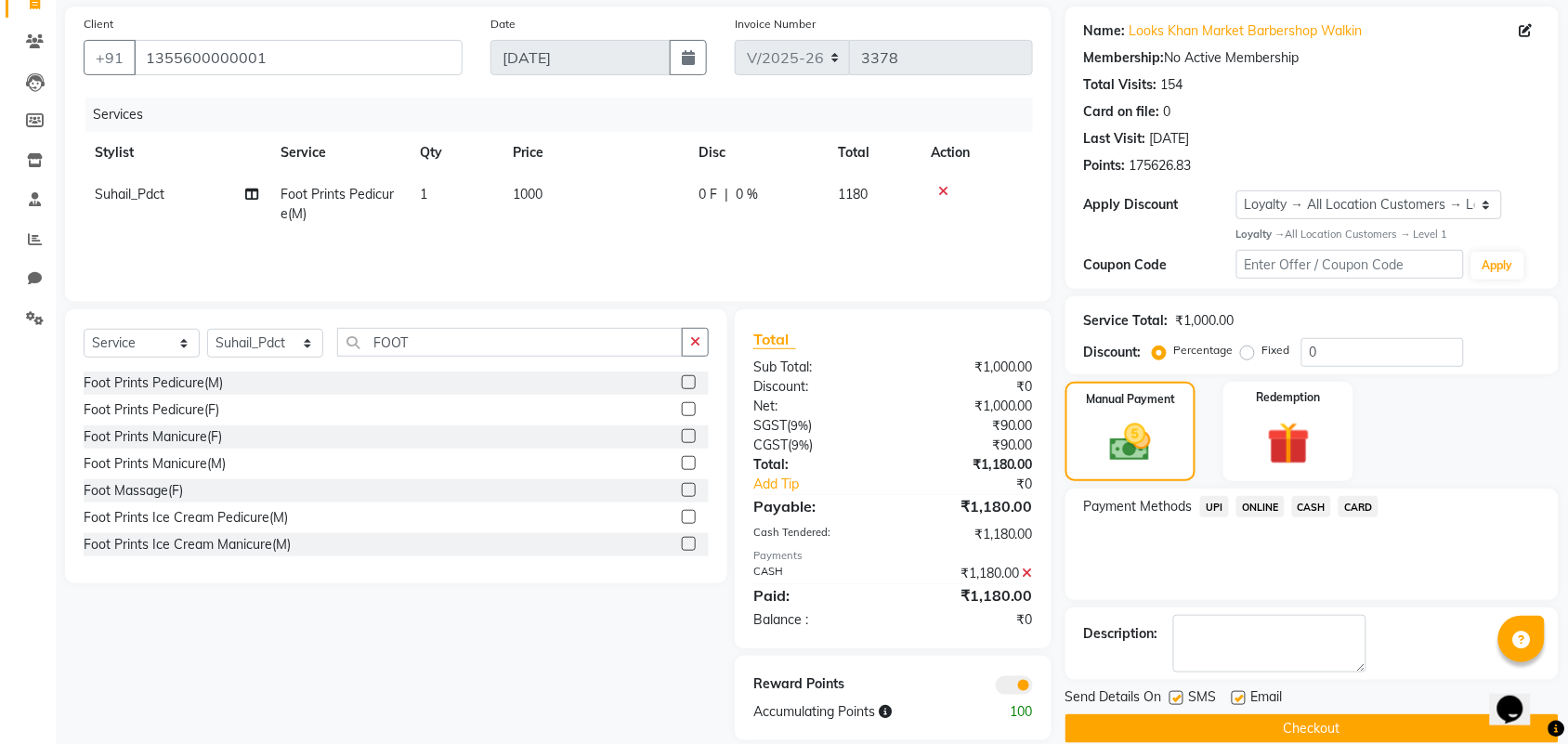
scroll to position [160, 0]
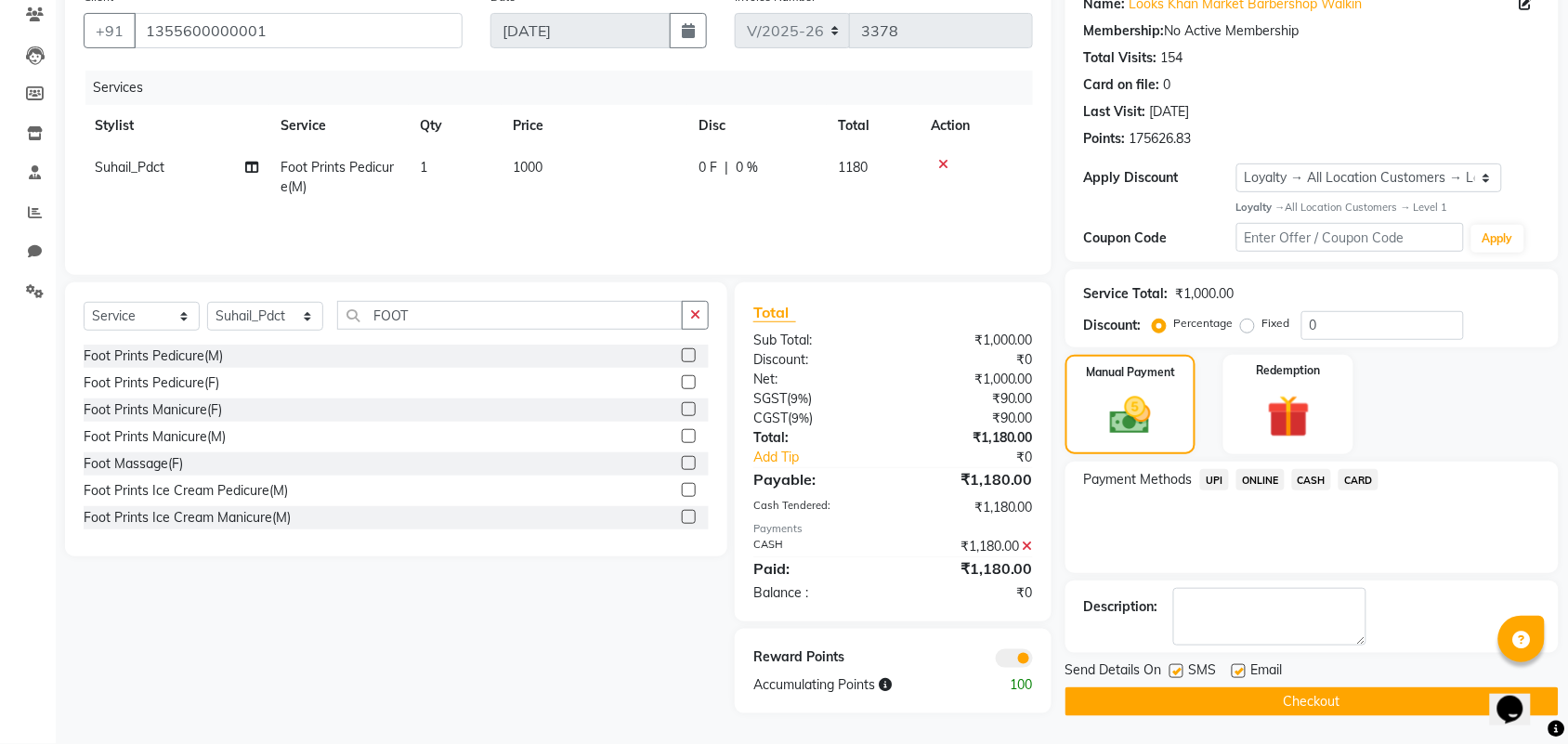
click at [1282, 702] on button "Checkout" at bounding box center [1311, 701] width 494 height 29
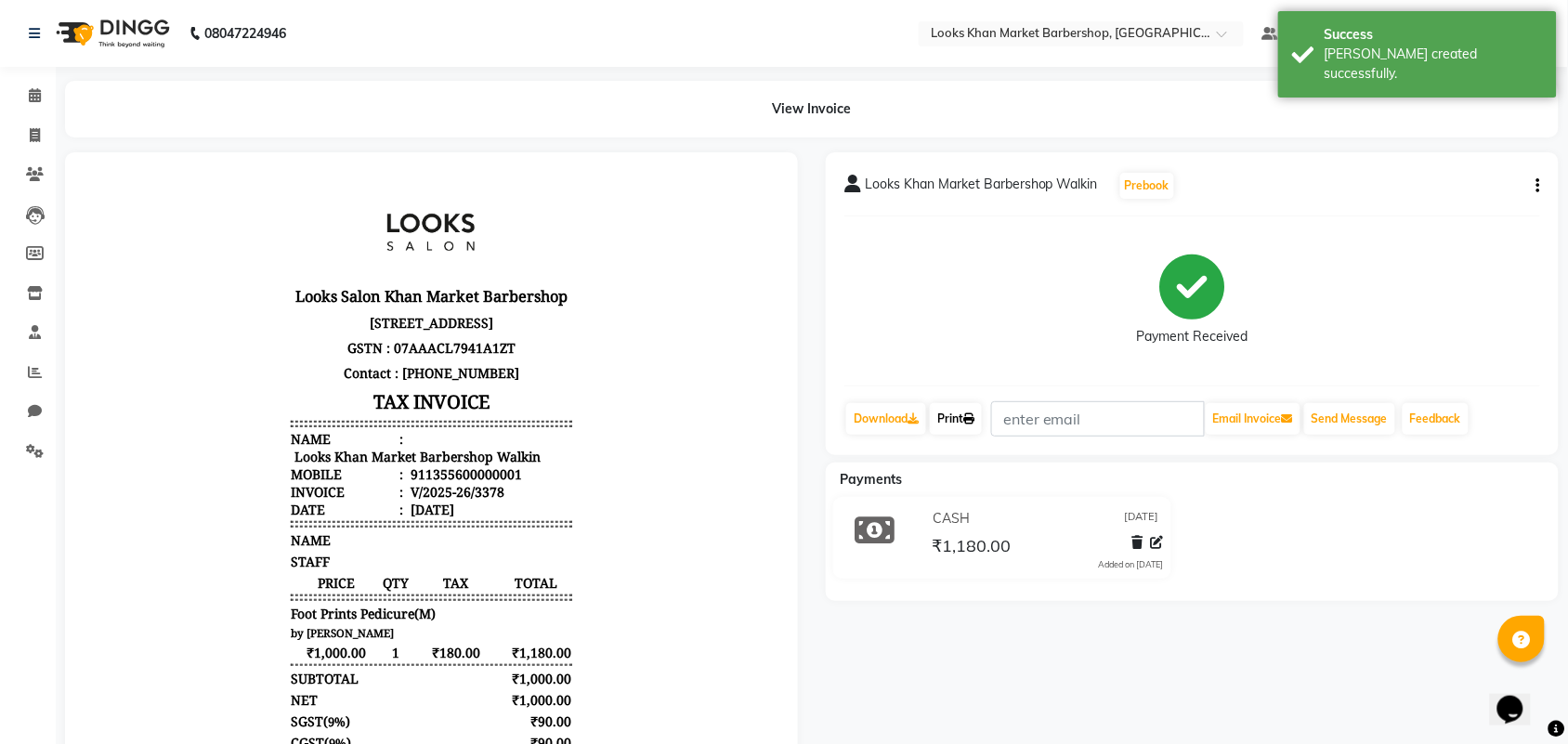
click at [972, 425] on link "Print" at bounding box center [955, 419] width 52 height 32
click at [117, 21] on img at bounding box center [111, 33] width 127 height 52
